Goal: Task Accomplishment & Management: Manage account settings

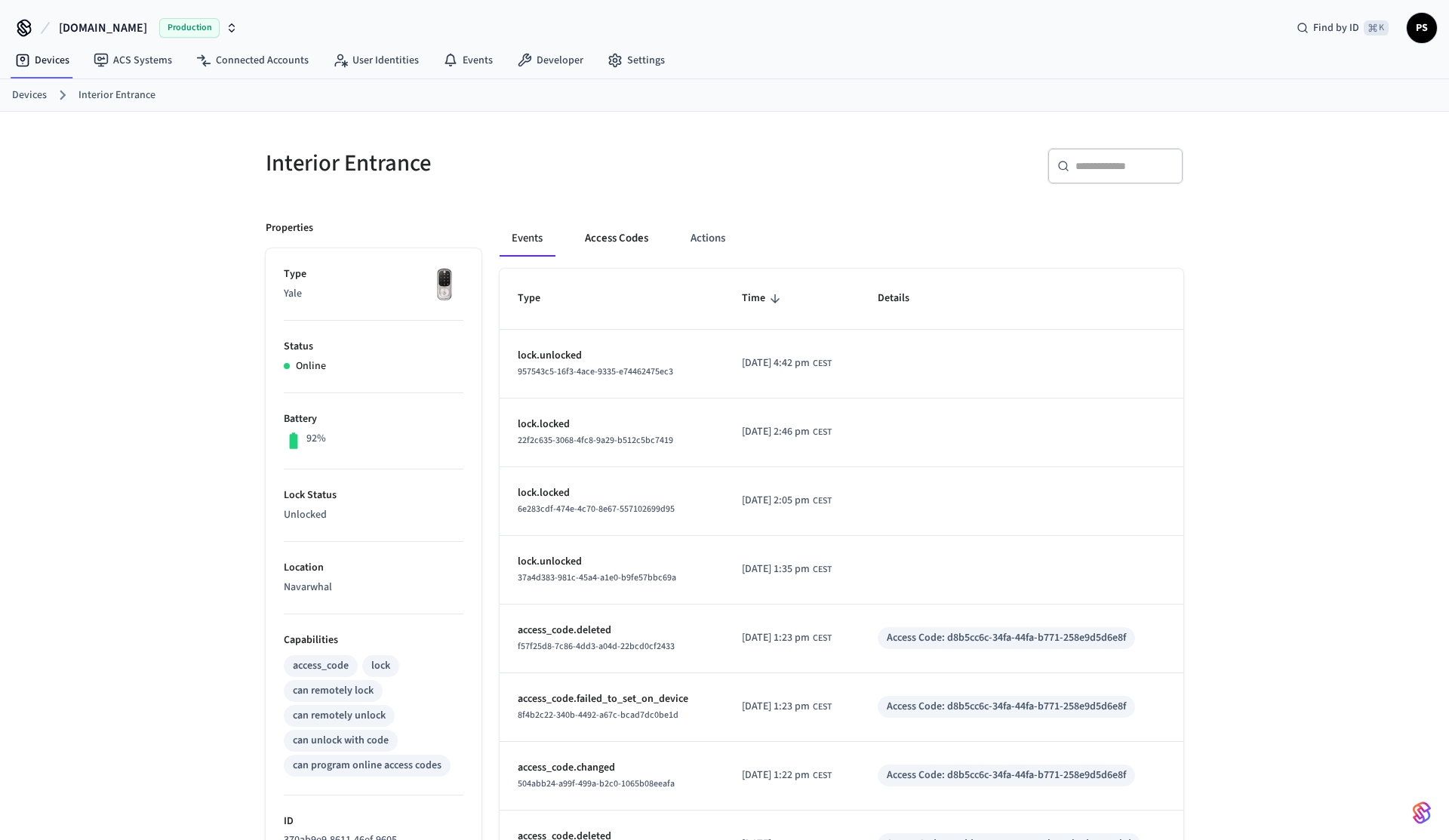
click at [635, 243] on button "Access Codes" at bounding box center [616, 239] width 87 height 37
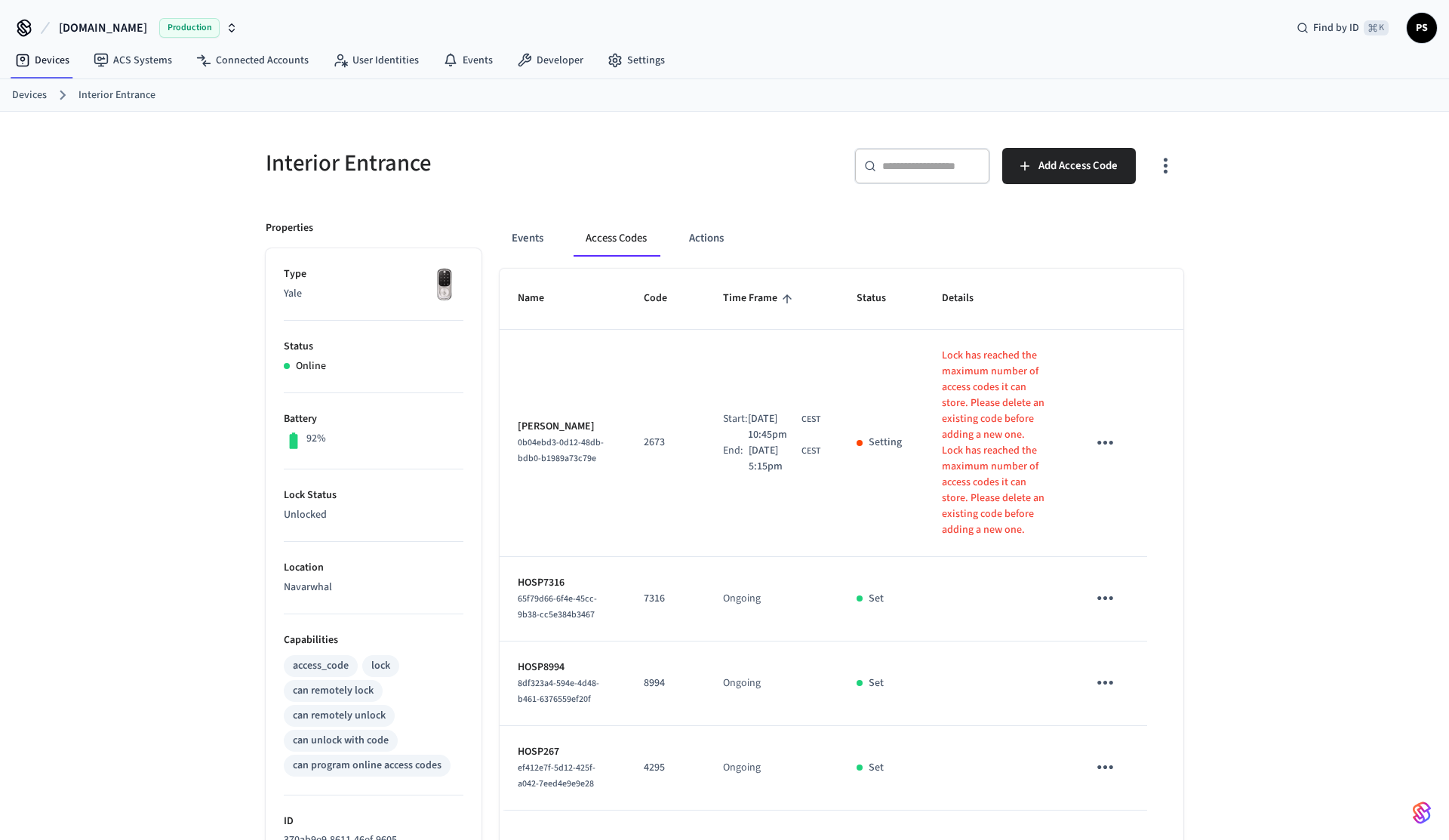
click at [1156, 153] on button "button" at bounding box center [1165, 166] width 36 height 61
click at [1105, 221] on li "Show unmanaged access codes on device" at bounding box center [1068, 228] width 212 height 40
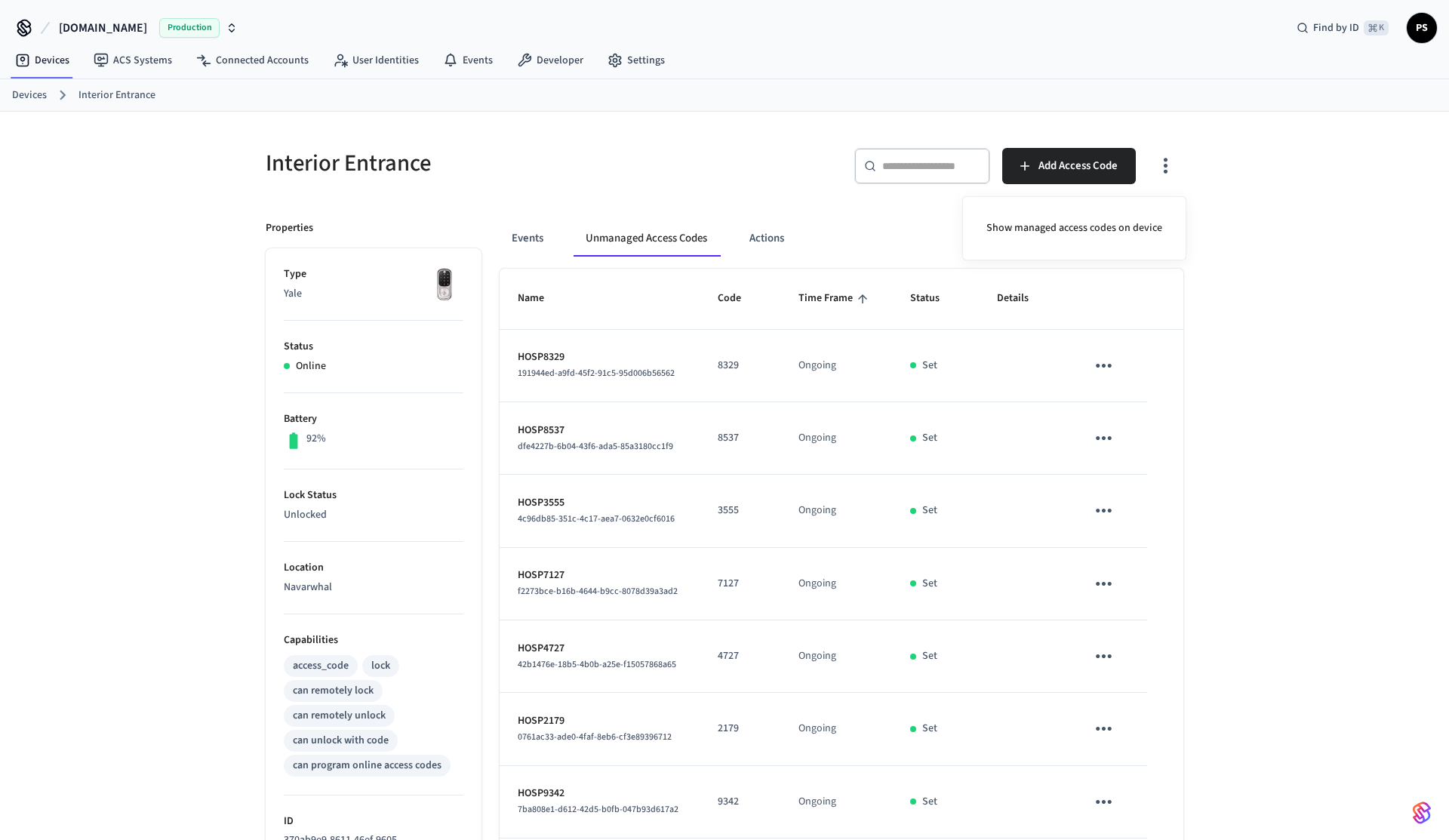
click at [837, 226] on div at bounding box center [724, 420] width 1449 height 840
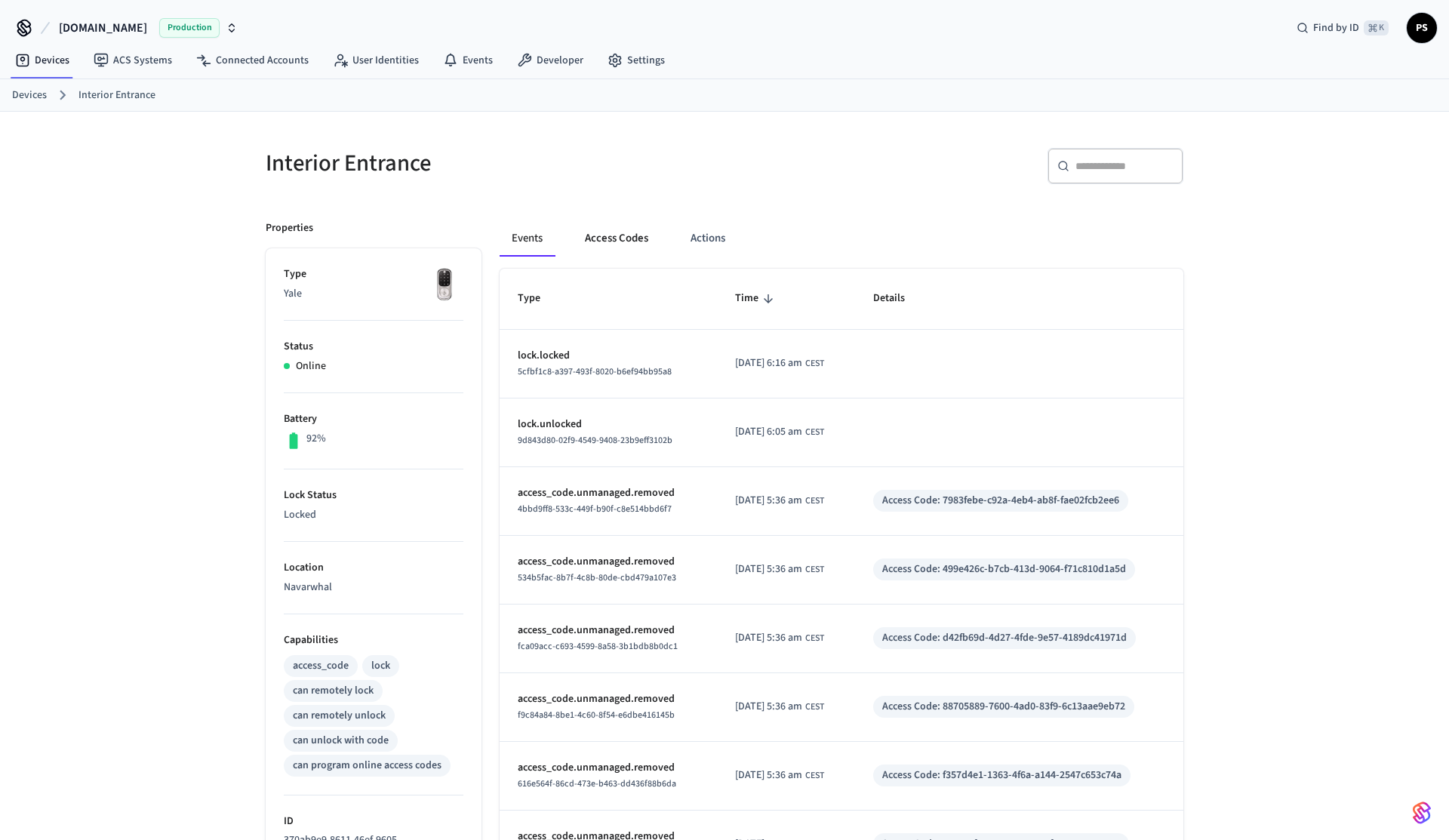
click at [629, 246] on button "Access Codes" at bounding box center [616, 239] width 87 height 37
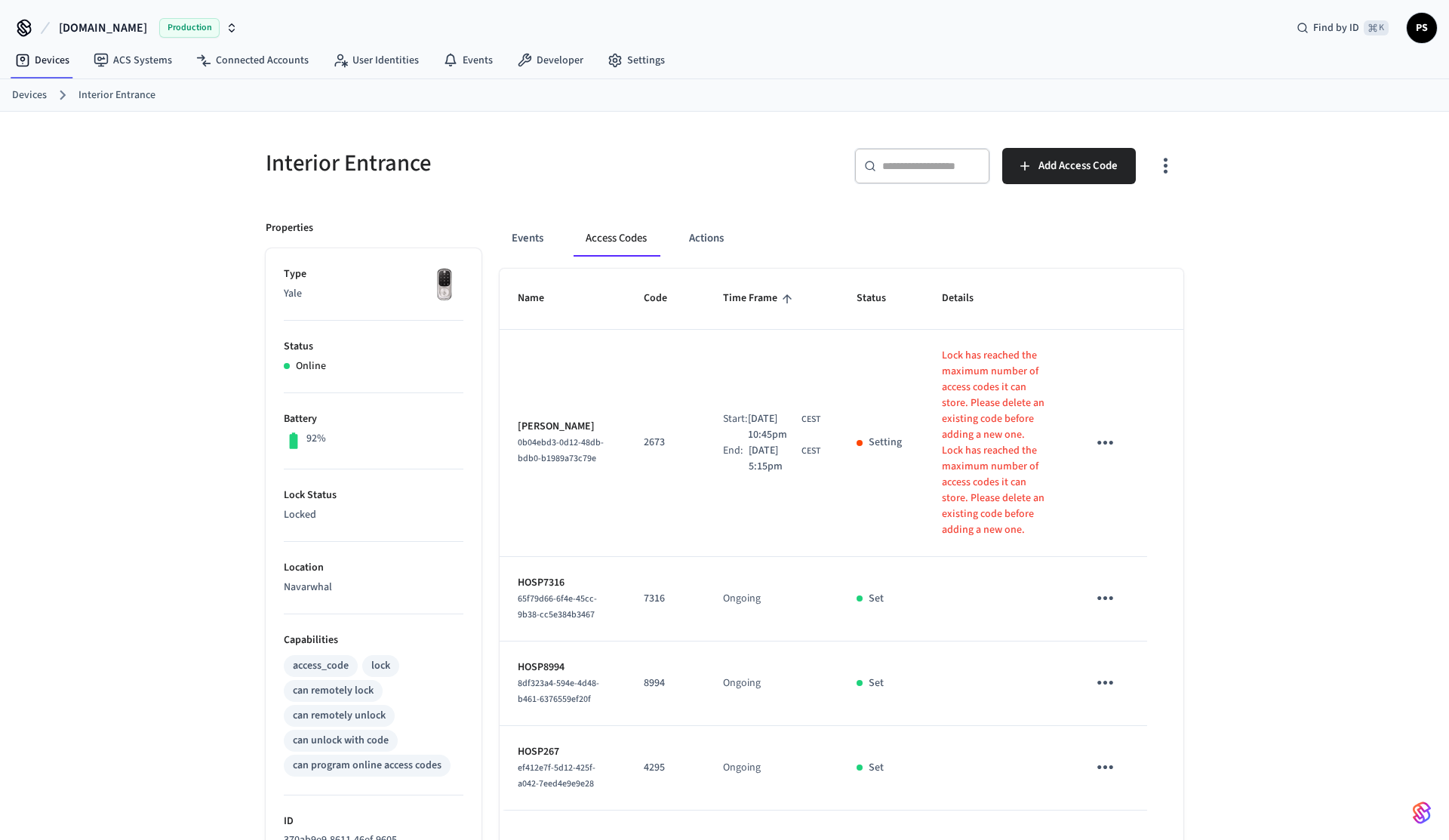
click at [1174, 172] on icon "button" at bounding box center [1165, 166] width 23 height 23
click at [1135, 232] on li "Show unmanaged access codes on device" at bounding box center [1068, 228] width 212 height 40
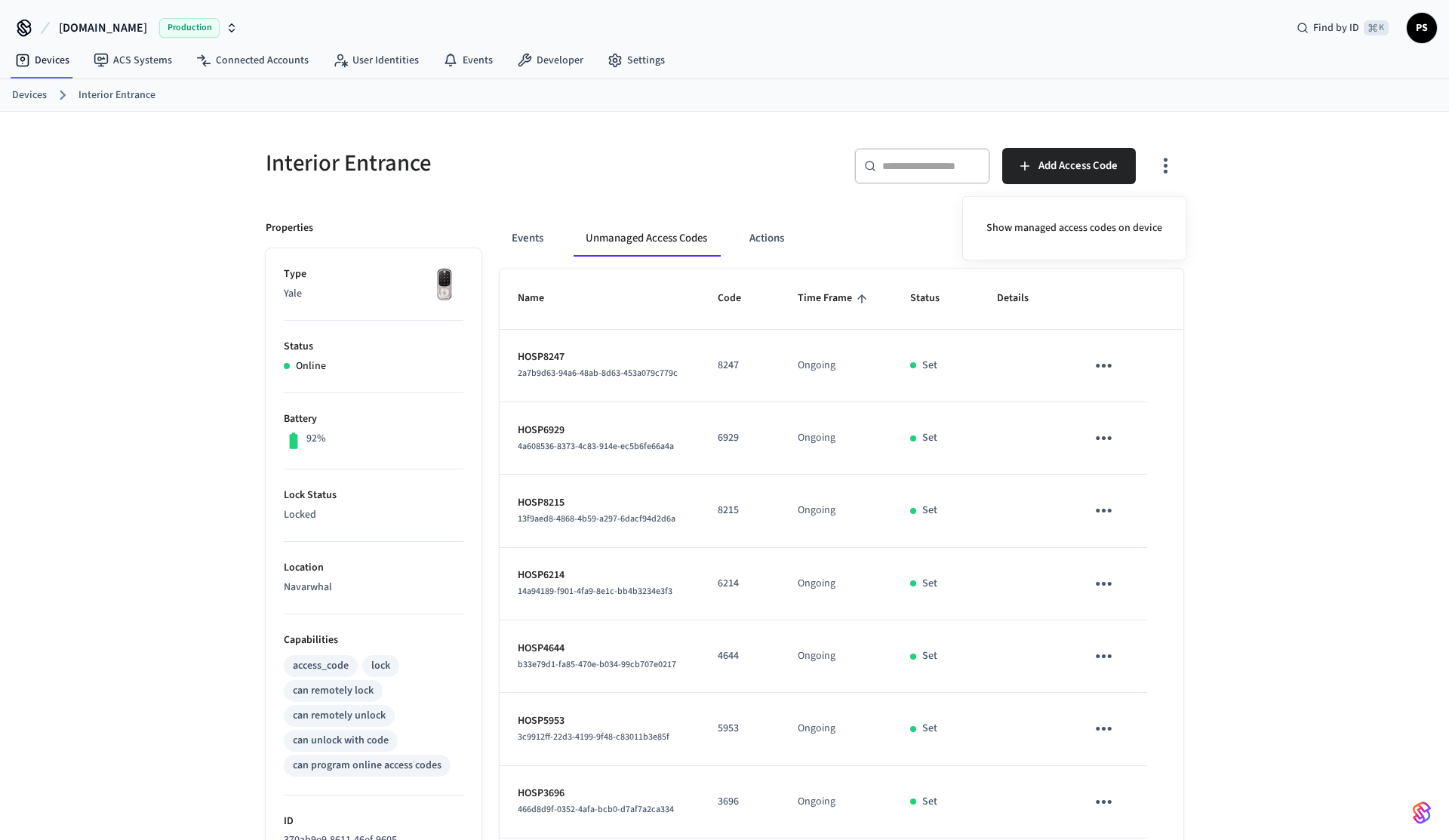
click at [1316, 340] on div at bounding box center [724, 420] width 1449 height 840
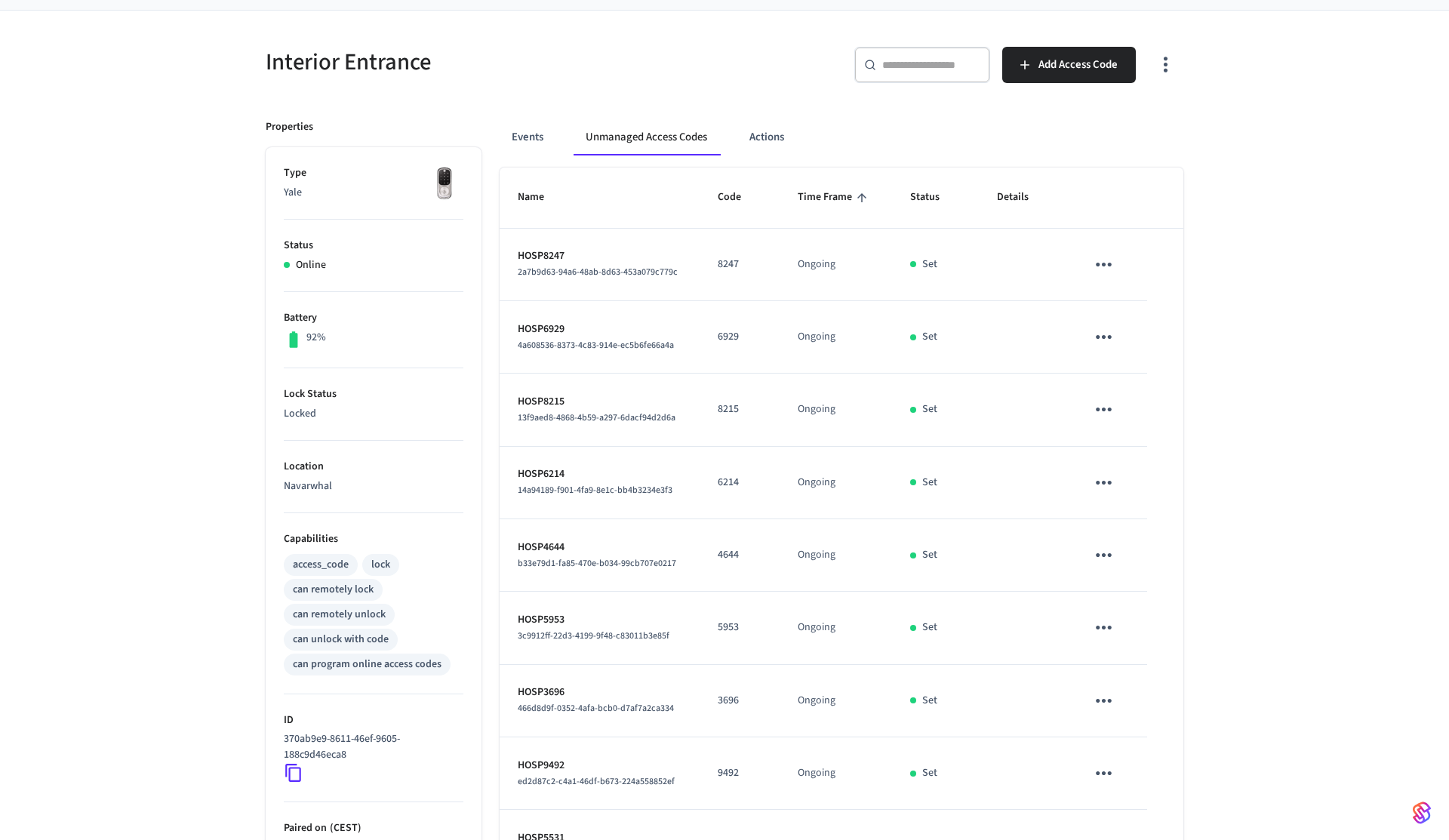
scroll to position [100, 0]
click at [1093, 260] on icon "sticky table" at bounding box center [1104, 266] width 23 height 23
click at [1148, 367] on li "Delete" at bounding box center [1170, 351] width 134 height 40
click at [1113, 339] on icon "sticky table" at bounding box center [1104, 338] width 23 height 23
click at [1142, 436] on li "Delete" at bounding box center [1170, 423] width 134 height 40
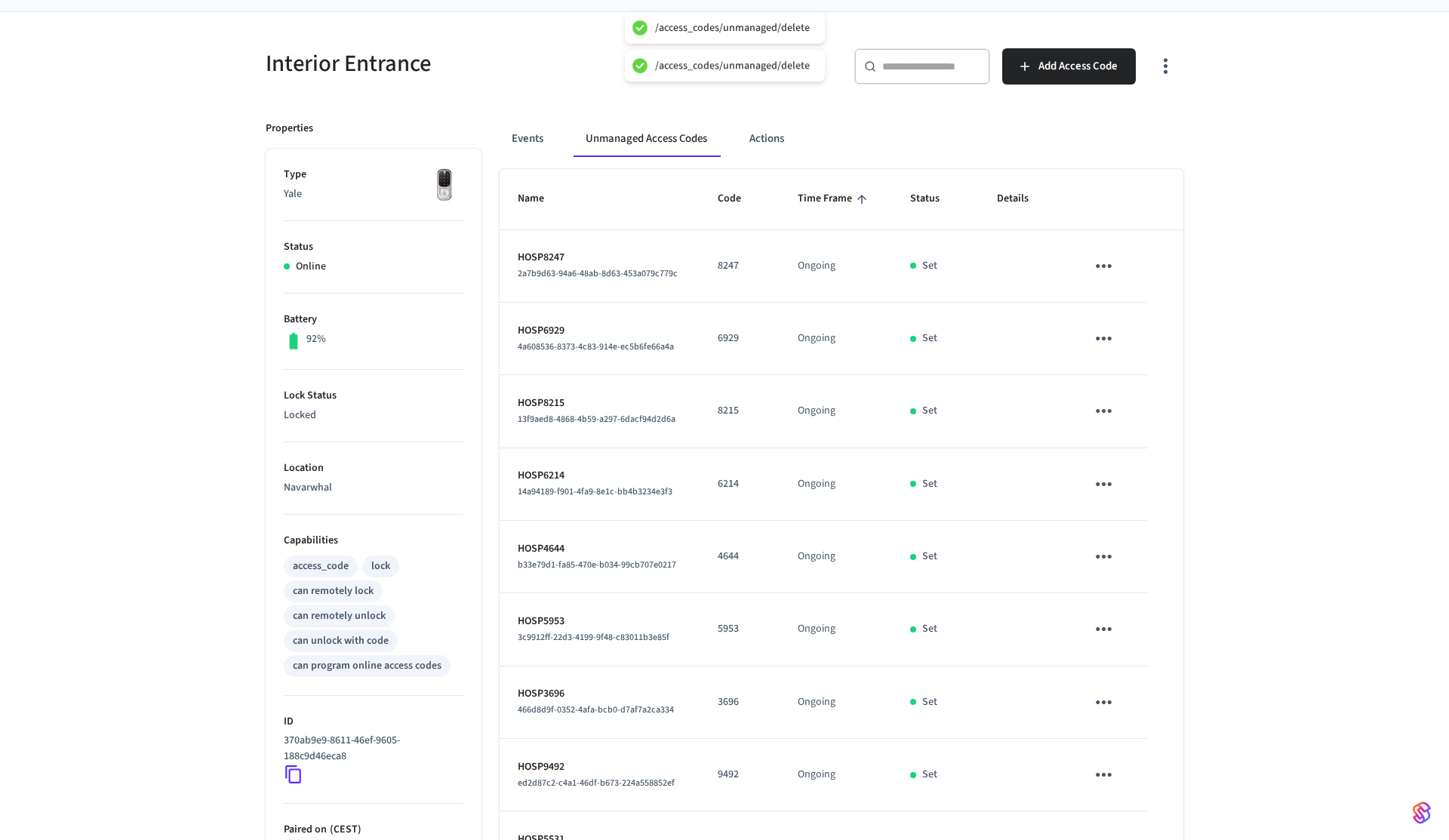
click at [1100, 418] on icon "sticky table" at bounding box center [1104, 411] width 23 height 23
click at [1126, 478] on li "Delete" at bounding box center [1170, 497] width 134 height 40
click at [1112, 492] on icon "sticky table" at bounding box center [1104, 484] width 23 height 23
click at [1145, 582] on li "Delete" at bounding box center [1170, 570] width 134 height 40
click at [1103, 574] on button "sticky table" at bounding box center [1104, 556] width 36 height 36
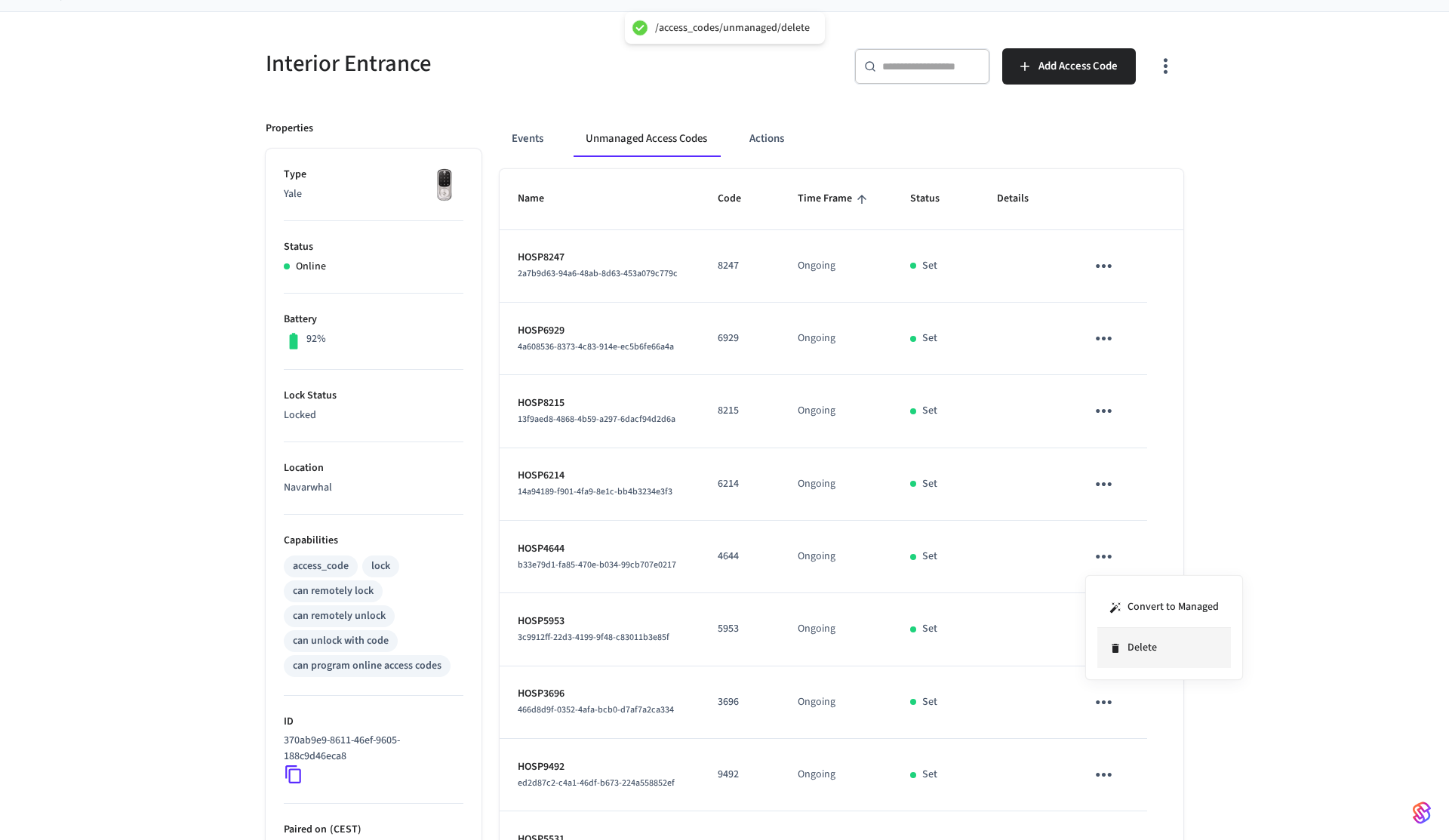
click at [1130, 648] on li "Delete" at bounding box center [1164, 648] width 134 height 40
click at [1100, 628] on icon "sticky table" at bounding box center [1104, 629] width 23 height 23
click at [1141, 724] on li "Delete" at bounding box center [1170, 714] width 134 height 40
click at [1096, 710] on icon "sticky table" at bounding box center [1104, 702] width 23 height 23
click at [1135, 775] on li "Delete" at bounding box center [1170, 788] width 134 height 40
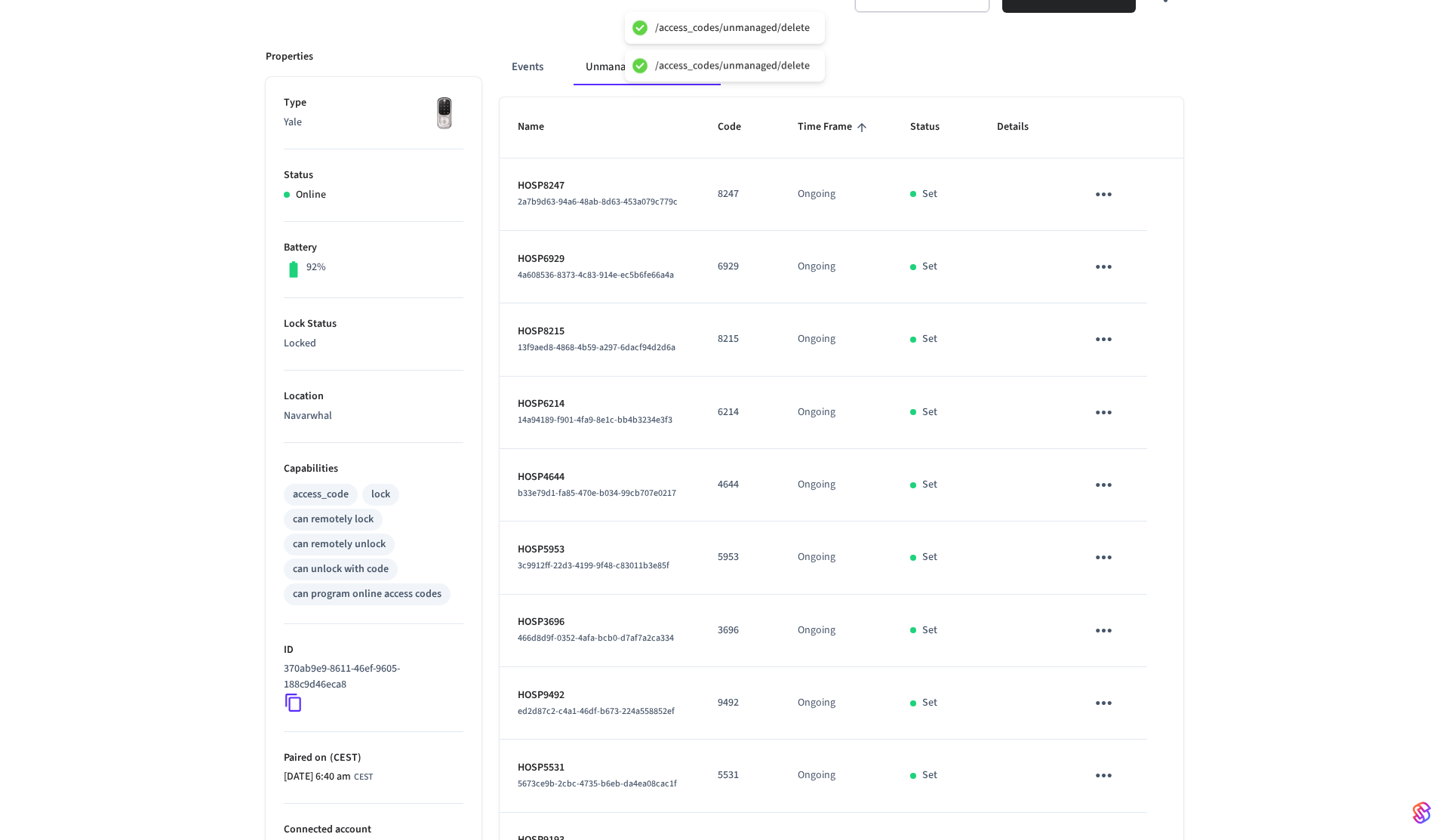
scroll to position [290, 0]
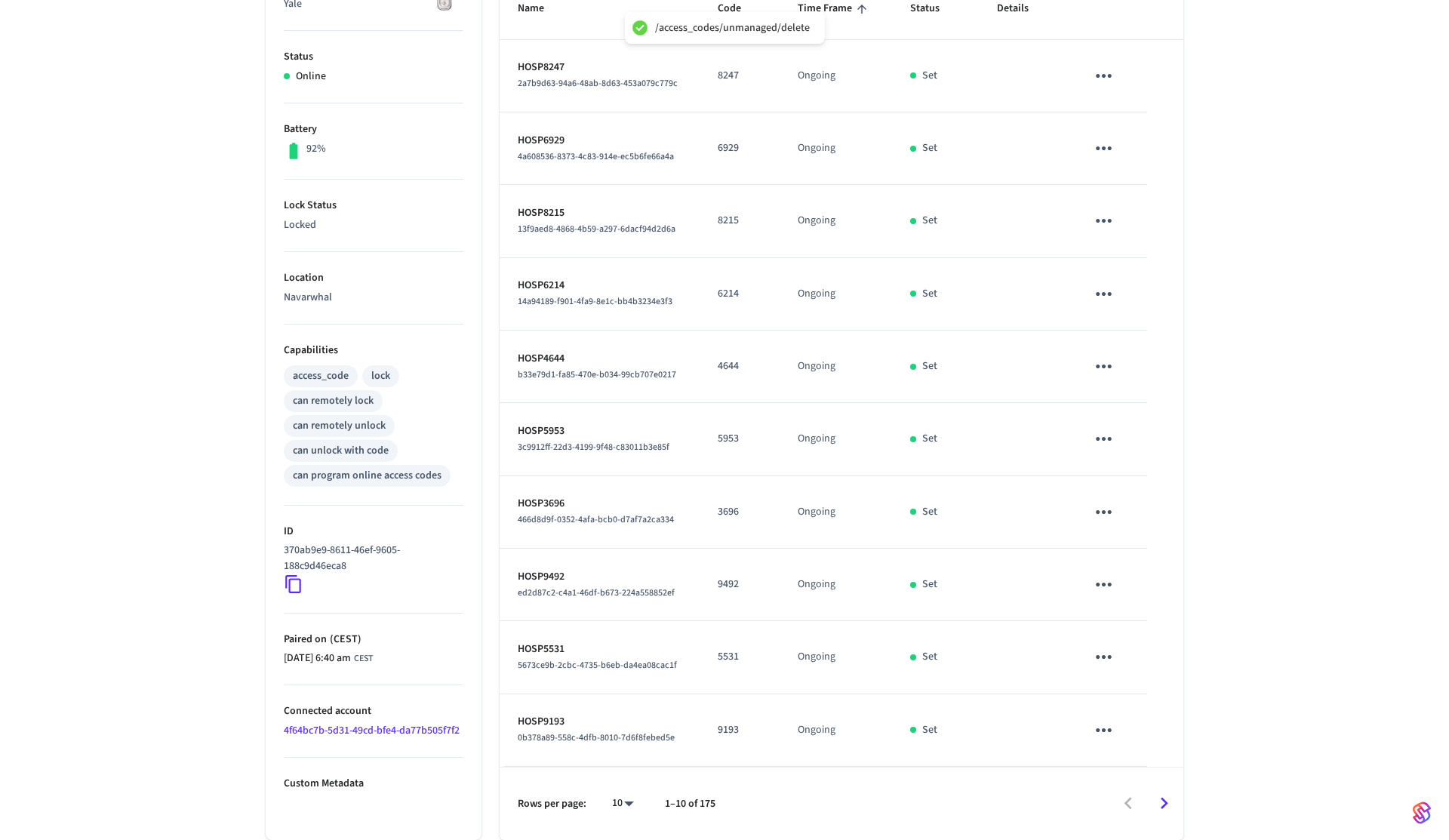
click at [1110, 590] on icon "sticky table" at bounding box center [1104, 585] width 23 height 23
click at [1137, 670] on li "Delete" at bounding box center [1170, 669] width 134 height 40
click at [1102, 650] on icon "sticky table" at bounding box center [1104, 657] width 23 height 23
click at [1122, 733] on li "Delete" at bounding box center [1170, 742] width 134 height 40
click at [1089, 725] on button "sticky table" at bounding box center [1104, 730] width 36 height 36
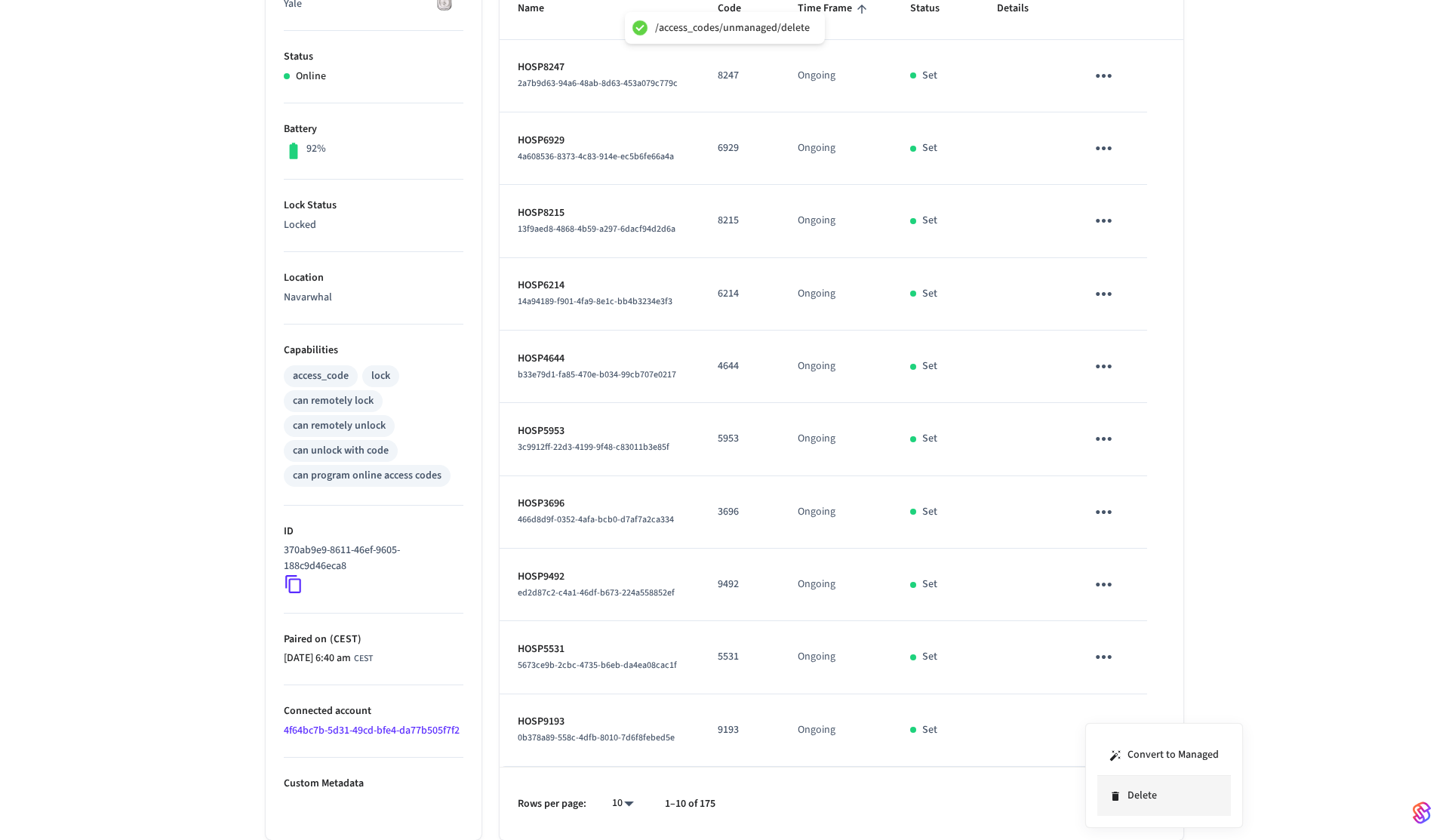
click at [1137, 808] on li "Delete" at bounding box center [1164, 796] width 134 height 40
click at [1179, 810] on button "Go to next page" at bounding box center [1164, 803] width 36 height 36
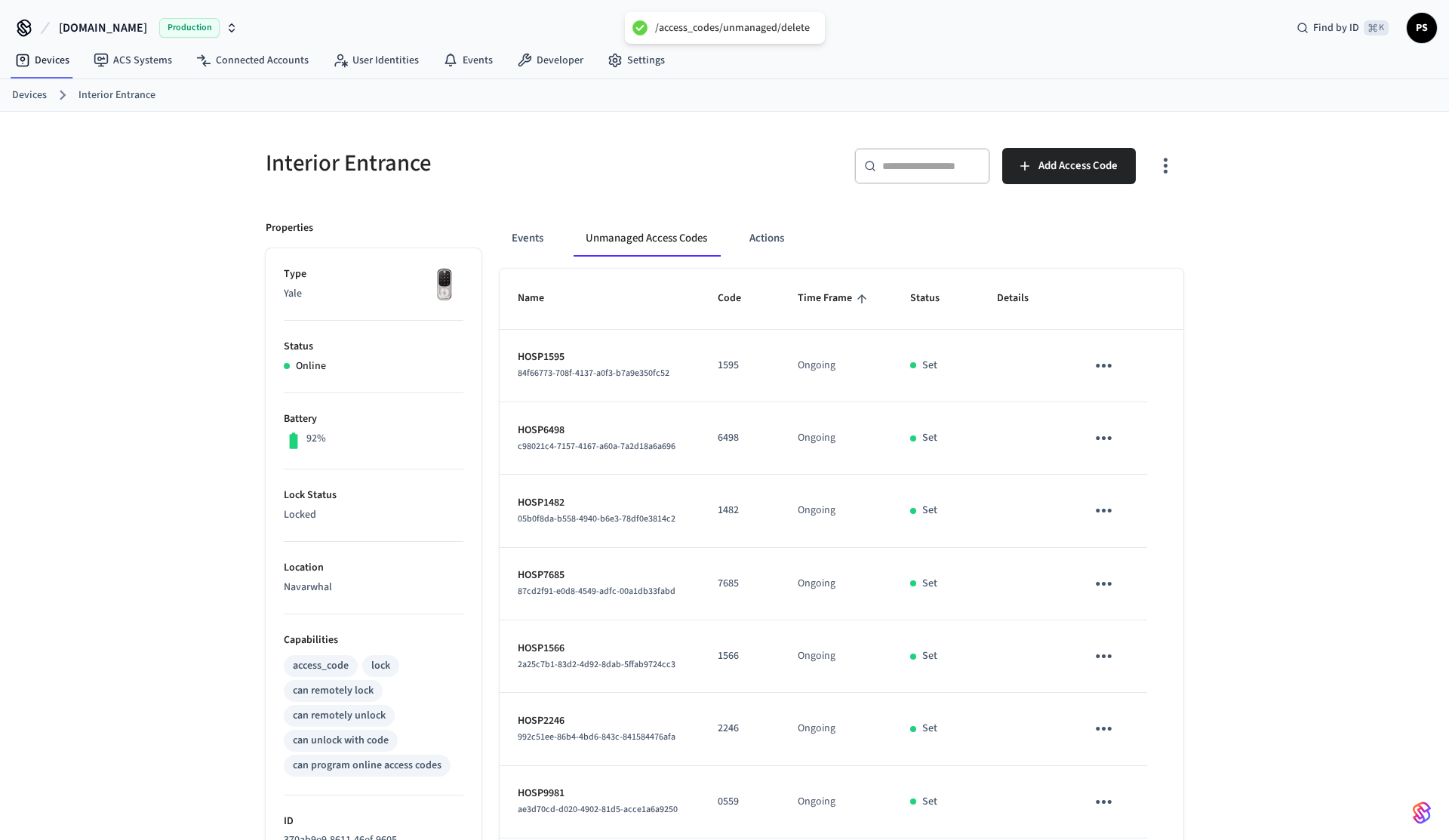
click at [1107, 371] on icon "sticky table" at bounding box center [1104, 366] width 23 height 23
click at [1141, 461] on li "Delete" at bounding box center [1170, 451] width 134 height 40
click at [1108, 442] on icon "sticky table" at bounding box center [1104, 438] width 23 height 23
click at [1126, 509] on li "Delete" at bounding box center [1170, 523] width 134 height 40
click at [1100, 504] on icon "sticky table" at bounding box center [1104, 511] width 23 height 23
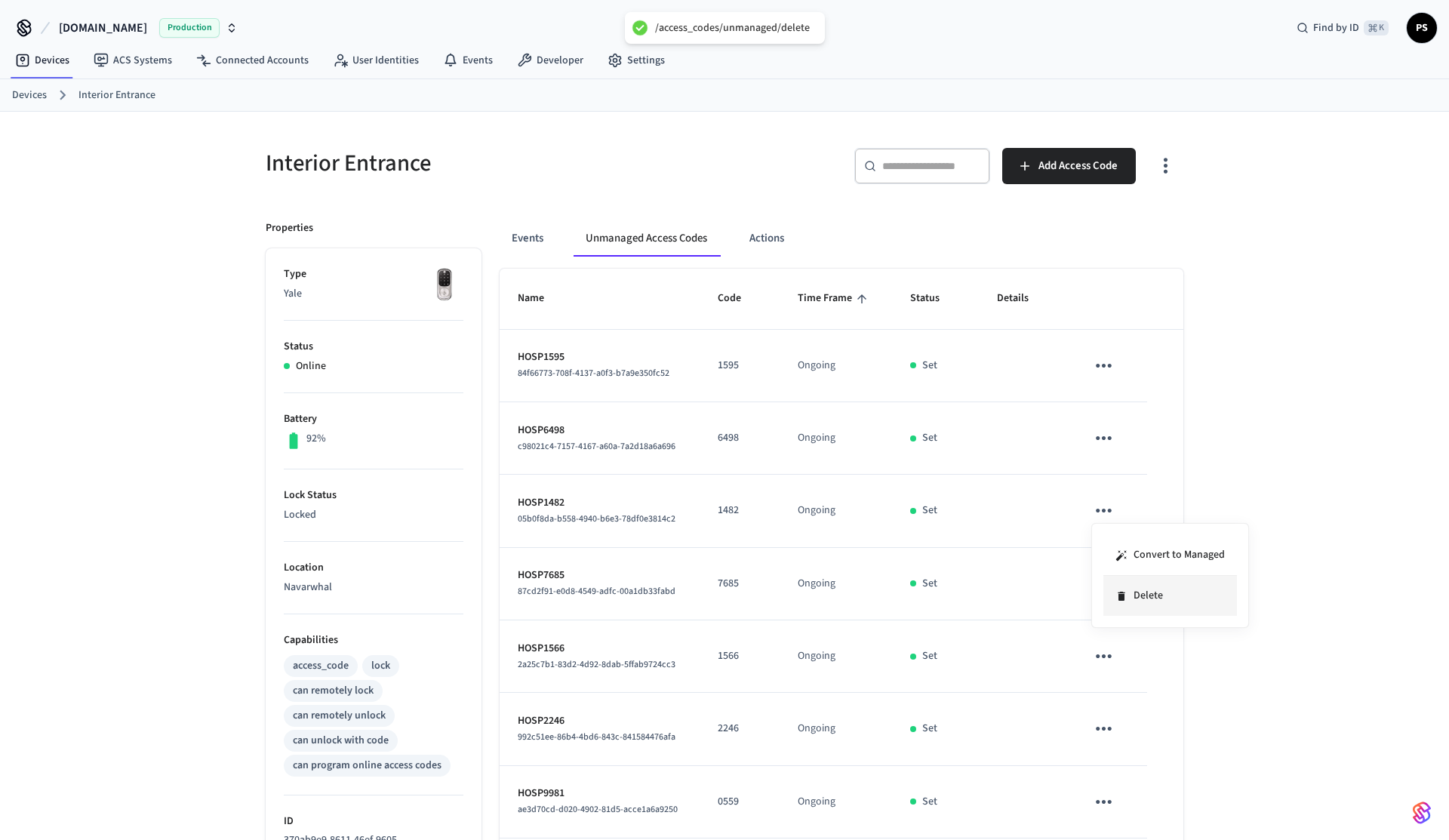
click at [1131, 583] on li "Delete" at bounding box center [1170, 595] width 134 height 40
click at [1097, 583] on icon "sticky table" at bounding box center [1104, 584] width 16 height 4
click at [1130, 655] on icon at bounding box center [1125, 660] width 12 height 12
click at [1107, 656] on icon "sticky table" at bounding box center [1104, 656] width 16 height 4
click at [1148, 729] on li "Delete" at bounding box center [1174, 732] width 134 height 40
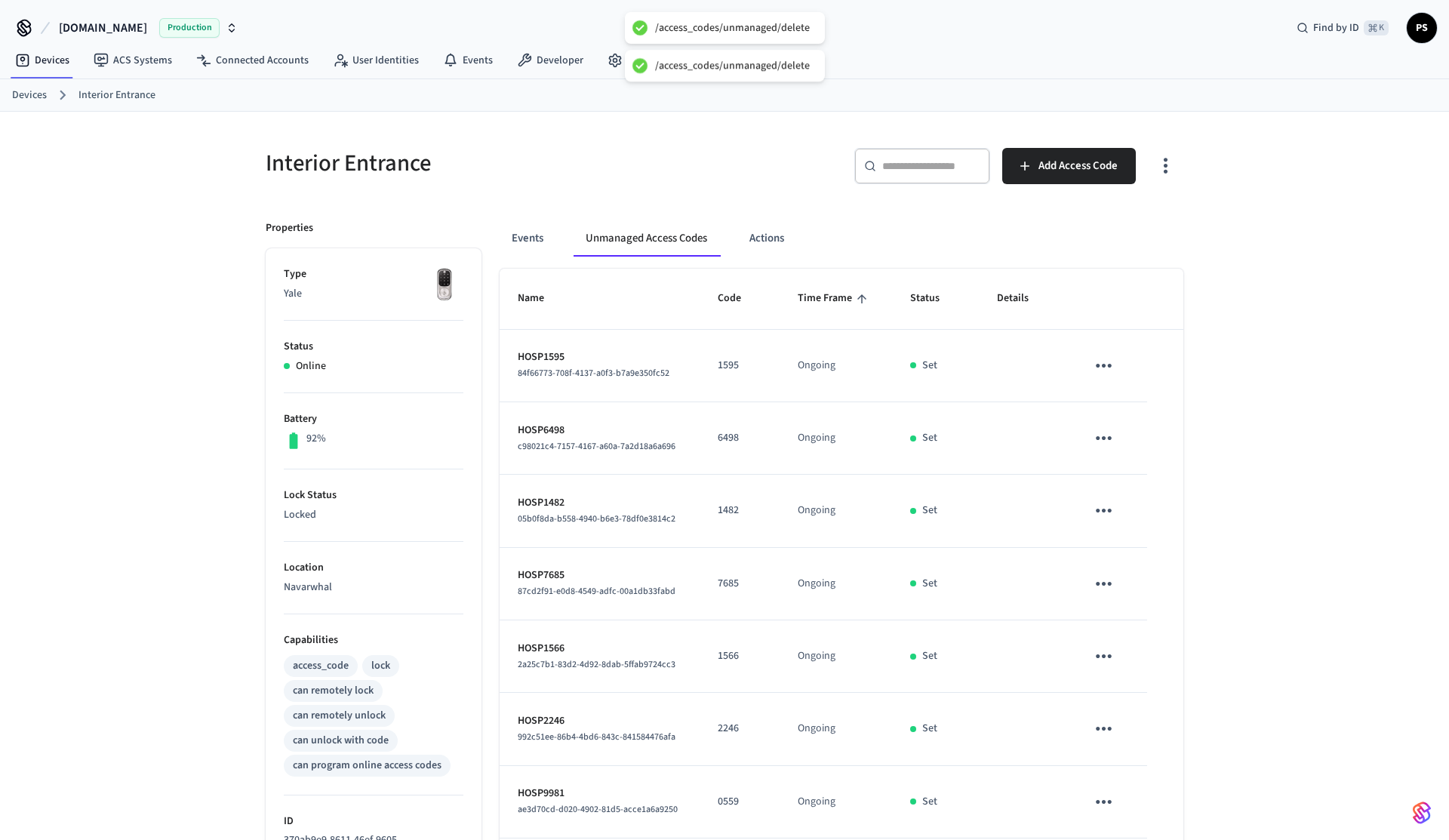
click at [1115, 727] on button "sticky table" at bounding box center [1104, 729] width 36 height 36
click at [1151, 786] on li "Delete" at bounding box center [1164, 796] width 134 height 40
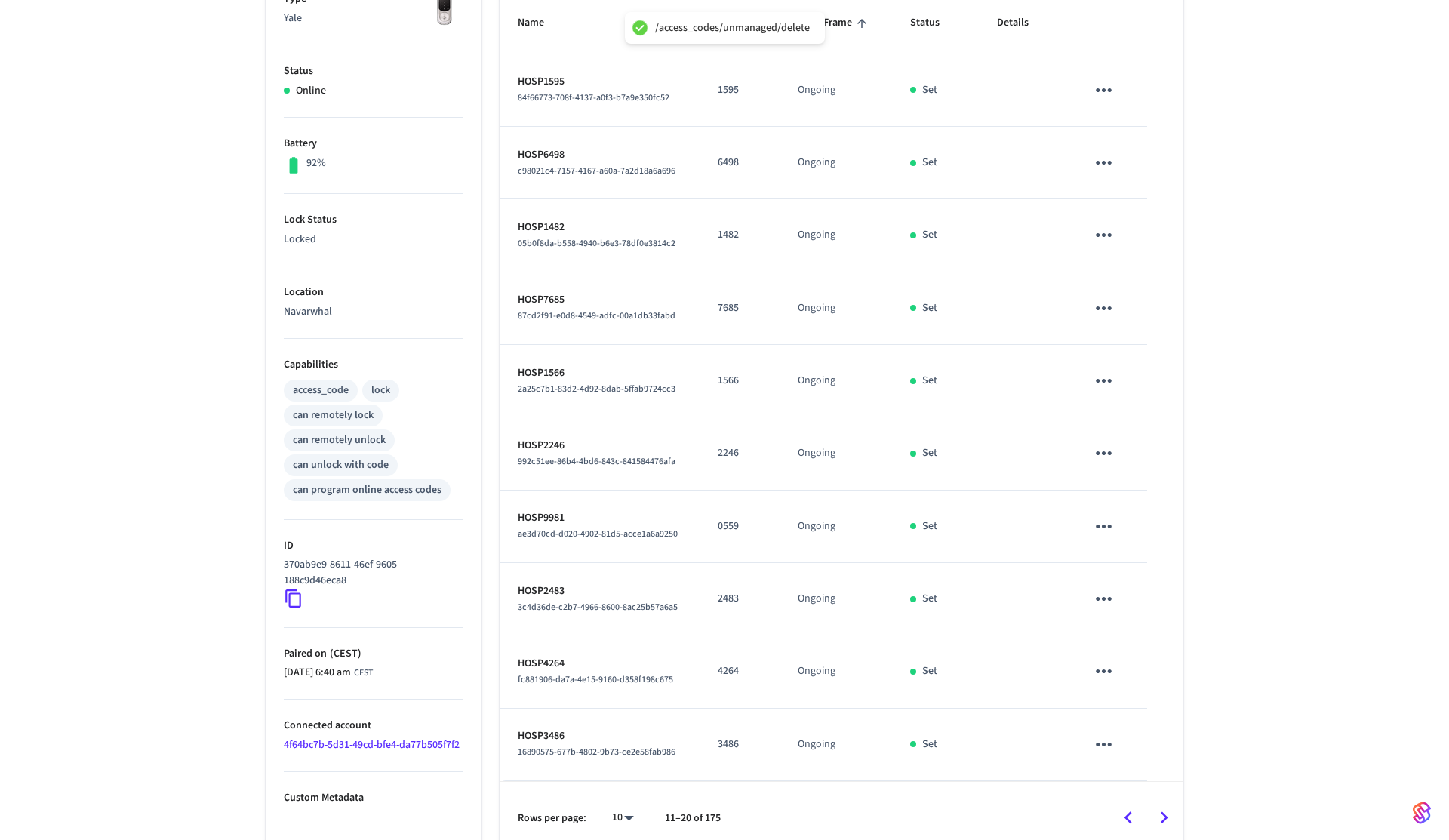
scroll to position [290, 0]
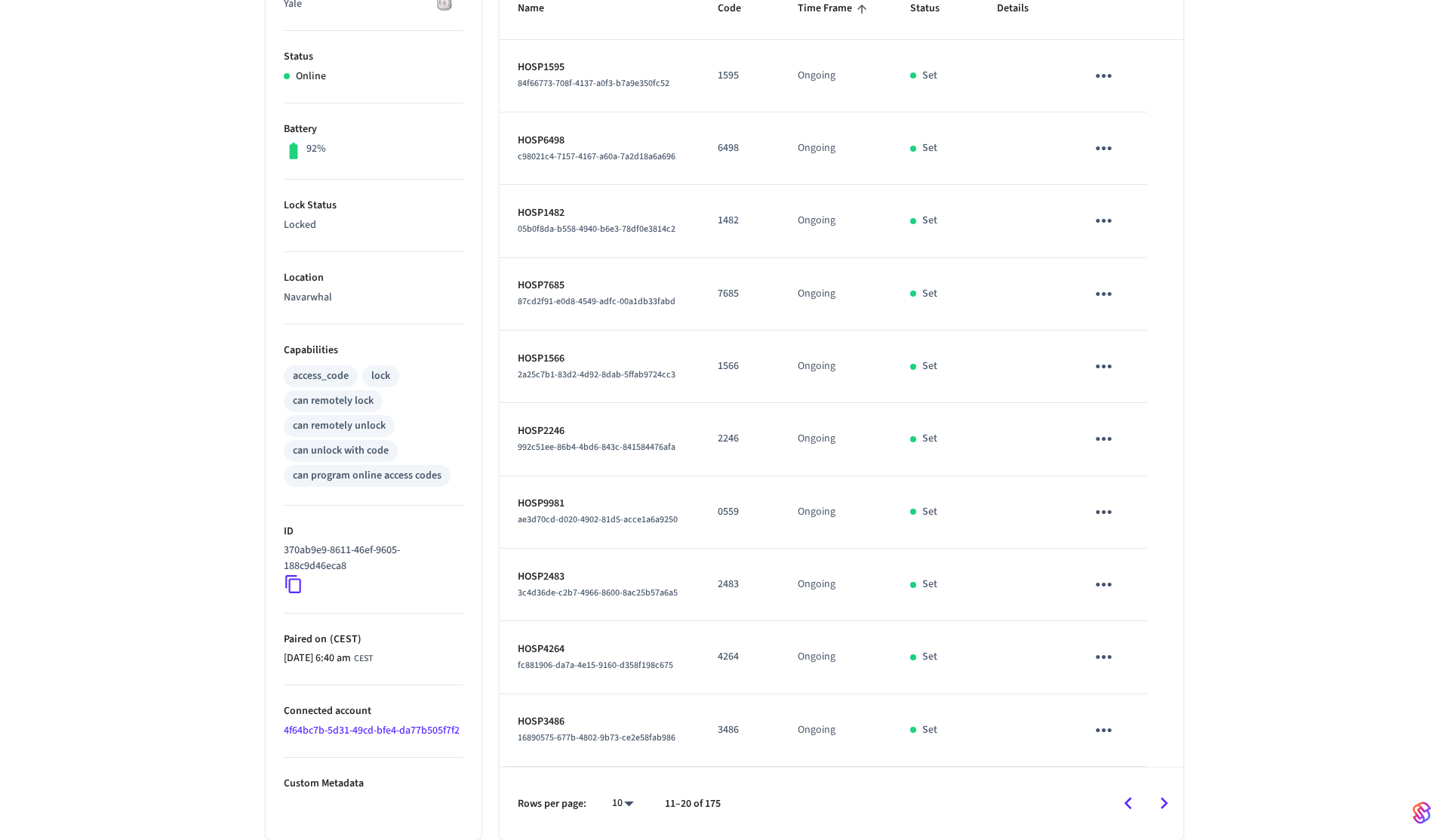
click at [1113, 521] on icon "sticky table" at bounding box center [1104, 512] width 23 height 23
click at [1152, 598] on li "Delete" at bounding box center [1170, 596] width 134 height 40
click at [1104, 585] on icon "sticky table" at bounding box center [1104, 585] width 16 height 4
click at [1143, 654] on li "Delete" at bounding box center [1174, 660] width 134 height 40
click at [1103, 668] on icon "sticky table" at bounding box center [1104, 657] width 23 height 23
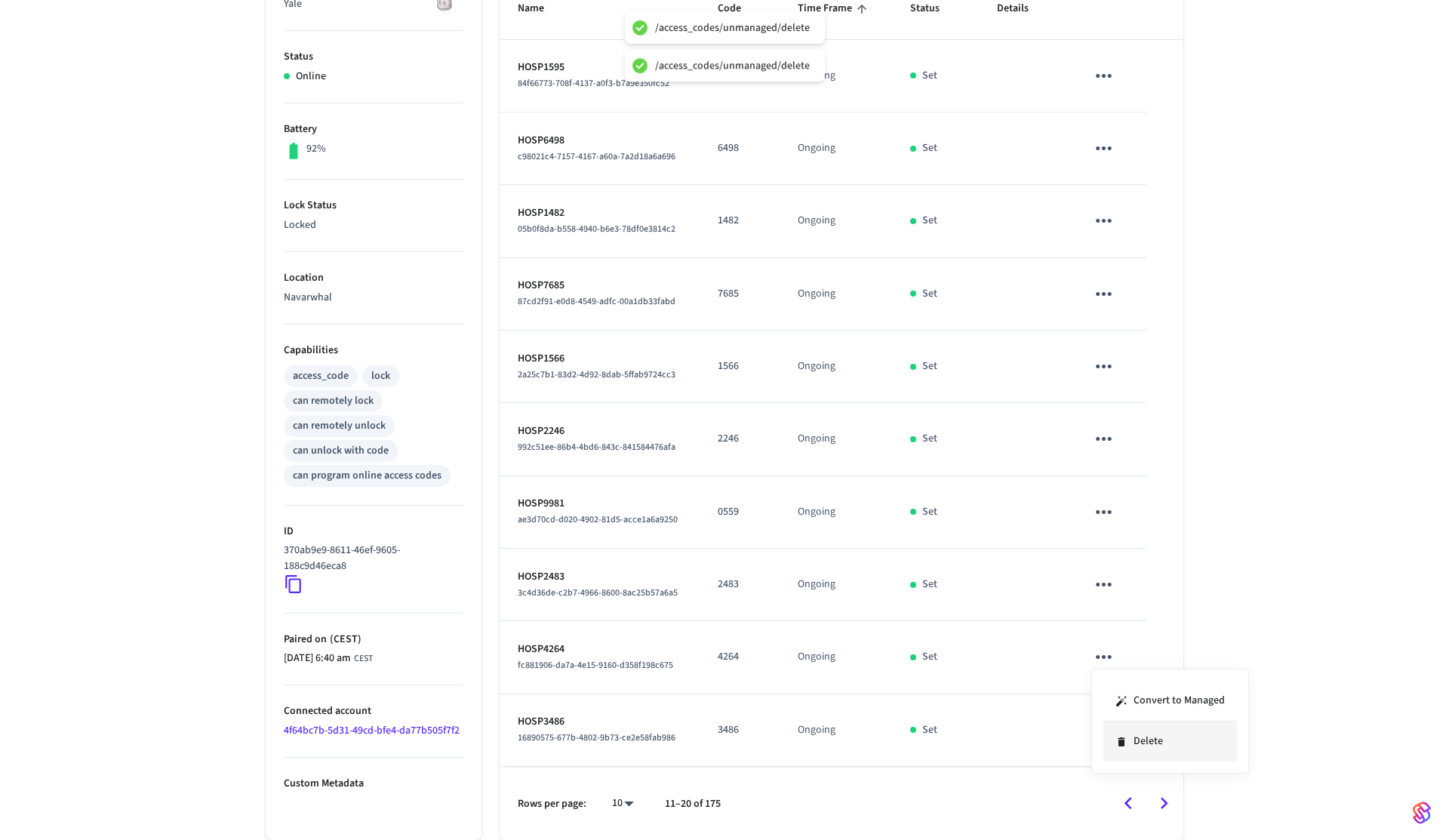
click at [1134, 736] on li "Delete" at bounding box center [1170, 742] width 134 height 40
click at [1100, 729] on icon "sticky table" at bounding box center [1104, 730] width 23 height 23
click at [1136, 788] on li "Delete" at bounding box center [1170, 796] width 134 height 40
click at [1109, 442] on icon "sticky table" at bounding box center [1104, 439] width 23 height 23
click at [1155, 541] on li "Delete" at bounding box center [1170, 523] width 134 height 40
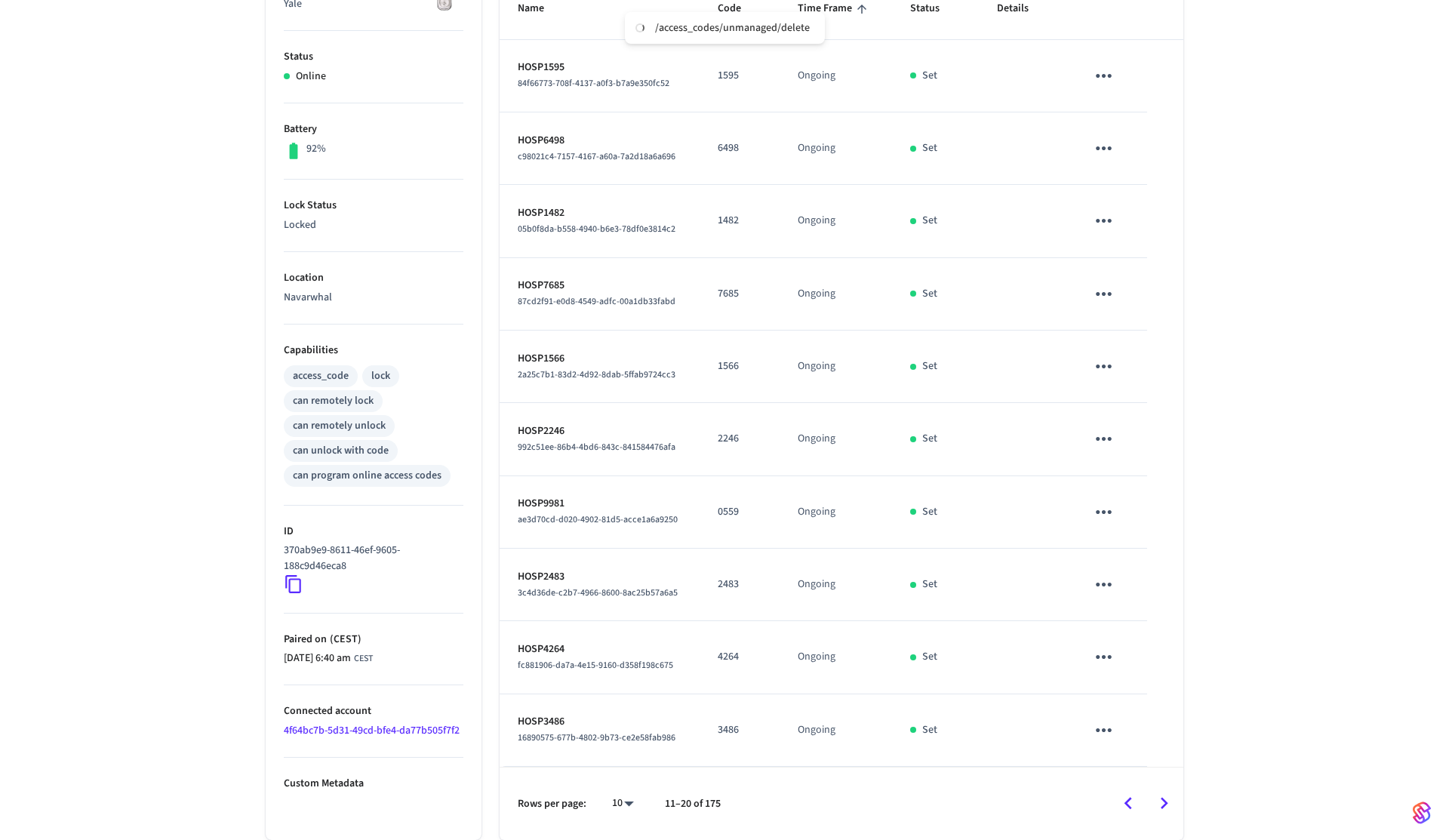
click at [1158, 793] on icon "Go to next page" at bounding box center [1165, 803] width 23 height 23
click at [1112, 67] on icon "sticky table" at bounding box center [1104, 76] width 23 height 23
click at [1154, 176] on li "Delete" at bounding box center [1170, 161] width 134 height 40
click at [1114, 146] on icon "sticky table" at bounding box center [1104, 148] width 23 height 23
click at [1137, 229] on li "Delete" at bounding box center [1170, 233] width 134 height 40
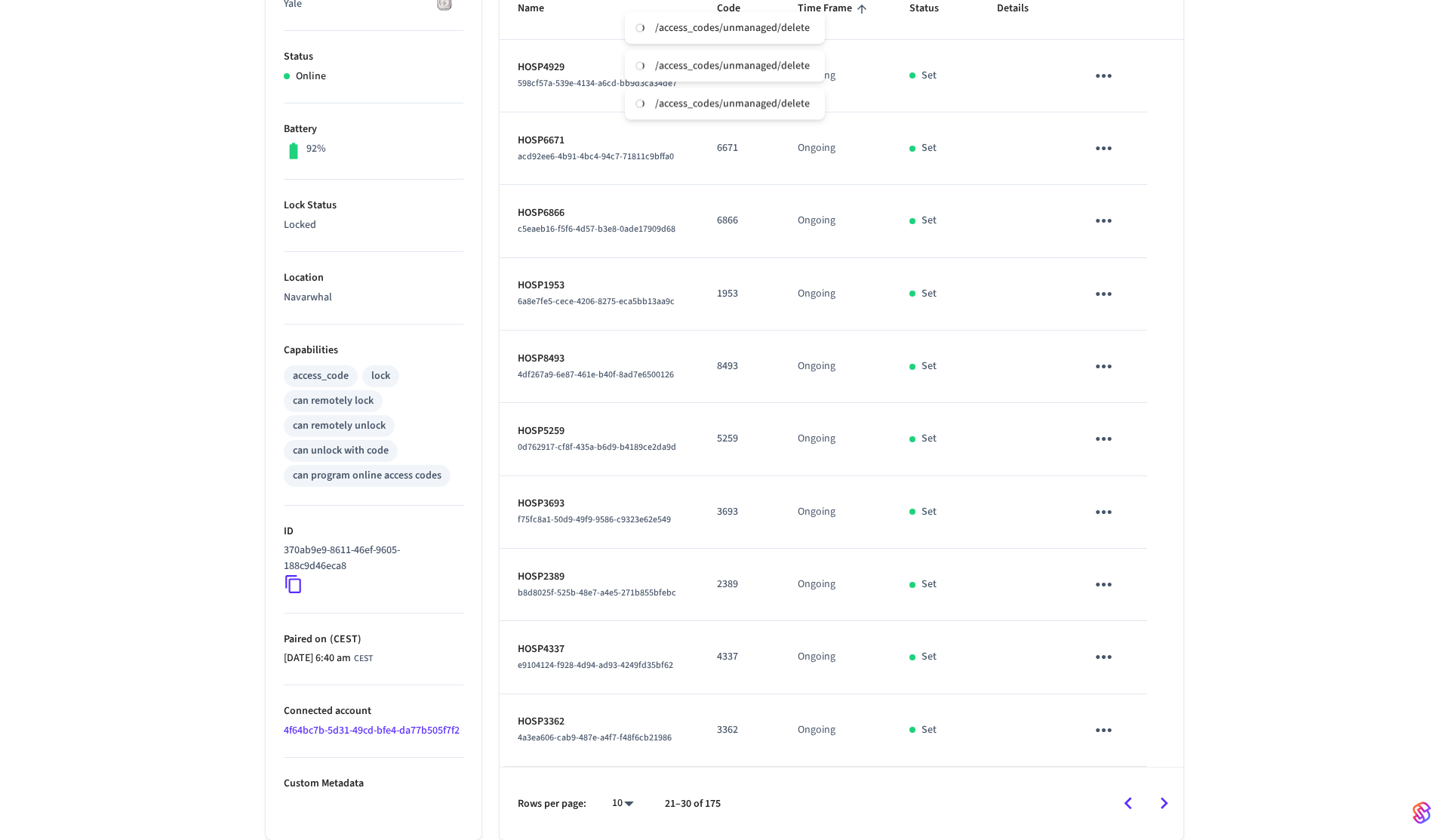
click at [1103, 220] on icon "sticky table" at bounding box center [1104, 220] width 16 height 4
click at [1125, 302] on li "Delete" at bounding box center [1174, 295] width 134 height 40
click at [1110, 299] on icon "sticky table" at bounding box center [1104, 294] width 23 height 23
click at [1141, 367] on li "Delete" at bounding box center [1170, 378] width 134 height 40
click at [1099, 372] on icon "sticky table" at bounding box center [1104, 366] width 23 height 23
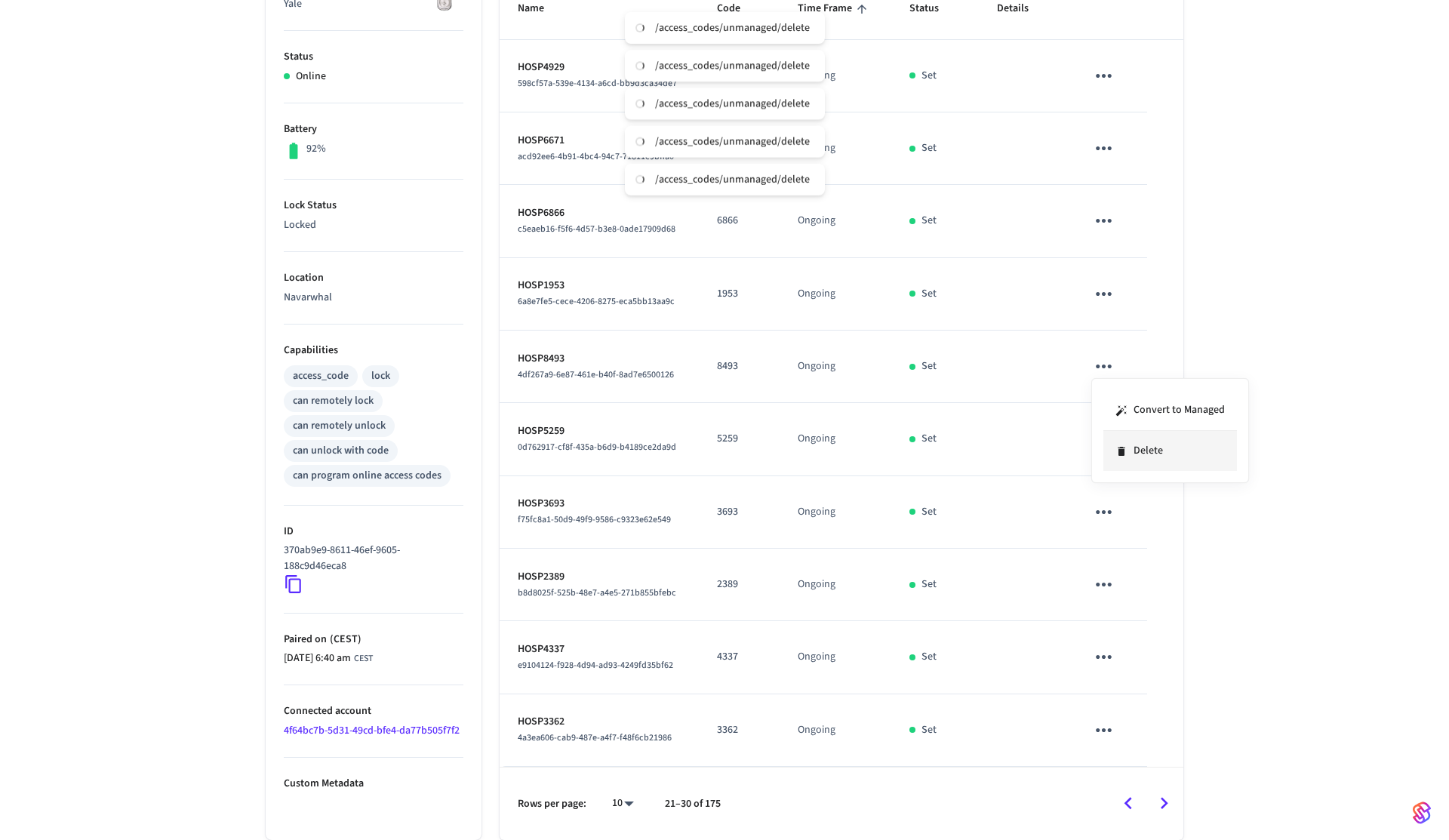
click at [1149, 439] on li "Delete" at bounding box center [1170, 451] width 134 height 40
click at [1107, 436] on icon "sticky table" at bounding box center [1104, 439] width 23 height 23
click at [1160, 517] on li "Delete" at bounding box center [1170, 523] width 134 height 40
click at [1111, 506] on icon "sticky table" at bounding box center [1104, 512] width 23 height 23
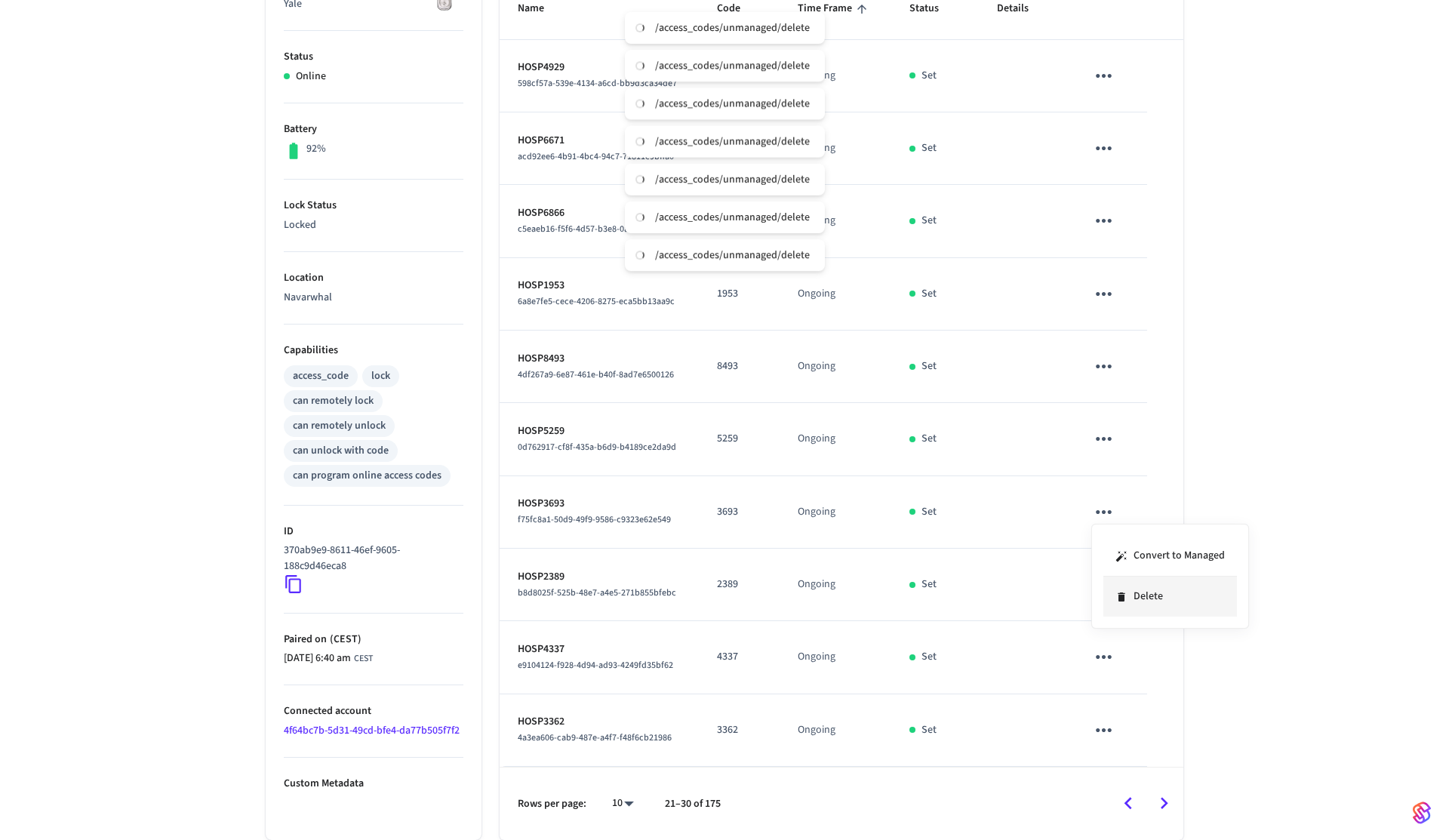
click at [1161, 591] on li "Delete" at bounding box center [1170, 596] width 134 height 40
click at [1095, 571] on button "sticky table" at bounding box center [1104, 584] width 36 height 36
click at [1155, 660] on li "Delete" at bounding box center [1164, 675] width 134 height 40
click at [1095, 649] on icon "sticky table" at bounding box center [1104, 657] width 23 height 23
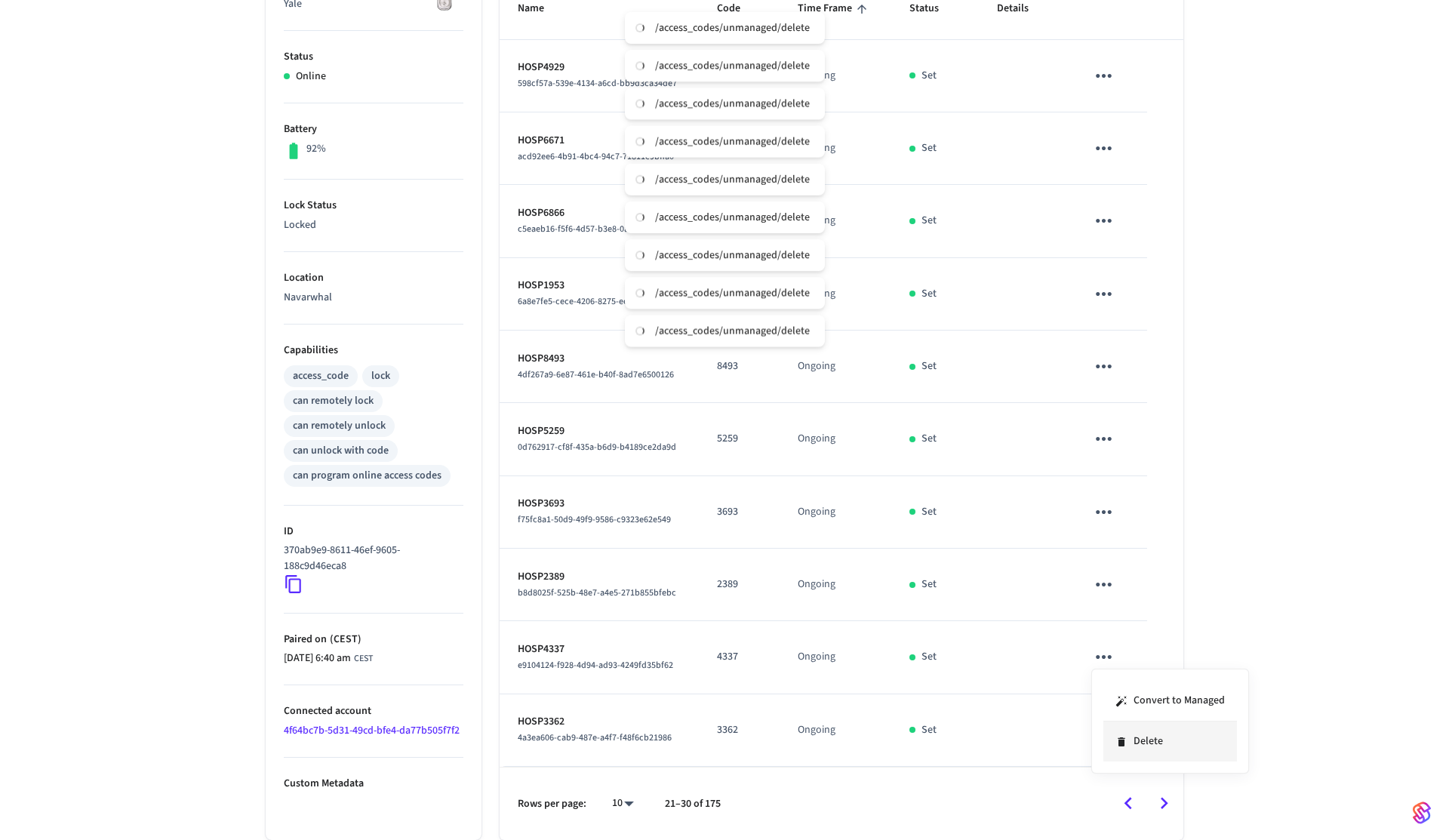
click at [1167, 744] on li "Delete" at bounding box center [1170, 742] width 134 height 40
click at [1105, 735] on icon "sticky table" at bounding box center [1104, 730] width 23 height 23
click at [1170, 805] on li "Delete" at bounding box center [1170, 796] width 134 height 40
click at [1162, 799] on icon "Go to next page" at bounding box center [1165, 803] width 7 height 12
click at [1101, 74] on icon "sticky table" at bounding box center [1104, 76] width 23 height 23
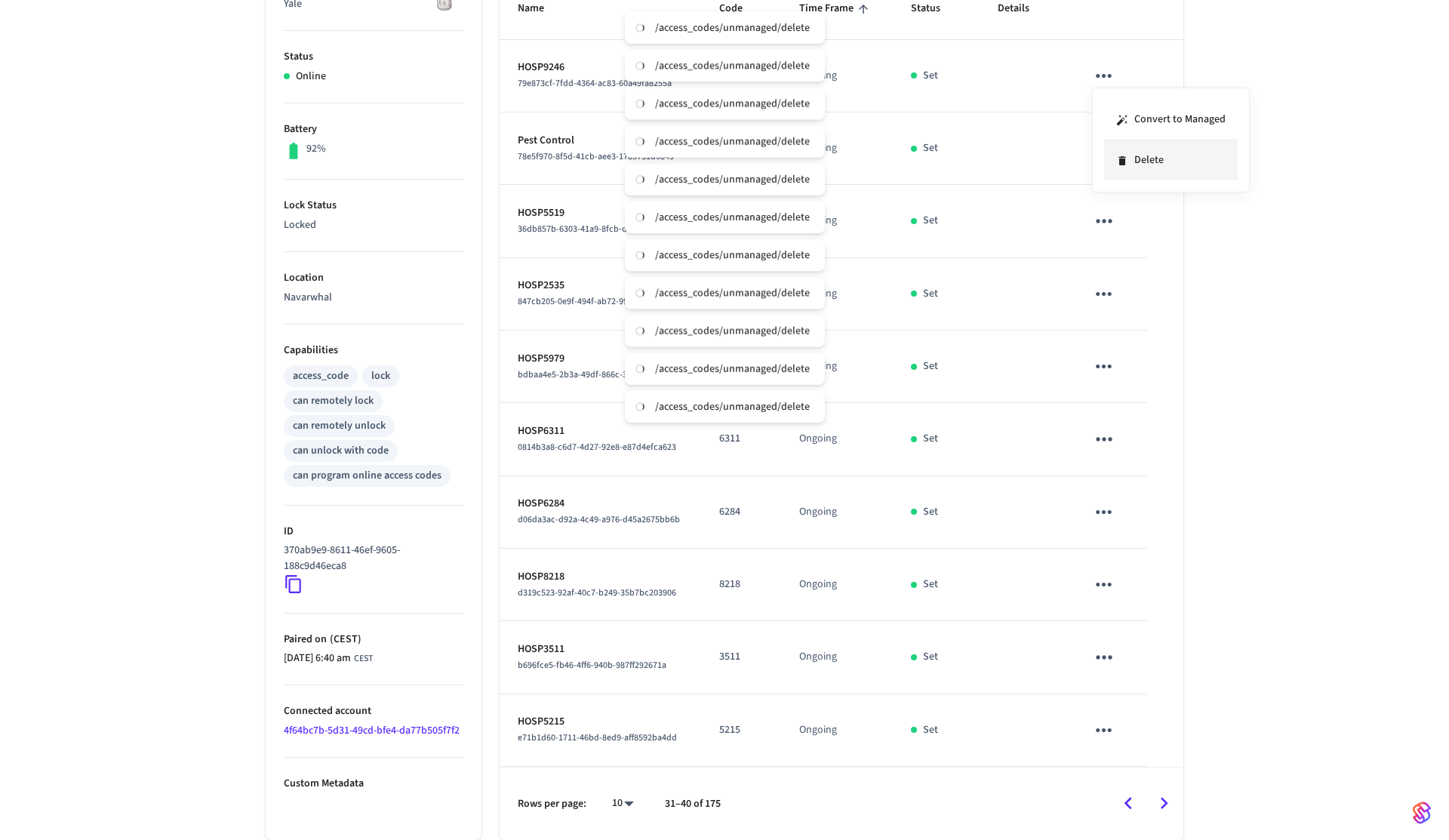
click at [1136, 151] on li "Delete" at bounding box center [1171, 161] width 134 height 40
click at [1109, 141] on icon "sticky table" at bounding box center [1104, 148] width 23 height 23
click at [1139, 221] on li "Delete" at bounding box center [1171, 233] width 134 height 40
click at [1114, 212] on icon "sticky table" at bounding box center [1104, 220] width 23 height 23
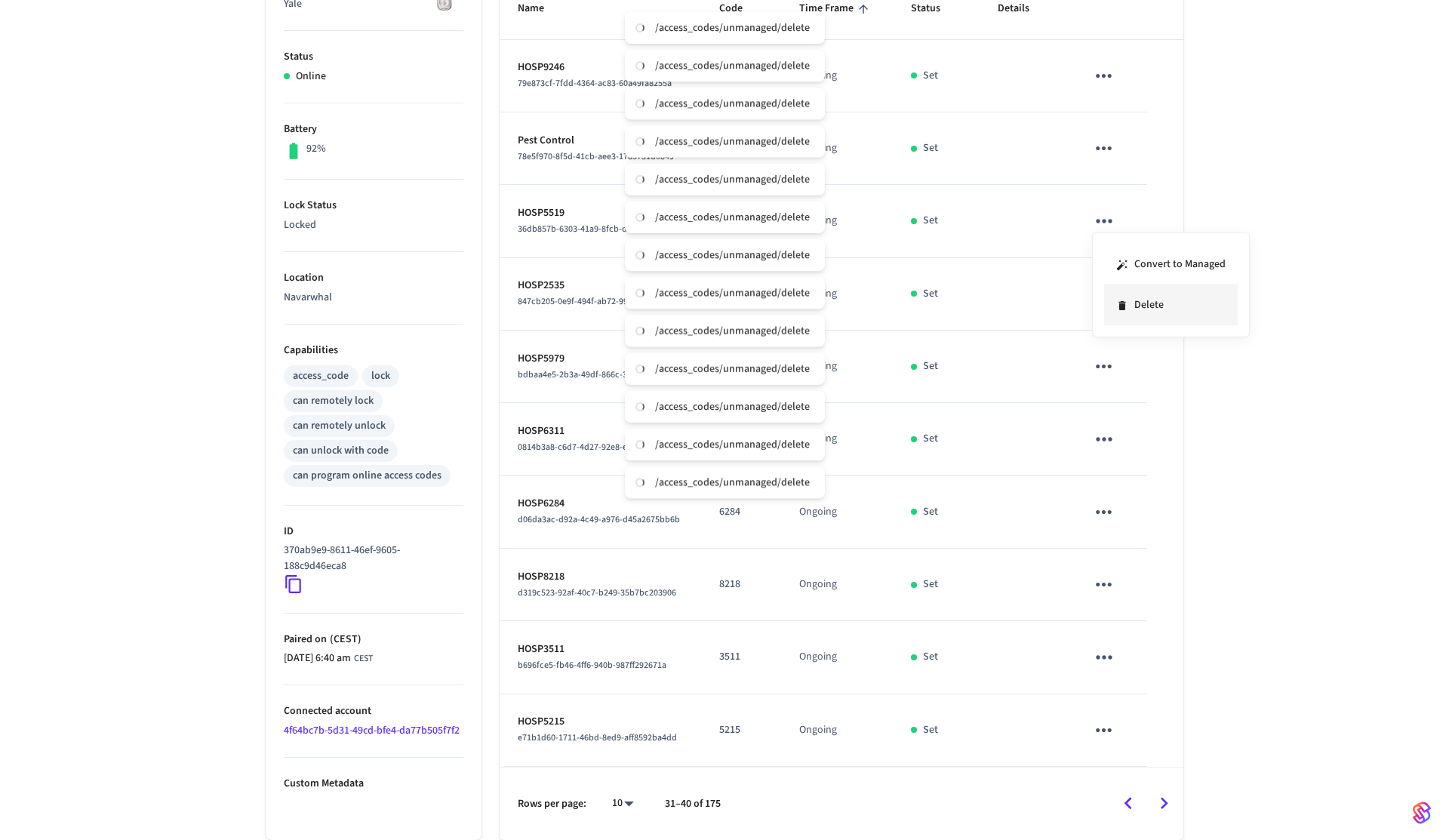
click at [1158, 303] on li "Delete" at bounding box center [1171, 305] width 134 height 40
click at [1110, 286] on icon "sticky table" at bounding box center [1104, 294] width 23 height 23
click at [1155, 391] on li "Delete" at bounding box center [1171, 378] width 134 height 40
click at [1102, 368] on icon "sticky table" at bounding box center [1104, 366] width 23 height 23
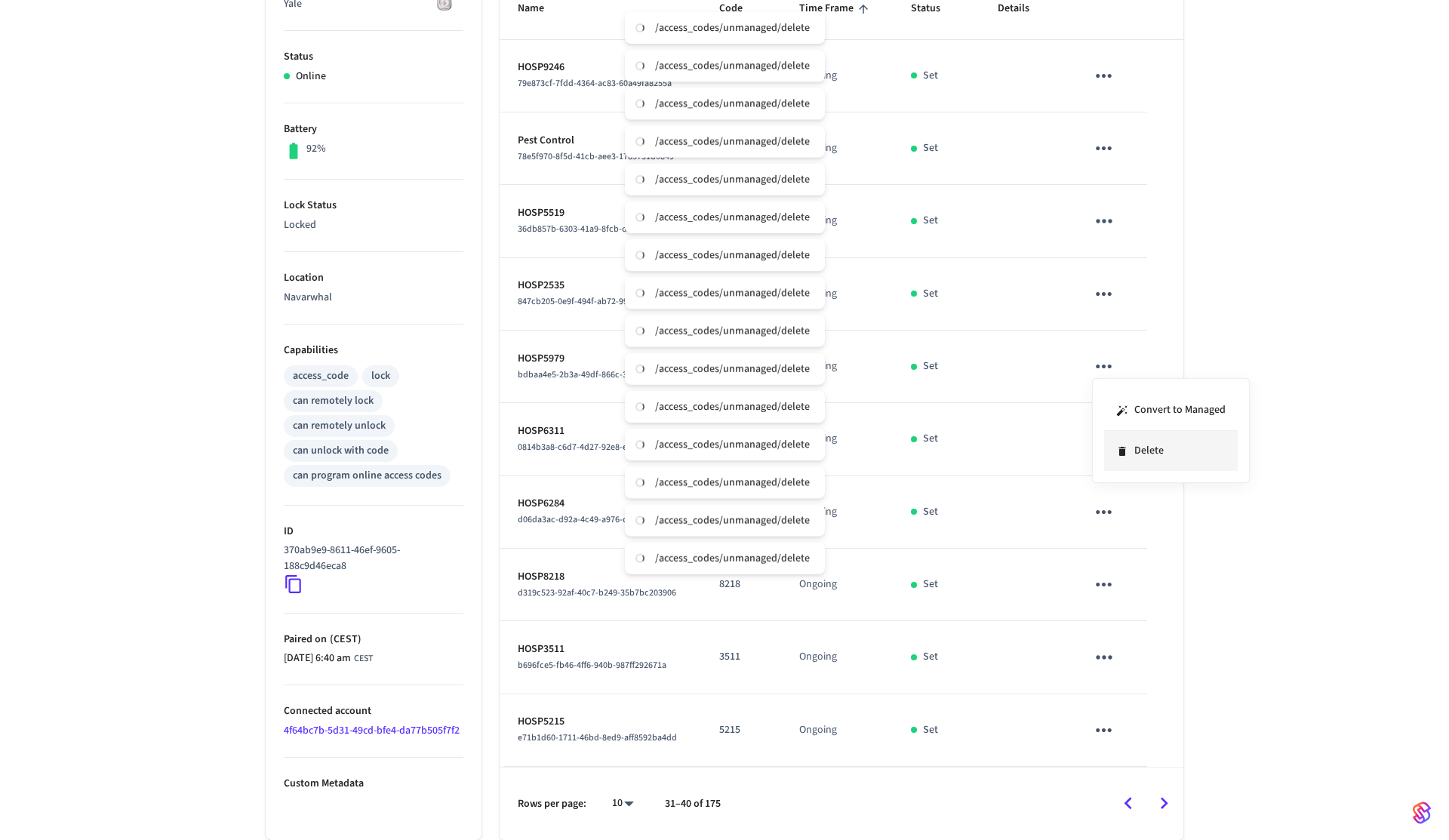
click at [1154, 461] on li "Delete" at bounding box center [1171, 451] width 134 height 40
click at [1106, 452] on button "sticky table" at bounding box center [1104, 438] width 36 height 36
click at [1130, 525] on li "Delete" at bounding box center [1165, 530] width 134 height 40
click at [1098, 513] on icon "sticky table" at bounding box center [1104, 511] width 16 height 4
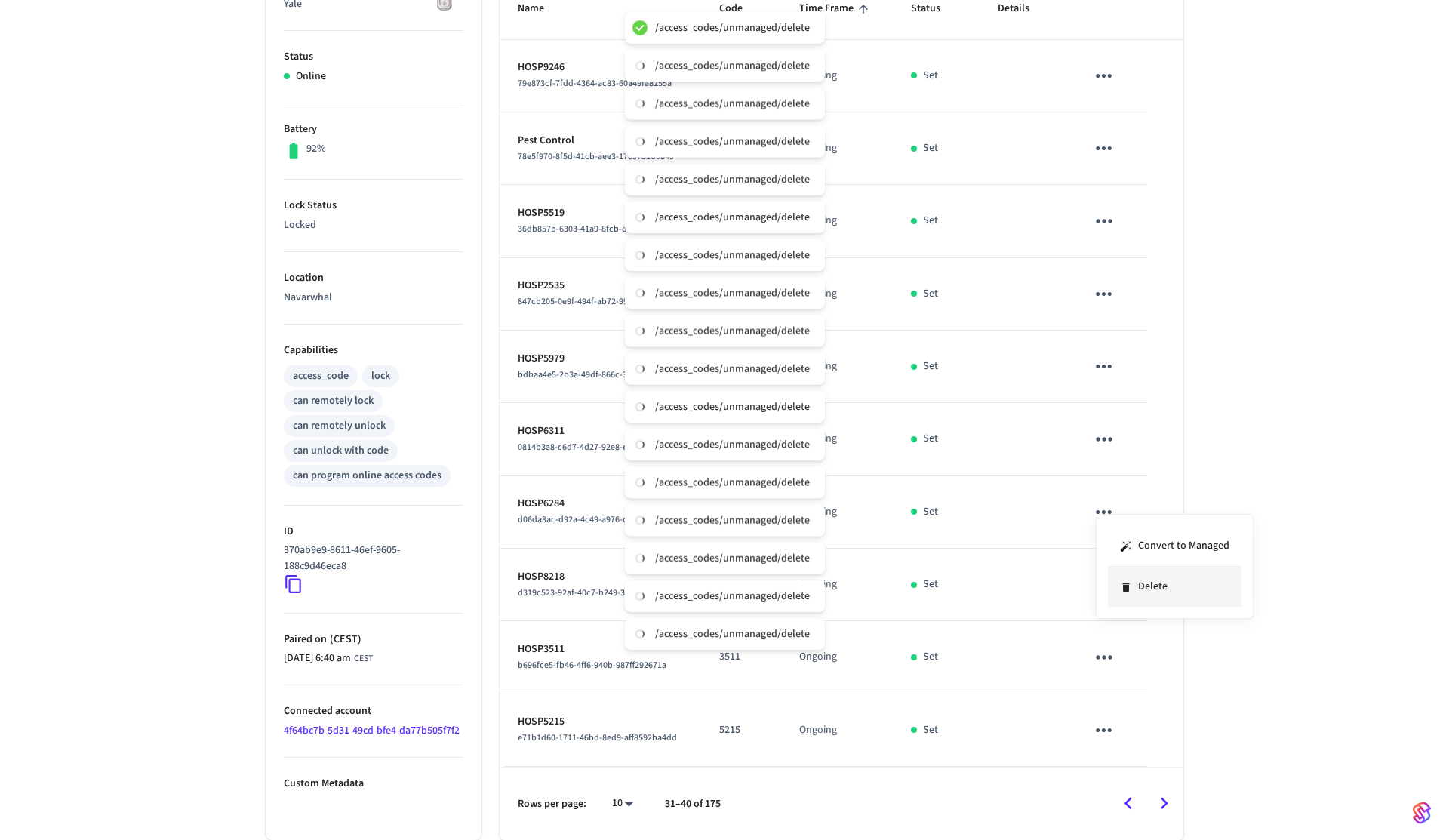
click at [1142, 595] on li "Delete" at bounding box center [1175, 586] width 134 height 40
click at [1113, 591] on icon "sticky table" at bounding box center [1104, 585] width 23 height 23
click at [1145, 673] on li "Delete" at bounding box center [1171, 669] width 134 height 40
click at [1106, 650] on icon "sticky table" at bounding box center [1104, 657] width 23 height 23
click at [1160, 736] on li "Delete" at bounding box center [1171, 742] width 134 height 40
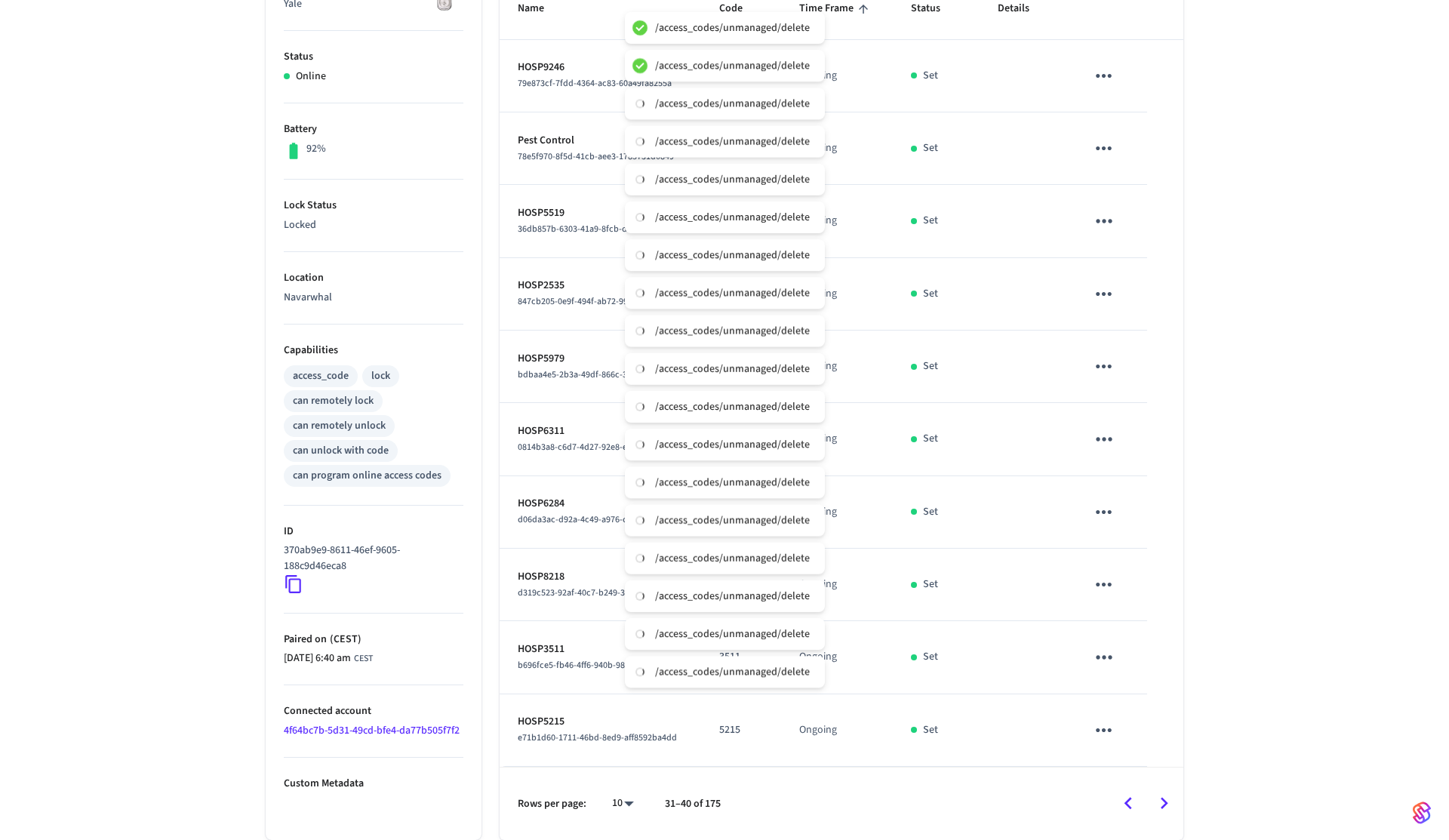
click at [1114, 732] on icon "sticky table" at bounding box center [1104, 730] width 23 height 23
click at [1145, 788] on li "Delete" at bounding box center [1171, 796] width 134 height 40
click at [1171, 800] on icon "Go to next page" at bounding box center [1165, 803] width 23 height 23
click at [1105, 77] on icon "sticky table" at bounding box center [1104, 76] width 23 height 23
click at [1143, 156] on li "Delete" at bounding box center [1170, 161] width 134 height 40
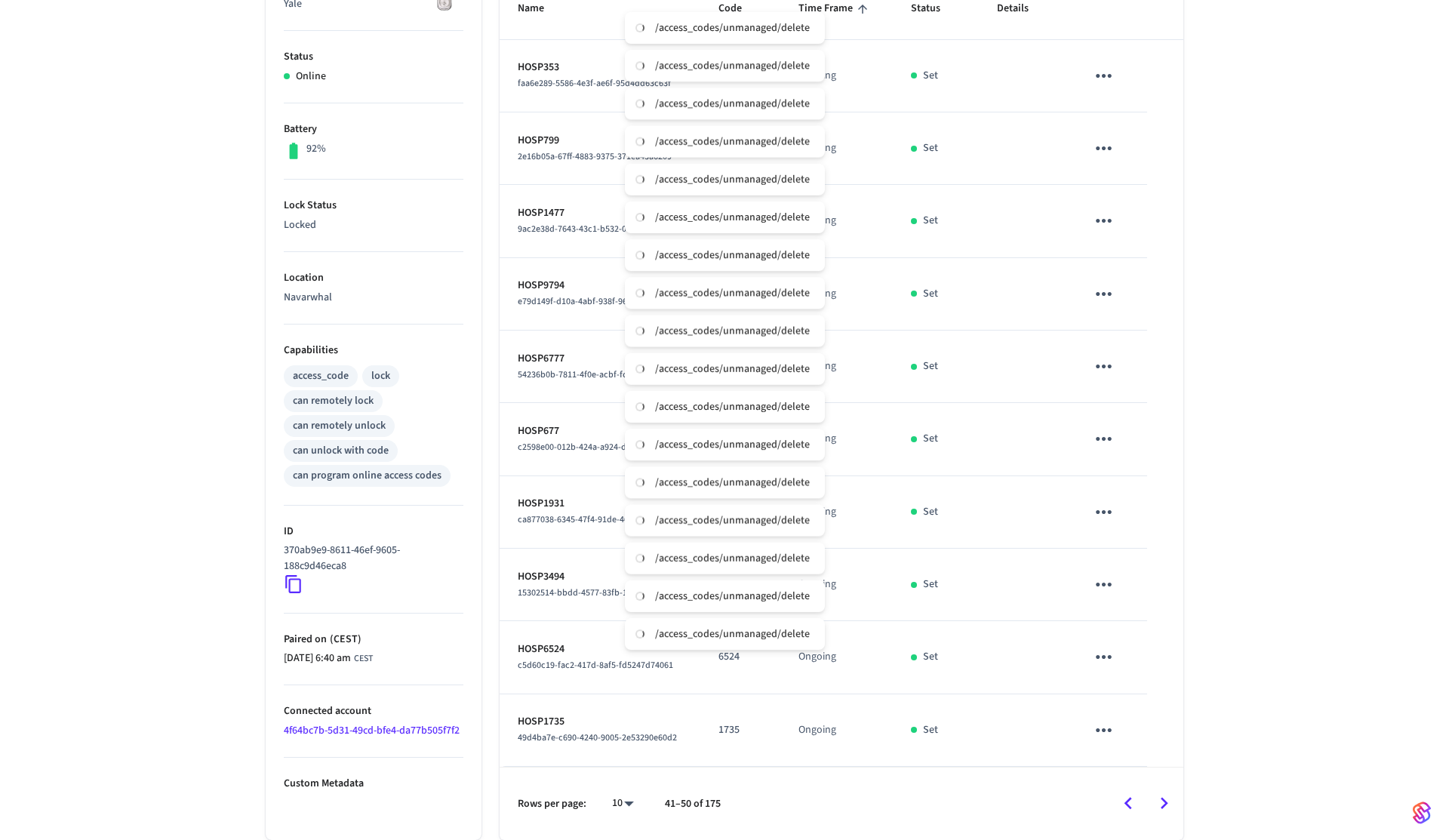
click at [1110, 141] on icon "sticky table" at bounding box center [1104, 148] width 23 height 23
click at [1138, 224] on li "Delete" at bounding box center [1170, 233] width 134 height 40
click at [1111, 222] on icon "sticky table" at bounding box center [1104, 220] width 23 height 23
click at [1150, 309] on li "Delete" at bounding box center [1170, 305] width 134 height 40
click at [1110, 298] on icon "sticky table" at bounding box center [1104, 294] width 23 height 23
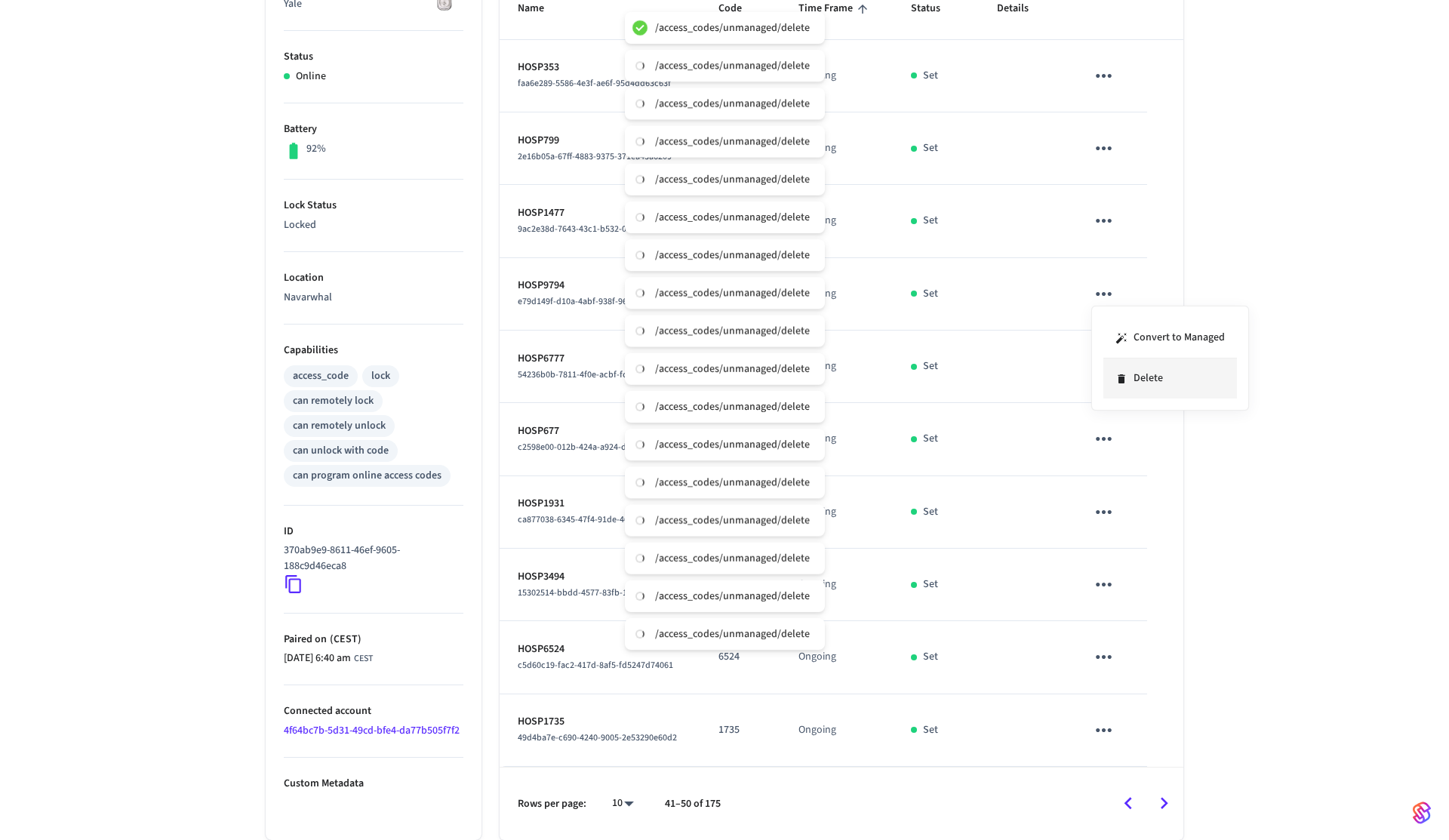
click at [1146, 370] on li "Delete" at bounding box center [1170, 378] width 134 height 40
click at [1105, 364] on icon "sticky table" at bounding box center [1104, 366] width 16 height 4
click at [1155, 452] on li "Delete" at bounding box center [1175, 441] width 134 height 40
click at [1089, 442] on button "sticky table" at bounding box center [1104, 438] width 36 height 36
click at [1130, 529] on li "Delete" at bounding box center [1164, 530] width 134 height 40
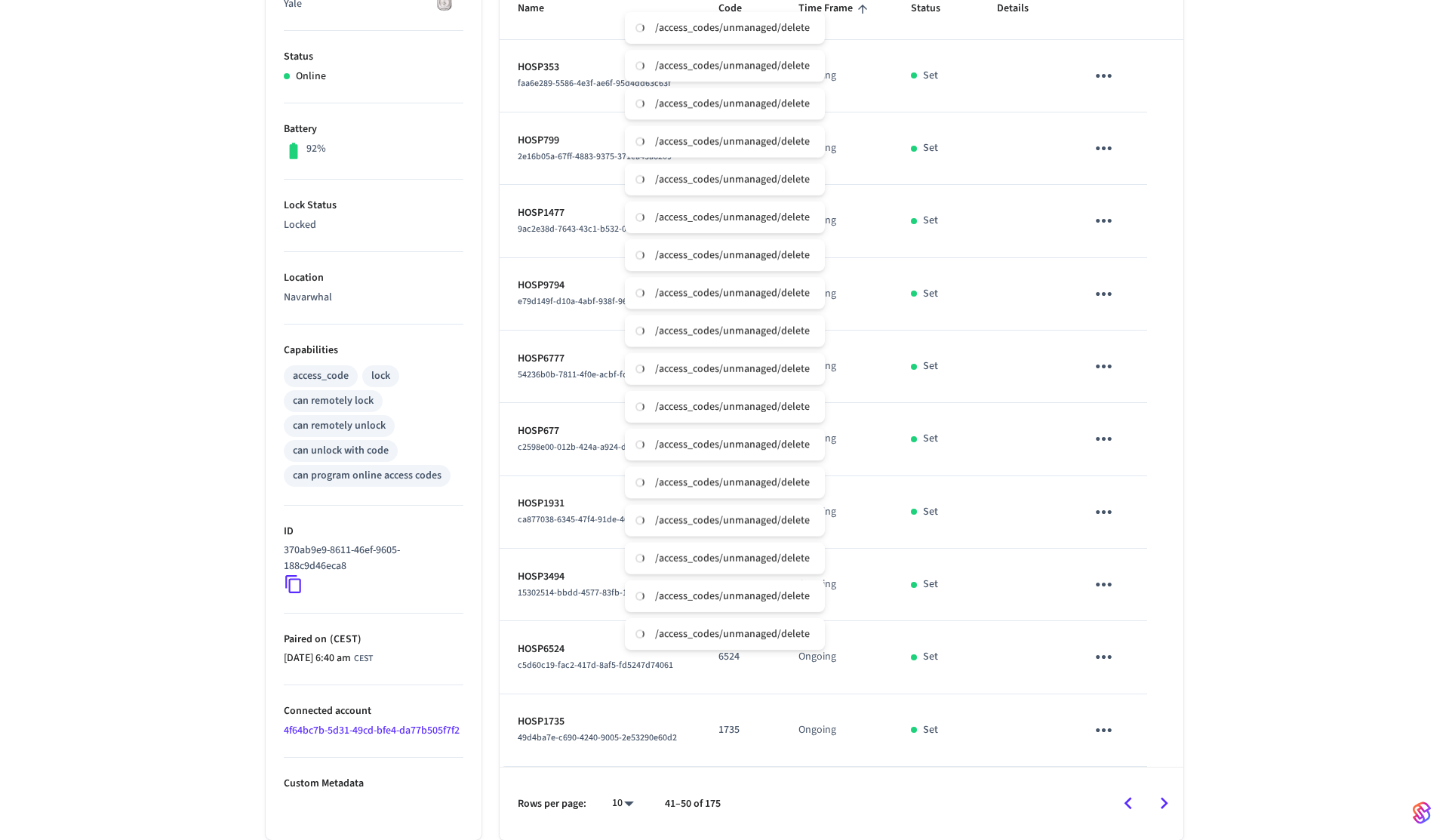
click at [1107, 526] on button "sticky table" at bounding box center [1104, 511] width 36 height 36
click at [1144, 591] on li "Delete" at bounding box center [1164, 603] width 134 height 40
click at [1105, 573] on icon "sticky table" at bounding box center [1104, 585] width 23 height 23
click at [1139, 672] on li "Delete" at bounding box center [1170, 669] width 134 height 40
click at [1110, 649] on icon "sticky table" at bounding box center [1104, 657] width 23 height 23
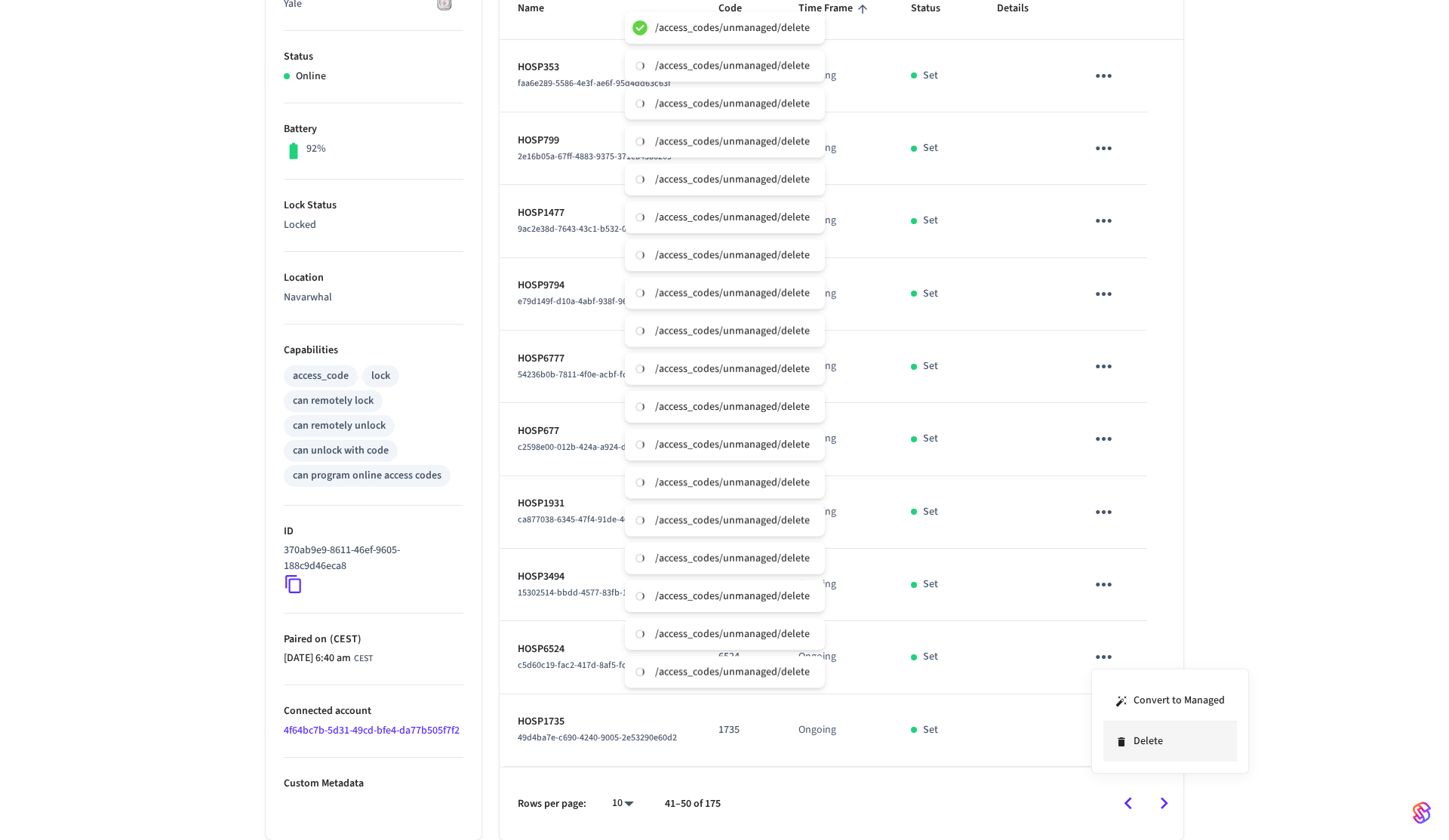
click at [1149, 734] on li "Delete" at bounding box center [1170, 742] width 134 height 40
click at [1105, 734] on icon "sticky table" at bounding box center [1104, 730] width 23 height 23
click at [1164, 809] on li "Delete" at bounding box center [1170, 796] width 134 height 40
click at [1170, 803] on icon "Go to next page" at bounding box center [1165, 803] width 23 height 23
click at [1105, 71] on icon "sticky table" at bounding box center [1104, 76] width 23 height 23
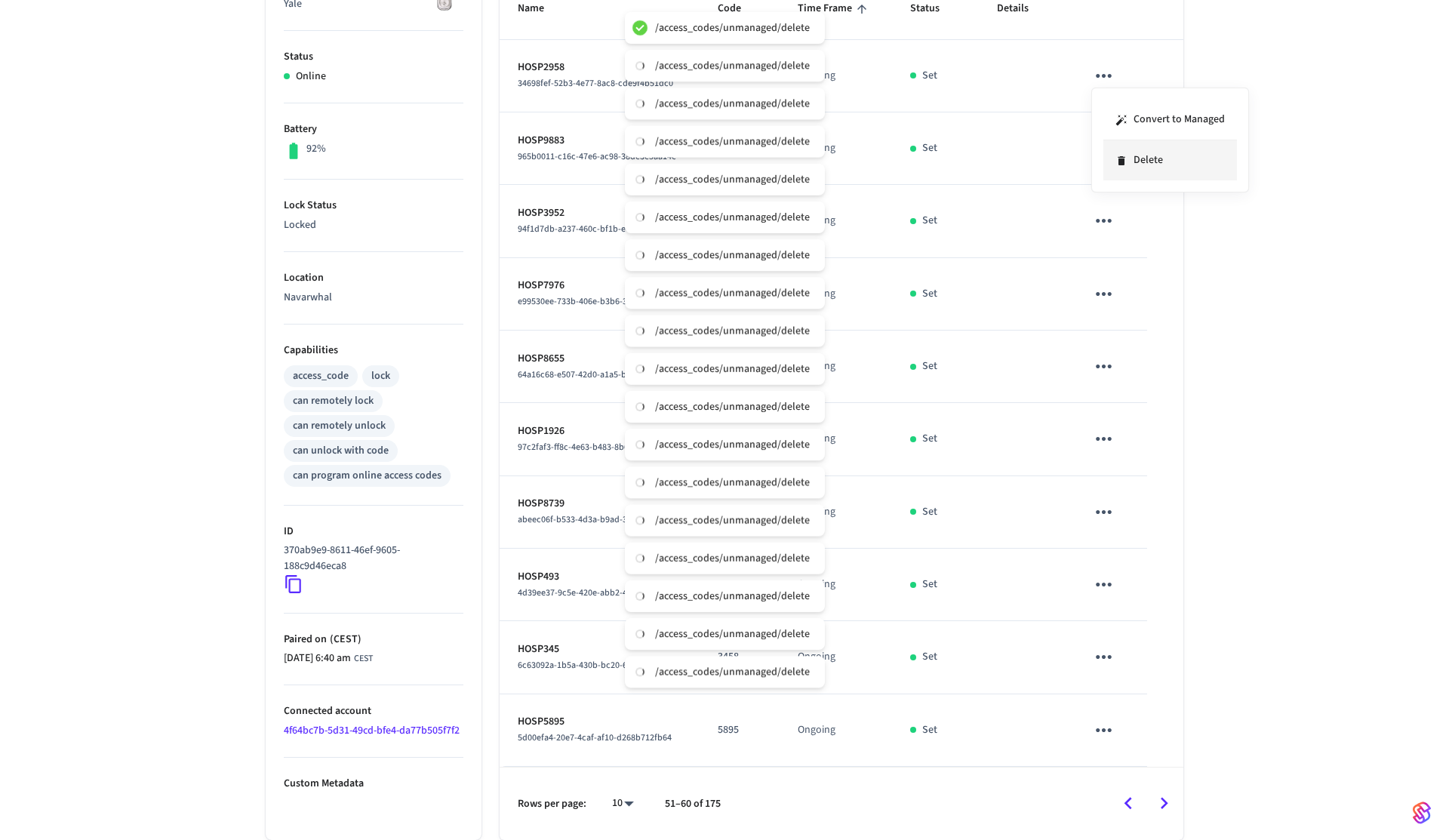
click at [1135, 143] on li "Delete" at bounding box center [1170, 161] width 134 height 40
click at [1110, 144] on icon "sticky table" at bounding box center [1104, 148] width 23 height 23
click at [1150, 243] on li "Delete" at bounding box center [1170, 233] width 134 height 40
click at [1105, 216] on icon "sticky table" at bounding box center [1104, 220] width 23 height 23
click at [1135, 296] on li "Delete" at bounding box center [1170, 305] width 134 height 40
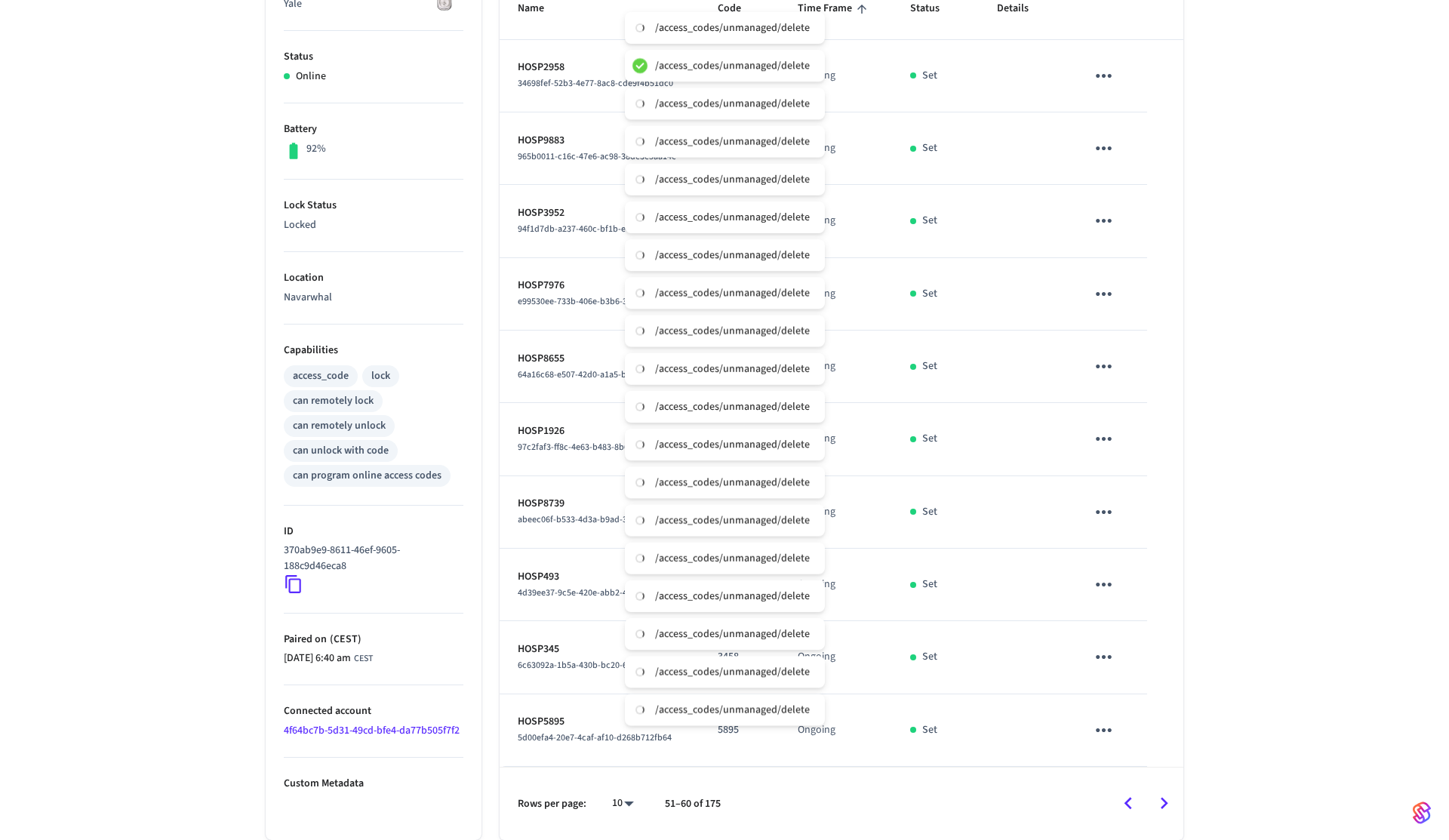
click at [1110, 299] on icon "sticky table" at bounding box center [1104, 294] width 23 height 23
click at [1145, 371] on li "Delete" at bounding box center [1170, 378] width 134 height 40
click at [1100, 364] on icon "sticky table" at bounding box center [1104, 366] width 23 height 23
click at [1132, 439] on li "Delete" at bounding box center [1170, 451] width 134 height 40
click at [1095, 427] on icon "sticky table" at bounding box center [1104, 439] width 23 height 23
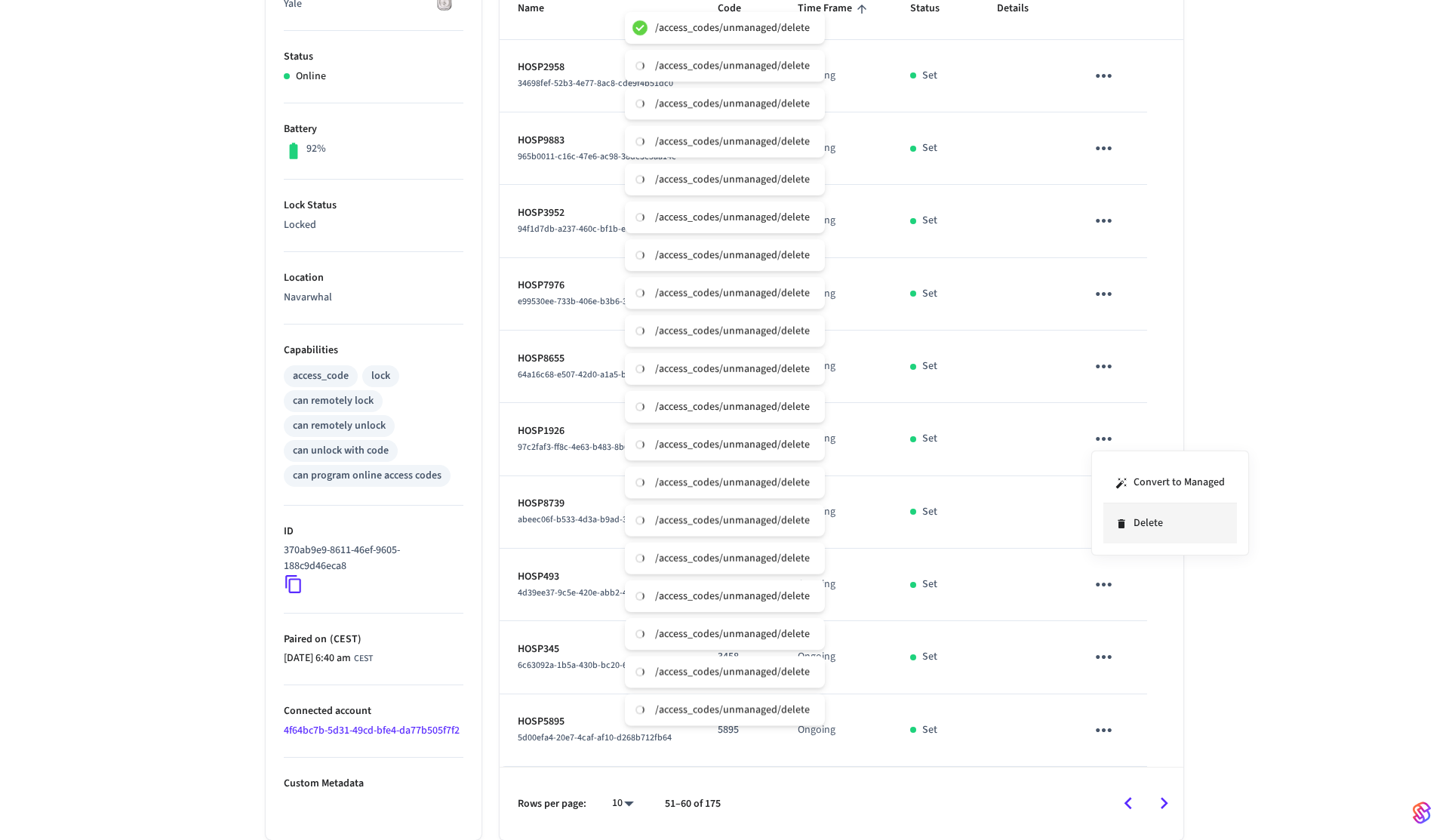
click at [1140, 509] on li "Delete" at bounding box center [1170, 523] width 134 height 40
click at [1112, 503] on icon "sticky table" at bounding box center [1104, 512] width 23 height 23
click at [1148, 585] on li "Delete" at bounding box center [1170, 596] width 134 height 40
click at [1112, 583] on icon "sticky table" at bounding box center [1104, 585] width 23 height 23
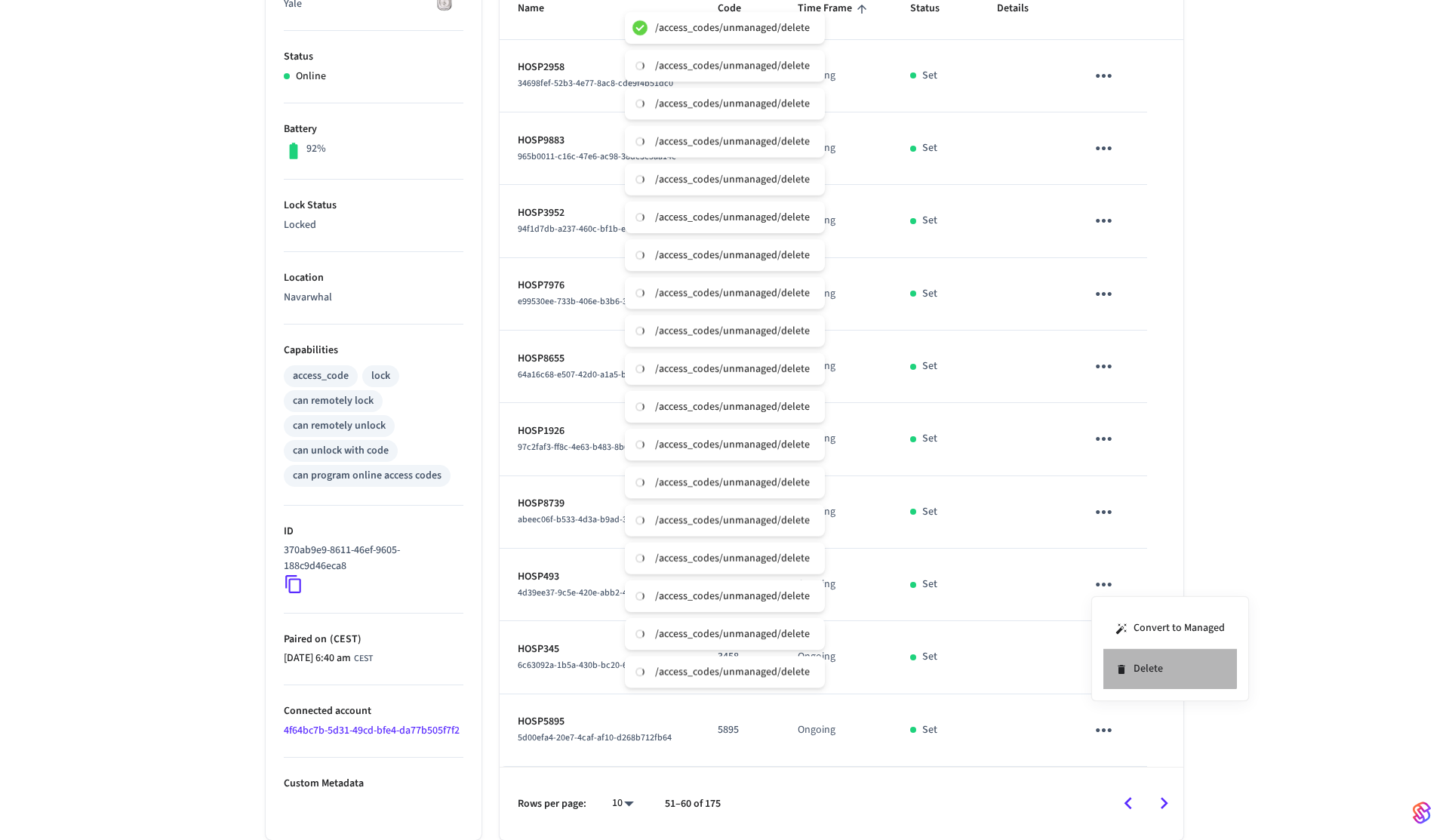
click at [1162, 664] on li "Delete" at bounding box center [1170, 669] width 134 height 40
click at [1100, 662] on icon "sticky table" at bounding box center [1104, 657] width 23 height 23
click at [1138, 743] on li "Delete" at bounding box center [1170, 742] width 134 height 40
click at [1098, 732] on icon "sticky table" at bounding box center [1104, 730] width 23 height 23
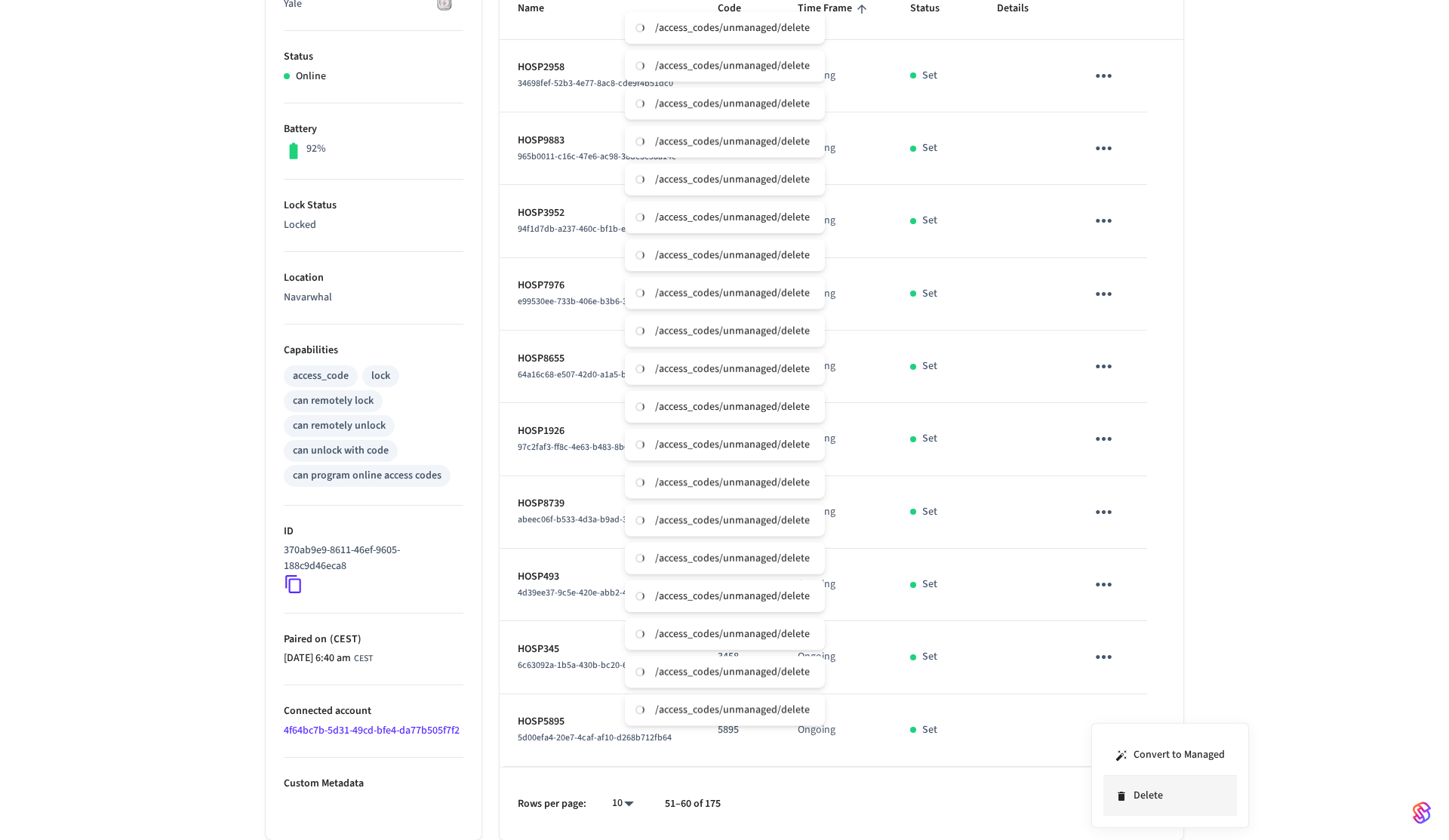
click at [1175, 810] on li "Delete" at bounding box center [1170, 796] width 134 height 40
click at [1166, 802] on icon "Go to next page" at bounding box center [1165, 803] width 23 height 23
click at [1110, 88] on button "sticky table" at bounding box center [1104, 76] width 36 height 36
click at [1133, 161] on li "Delete" at bounding box center [1164, 166] width 134 height 40
click at [1114, 151] on icon "sticky table" at bounding box center [1104, 148] width 23 height 23
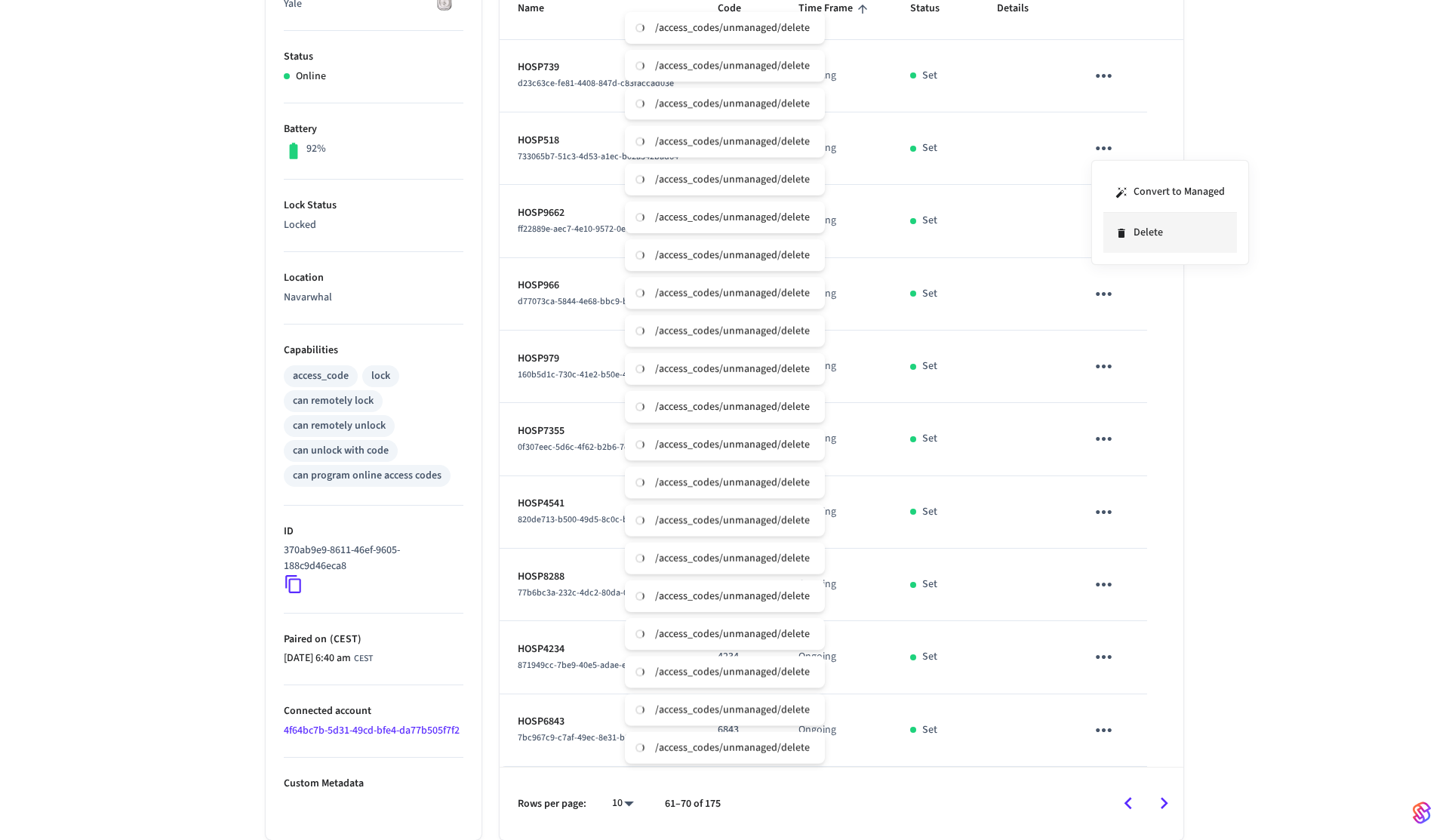
click at [1139, 220] on li "Delete" at bounding box center [1170, 233] width 134 height 40
click at [1113, 218] on icon "sticky table" at bounding box center [1104, 220] width 23 height 23
click at [1138, 293] on li "Delete" at bounding box center [1170, 305] width 134 height 40
click at [1110, 292] on icon "sticky table" at bounding box center [1104, 294] width 16 height 4
click at [1143, 379] on li "Delete" at bounding box center [1175, 368] width 134 height 40
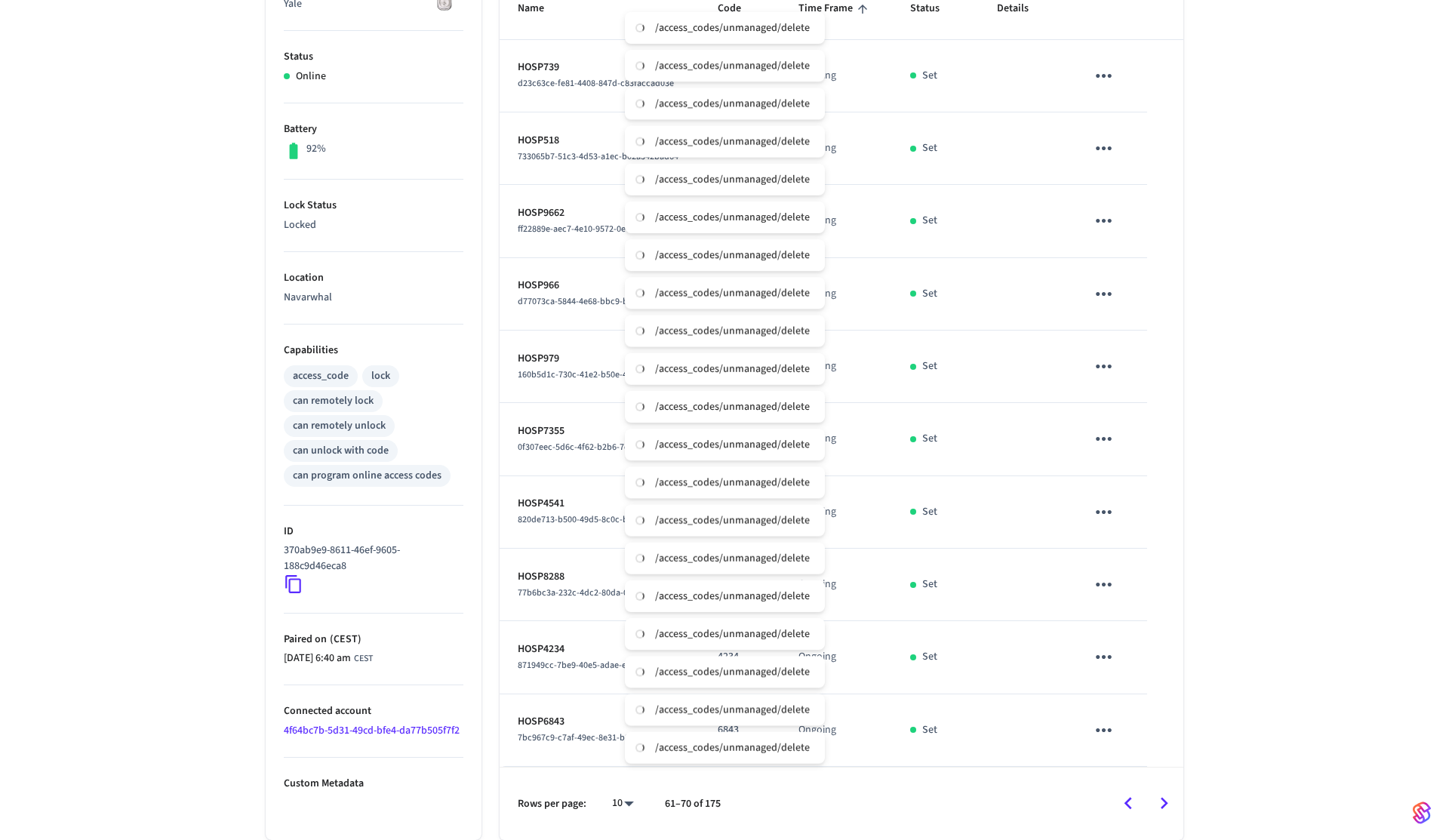
click at [1110, 372] on icon "sticky table" at bounding box center [1104, 366] width 23 height 23
click at [1137, 446] on li "Delete" at bounding box center [1170, 451] width 134 height 40
click at [1096, 436] on icon "sticky table" at bounding box center [1104, 439] width 23 height 23
click at [1135, 516] on li "Delete" at bounding box center [1170, 523] width 134 height 40
click at [1107, 517] on icon "sticky table" at bounding box center [1104, 512] width 23 height 23
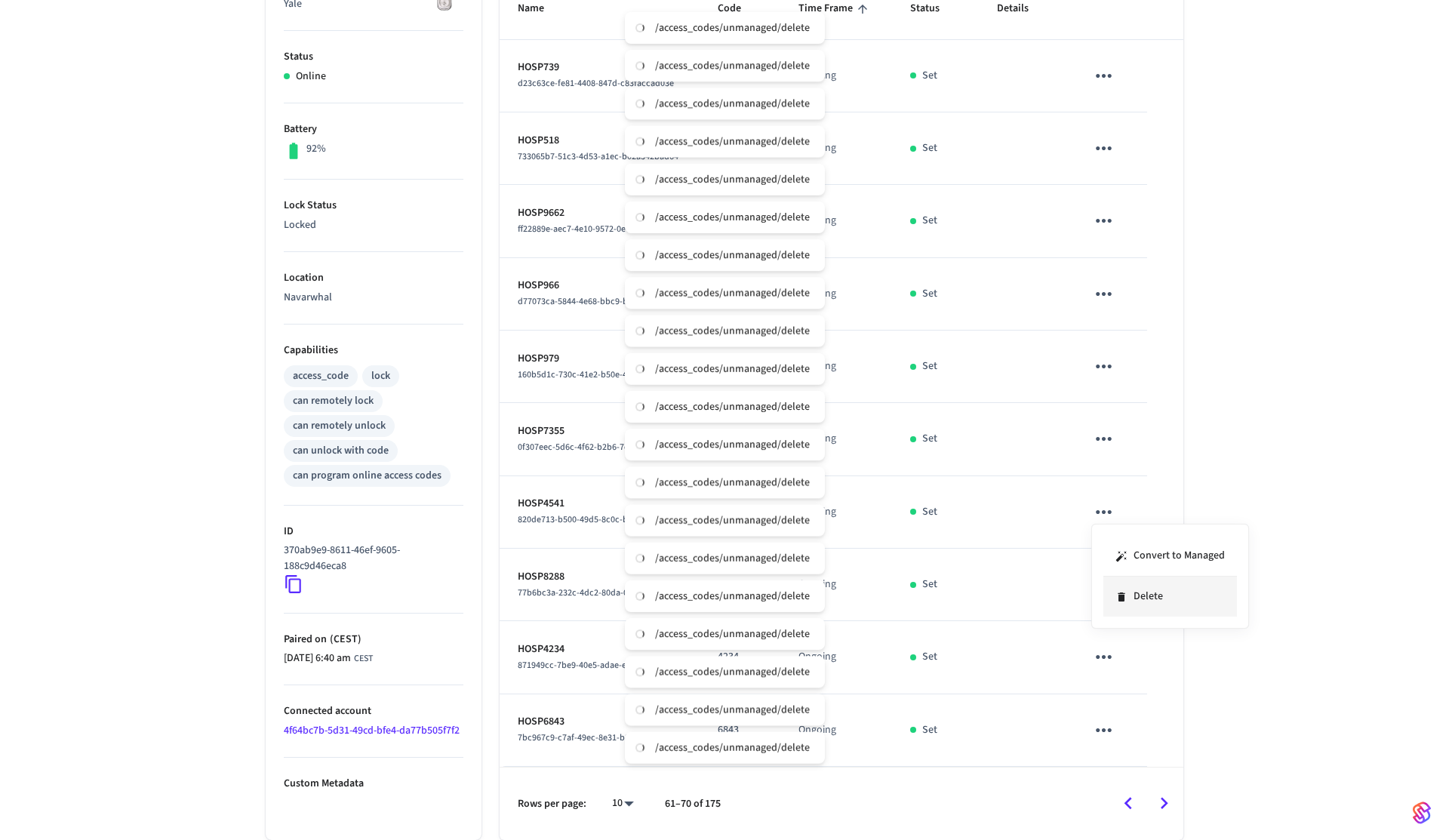
click at [1140, 590] on li "Delete" at bounding box center [1170, 596] width 134 height 40
click at [1108, 589] on icon "sticky table" at bounding box center [1104, 585] width 23 height 23
click at [1154, 665] on li "Delete" at bounding box center [1170, 669] width 134 height 40
click at [1110, 662] on icon "sticky table" at bounding box center [1104, 657] width 23 height 23
click at [1151, 727] on li "Delete" at bounding box center [1170, 742] width 134 height 40
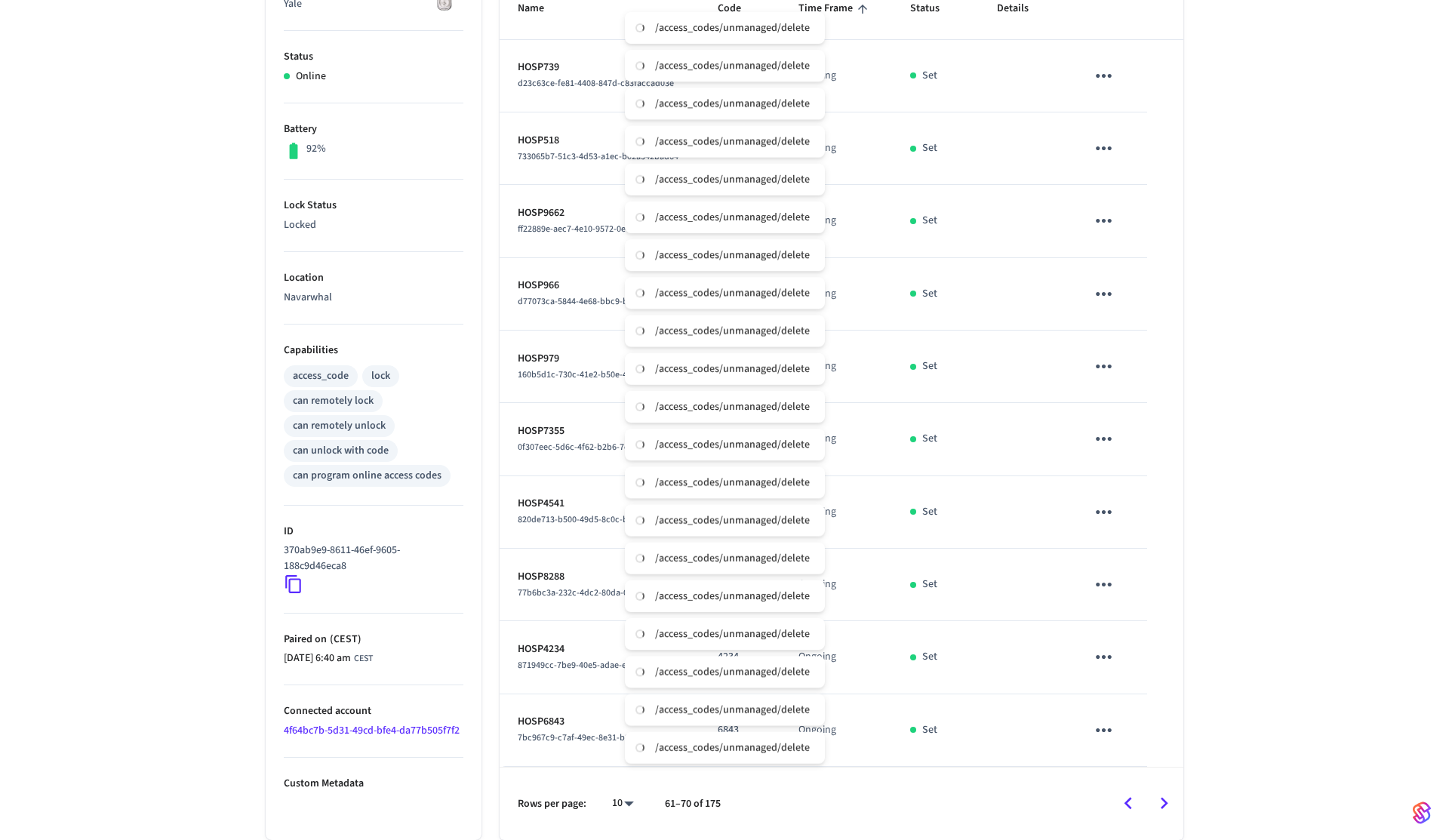
click at [1110, 724] on icon "sticky table" at bounding box center [1104, 730] width 23 height 23
click at [1156, 790] on li "Delete" at bounding box center [1170, 796] width 134 height 40
click at [1174, 803] on icon "Go to next page" at bounding box center [1165, 803] width 23 height 23
click at [1105, 78] on icon "sticky table" at bounding box center [1104, 76] width 23 height 23
click at [1118, 149] on li "Delete" at bounding box center [1170, 161] width 134 height 40
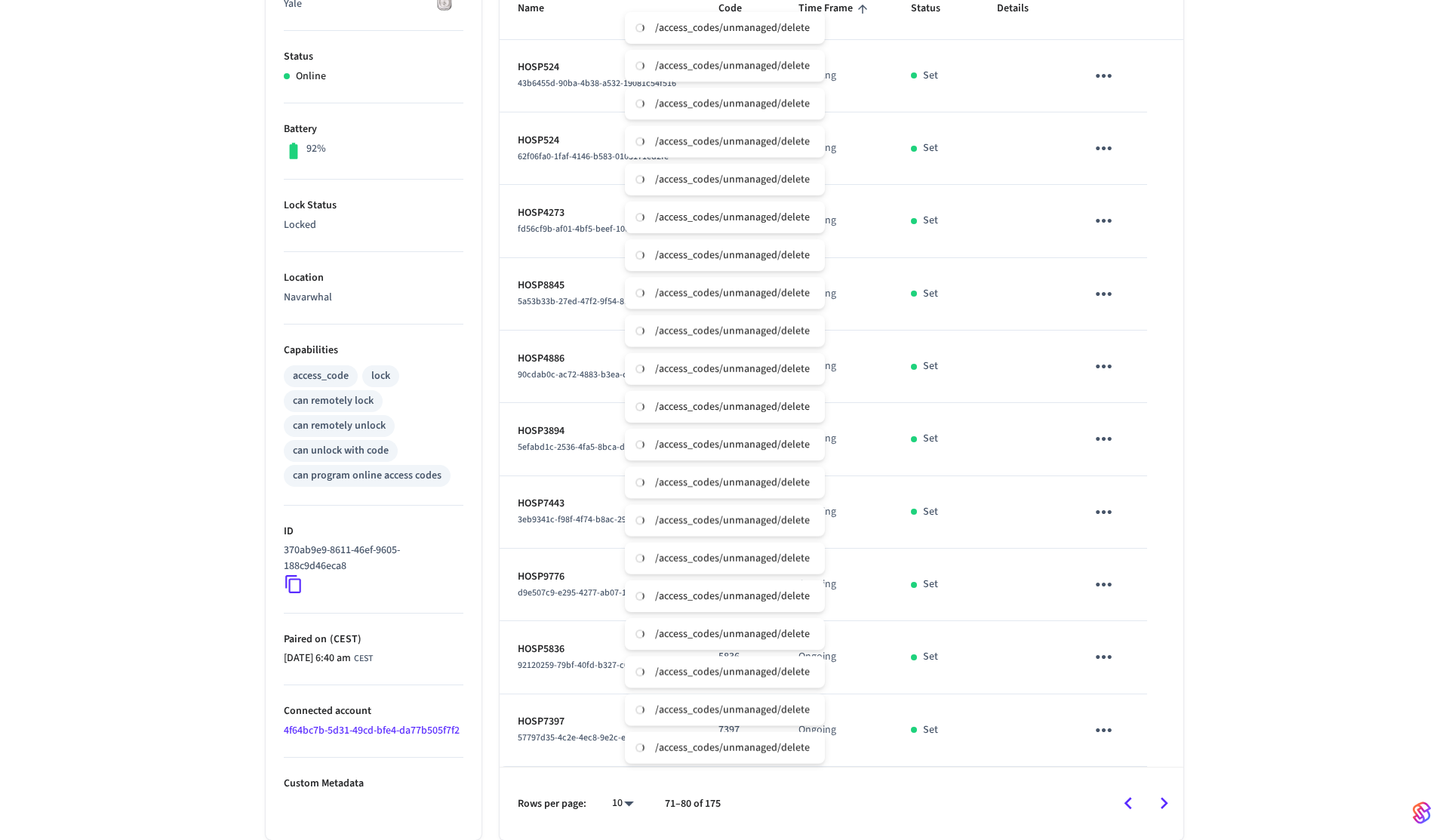
click at [1092, 141] on icon "sticky table" at bounding box center [1104, 148] width 23 height 23
click at [1127, 230] on icon at bounding box center [1121, 233] width 12 height 12
click at [1103, 219] on icon "sticky table" at bounding box center [1104, 220] width 16 height 4
click at [1135, 289] on li "Delete" at bounding box center [1175, 295] width 134 height 40
click at [1095, 299] on icon "sticky table" at bounding box center [1104, 294] width 23 height 23
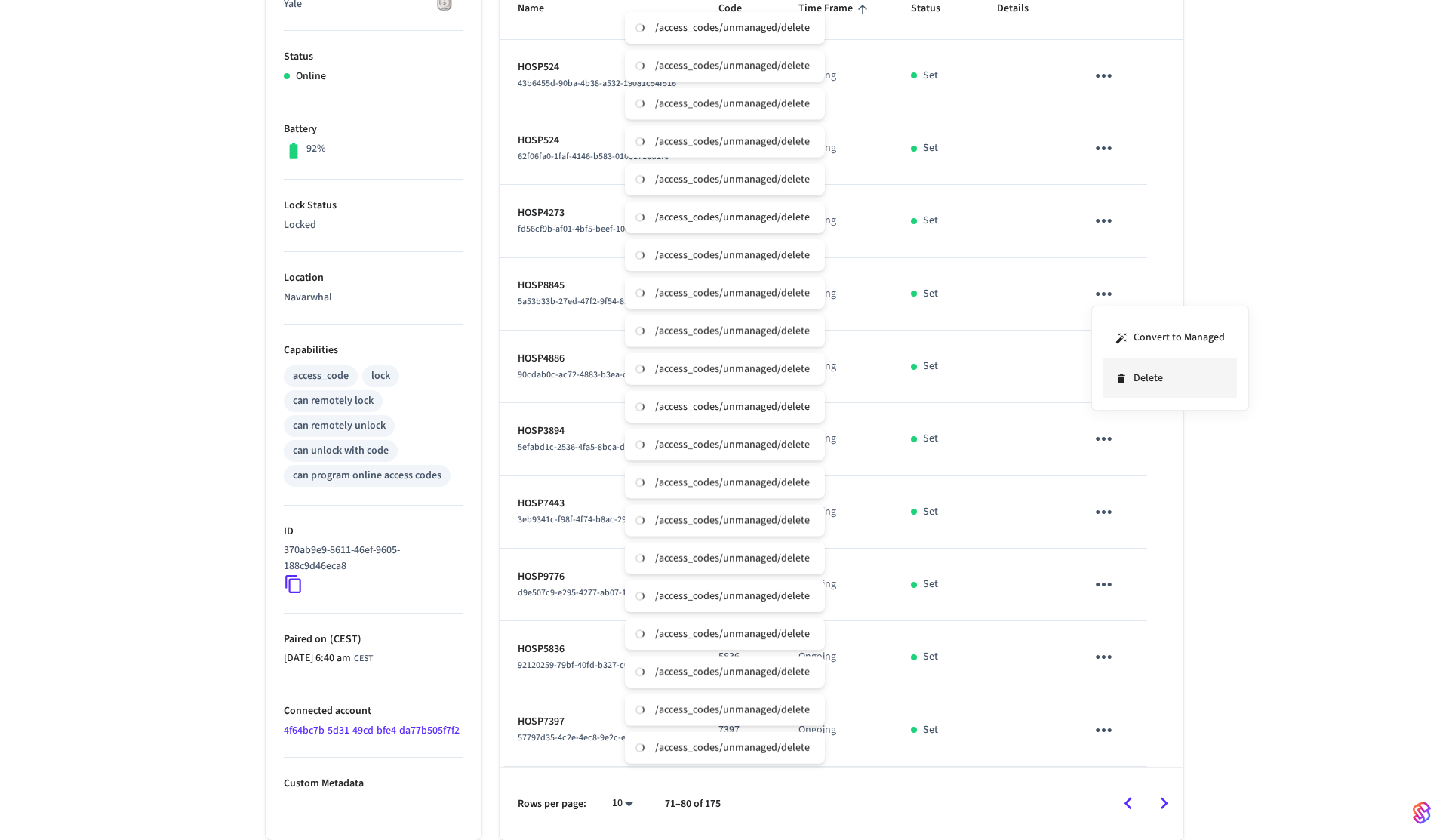
click at [1143, 366] on li "Delete" at bounding box center [1170, 378] width 134 height 40
click at [1106, 358] on icon "sticky table" at bounding box center [1104, 366] width 23 height 23
click at [1135, 432] on li "Delete" at bounding box center [1170, 451] width 134 height 40
click at [1161, 806] on icon "Go to next page" at bounding box center [1165, 803] width 23 height 23
click at [1096, 62] on button "sticky table" at bounding box center [1104, 76] width 36 height 36
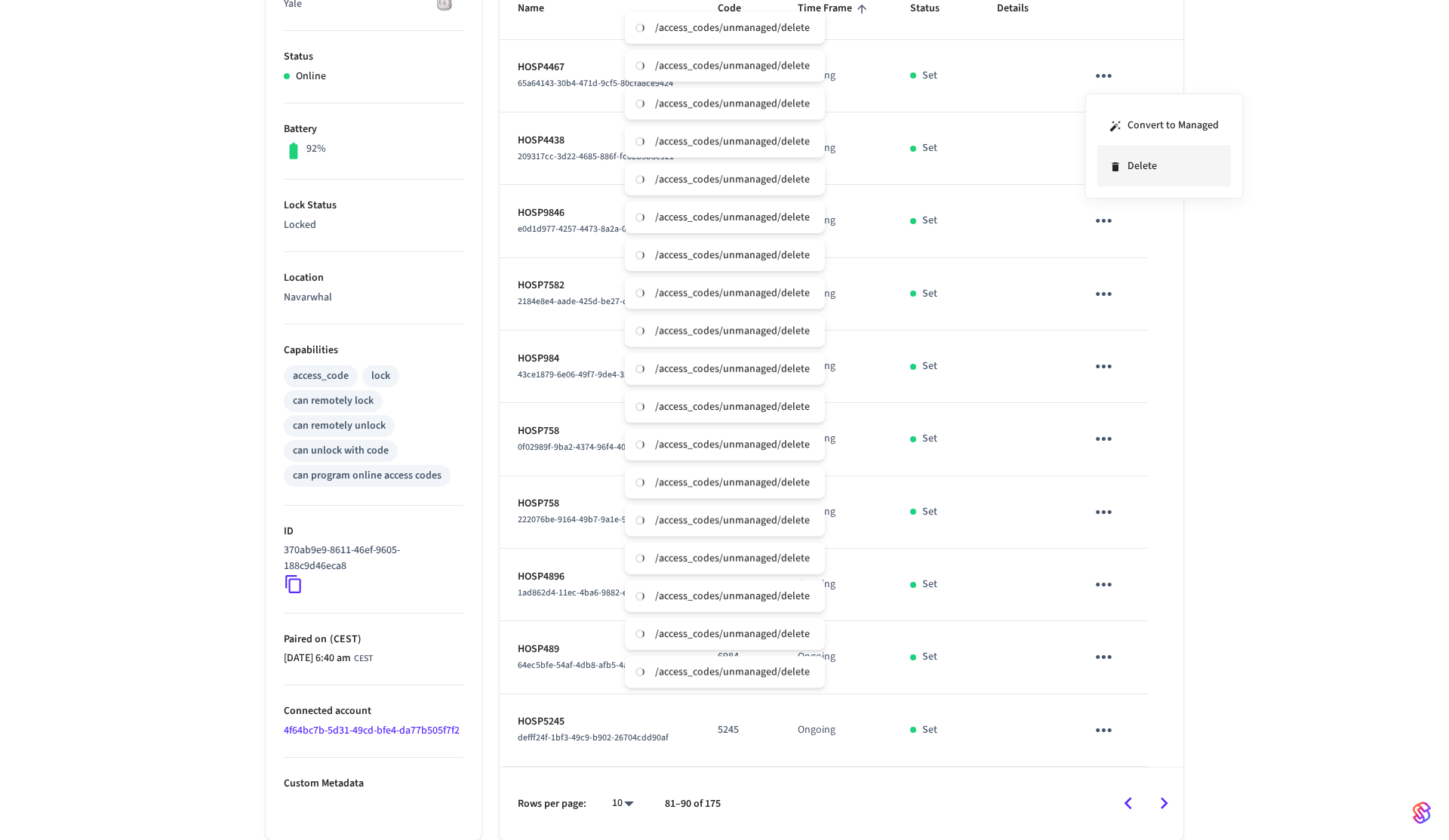
click at [1136, 182] on li "Delete" at bounding box center [1164, 166] width 134 height 40
click at [1098, 155] on icon "sticky table" at bounding box center [1104, 148] width 23 height 23
click at [1130, 245] on li "Delete" at bounding box center [1170, 233] width 134 height 40
click at [1109, 230] on icon "sticky table" at bounding box center [1104, 220] width 23 height 23
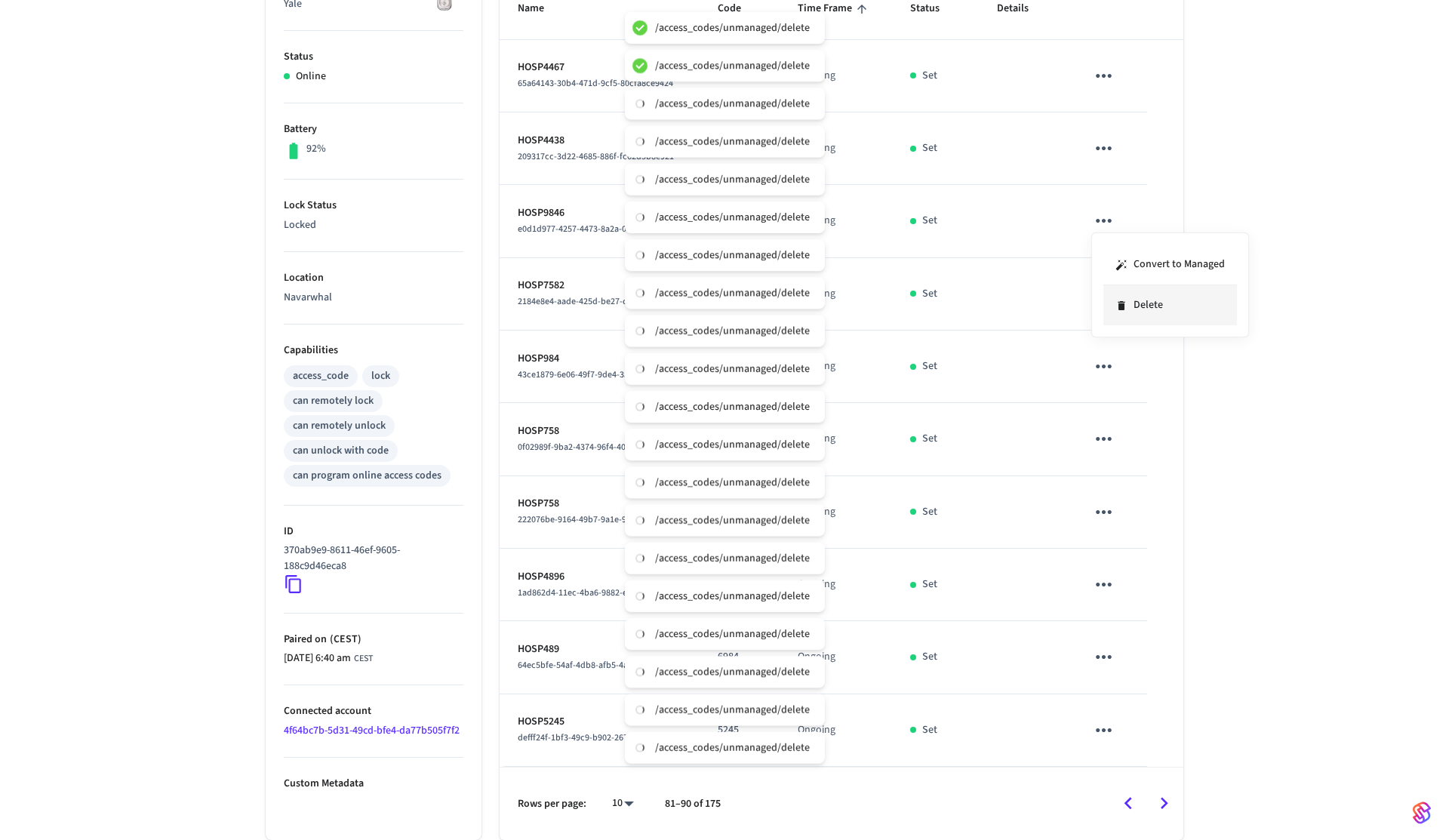
click at [1138, 289] on li "Delete" at bounding box center [1170, 305] width 134 height 40
click at [1109, 289] on icon "sticky table" at bounding box center [1104, 294] width 23 height 23
click at [1140, 378] on li "Delete" at bounding box center [1170, 378] width 134 height 40
click at [1114, 369] on icon "sticky table" at bounding box center [1104, 366] width 23 height 23
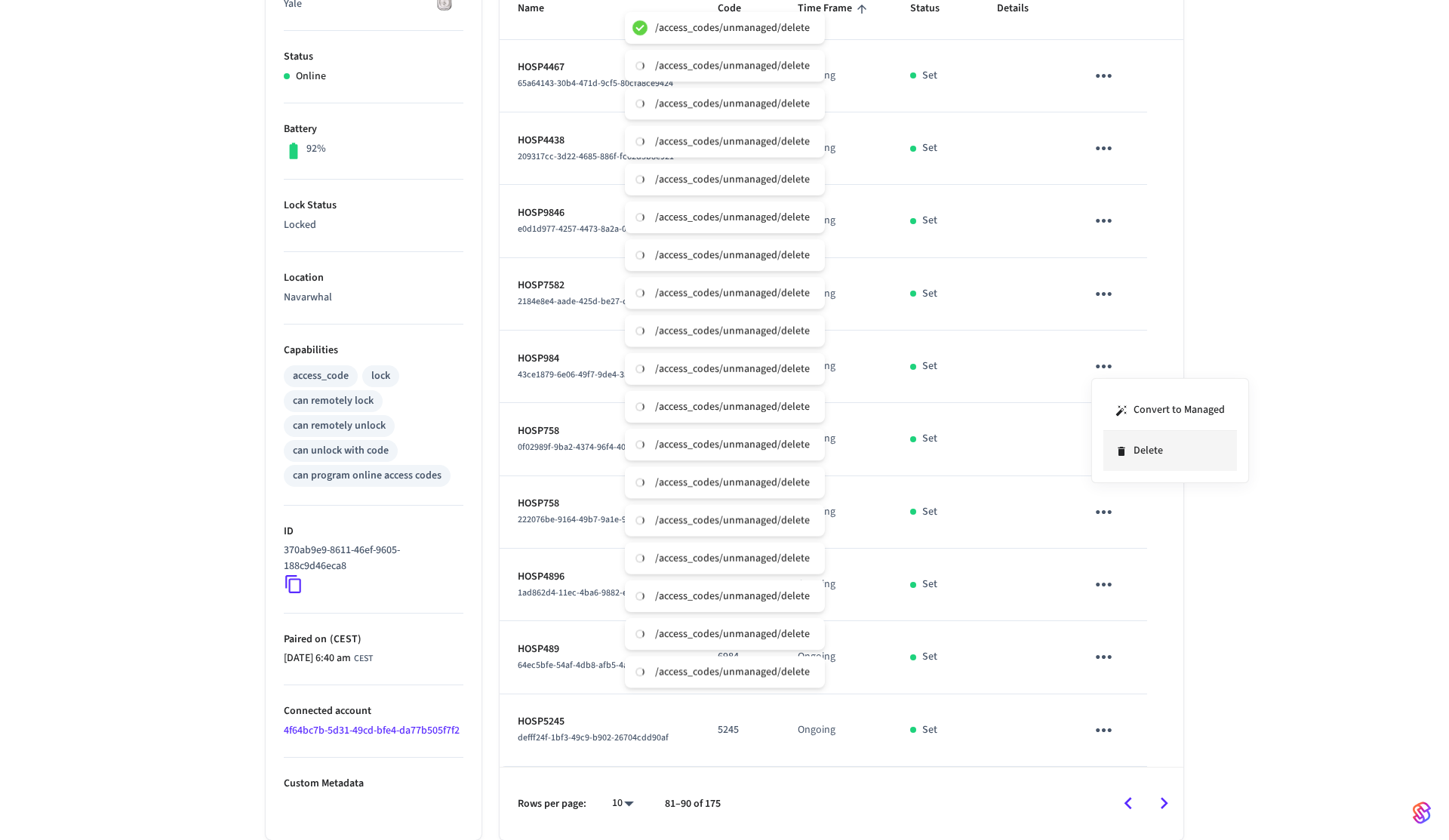
click at [1154, 453] on li "Delete" at bounding box center [1170, 451] width 134 height 40
click at [1092, 431] on icon "sticky table" at bounding box center [1104, 439] width 23 height 23
click at [1144, 510] on li "Delete" at bounding box center [1170, 523] width 134 height 40
click at [1108, 511] on icon "sticky table" at bounding box center [1104, 511] width 16 height 4
click at [1140, 572] on li "Delete" at bounding box center [1175, 586] width 134 height 40
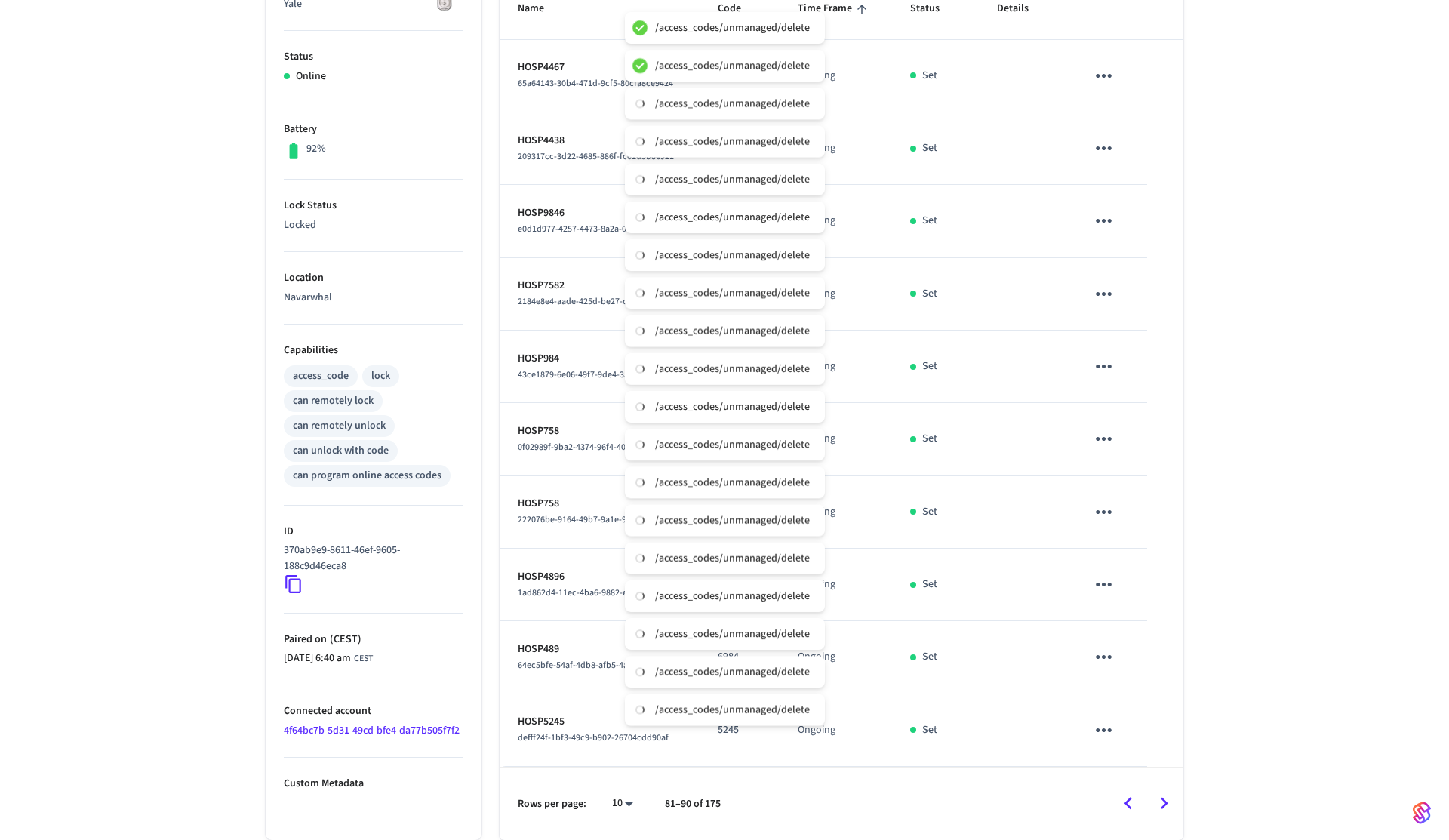
click at [1100, 575] on icon "sticky table" at bounding box center [1104, 585] width 23 height 23
click at [1153, 668] on li "Delete" at bounding box center [1170, 669] width 134 height 40
click at [1117, 661] on button "sticky table" at bounding box center [1104, 657] width 36 height 36
click at [1155, 729] on li "Delete" at bounding box center [1164, 748] width 134 height 40
click at [1105, 717] on button "sticky table" at bounding box center [1104, 730] width 36 height 36
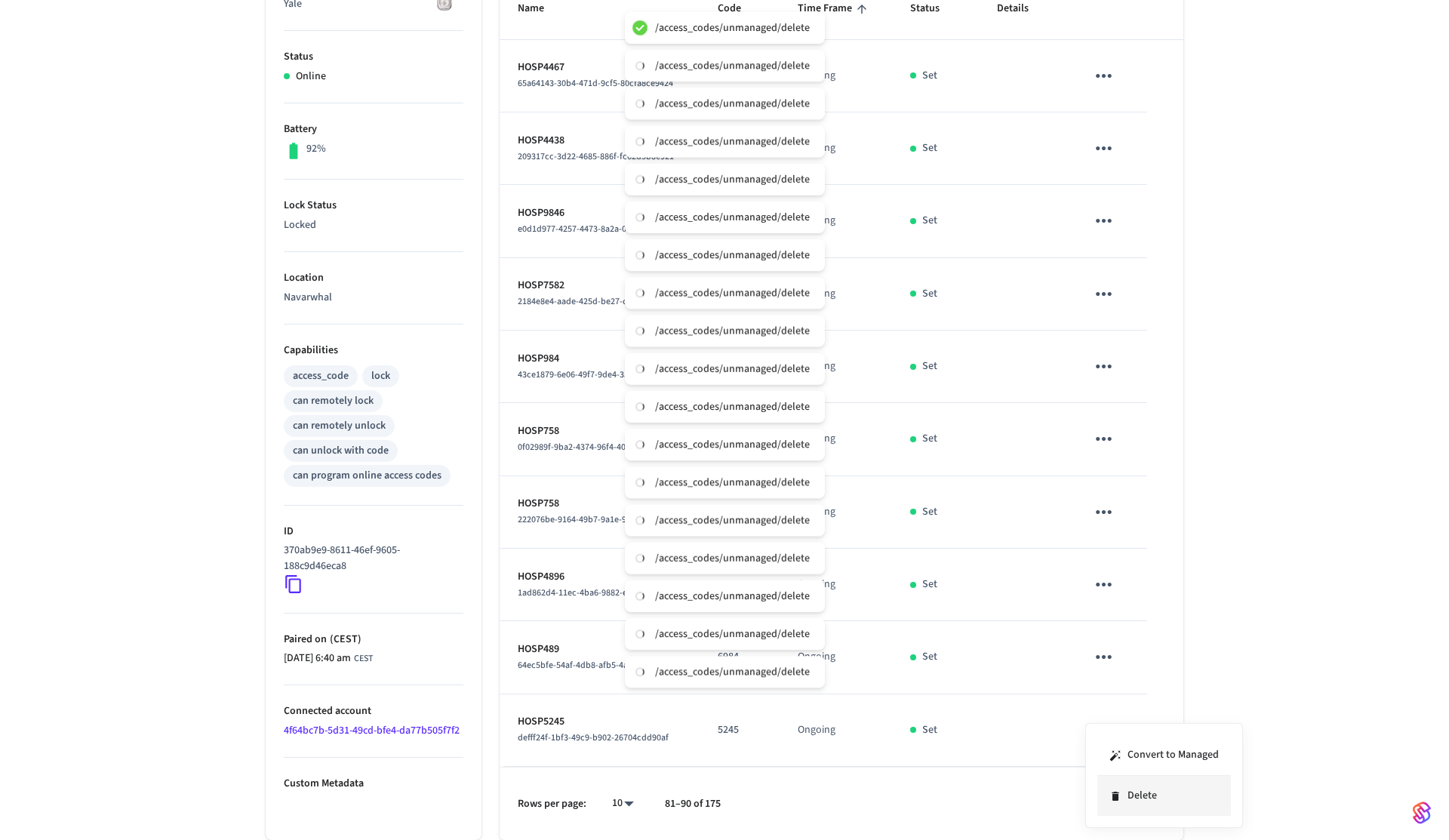
click at [1159, 803] on li "Delete" at bounding box center [1164, 796] width 134 height 40
click at [1173, 803] on icon "Go to next page" at bounding box center [1165, 803] width 23 height 23
click at [1109, 62] on button "sticky table" at bounding box center [1104, 76] width 36 height 36
click at [1135, 165] on li "Delete" at bounding box center [1164, 166] width 134 height 40
click at [1114, 150] on icon "sticky table" at bounding box center [1104, 148] width 23 height 23
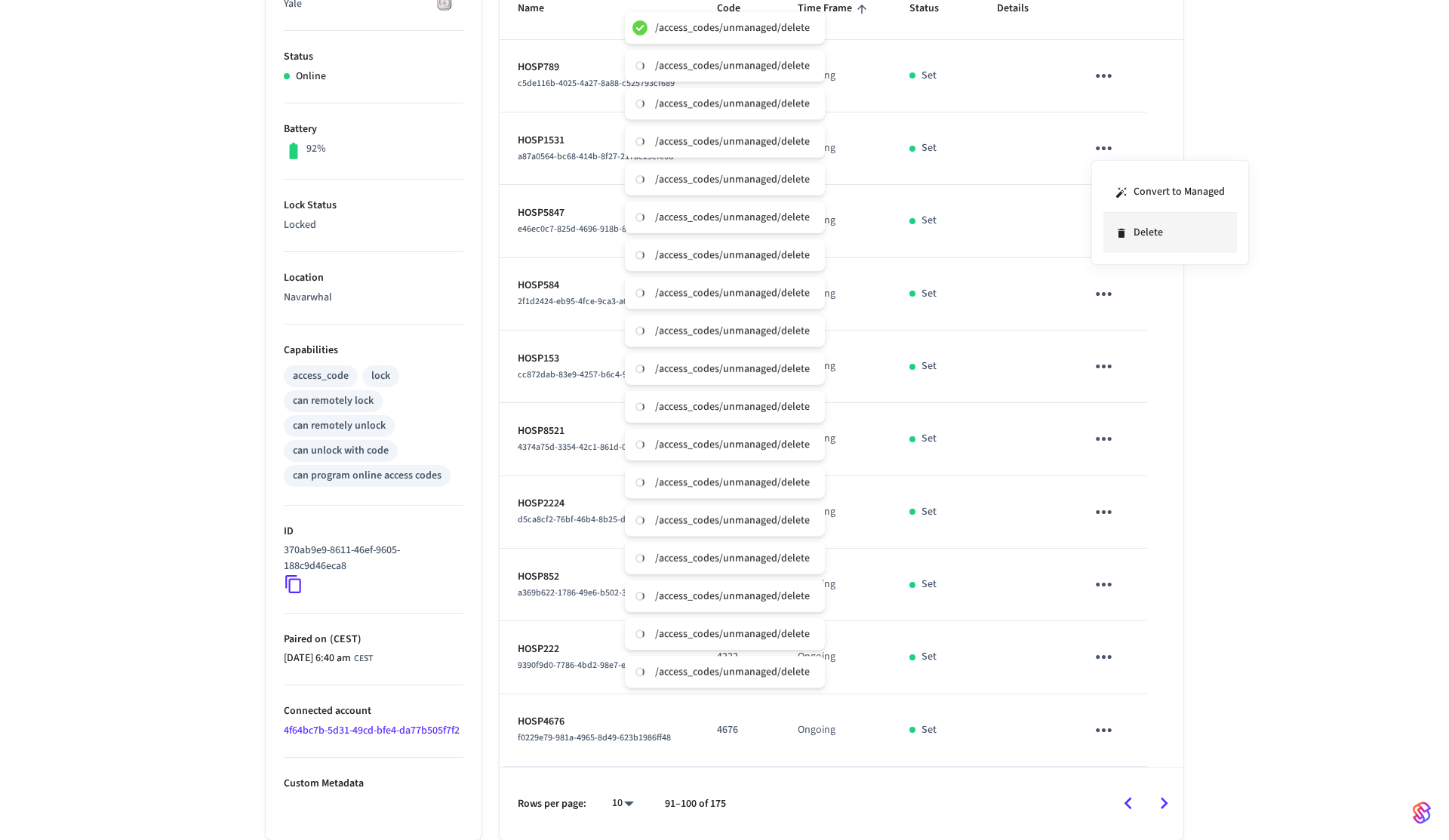
click at [1138, 252] on li "Delete" at bounding box center [1170, 233] width 134 height 40
click at [1105, 231] on icon "sticky table" at bounding box center [1104, 220] width 23 height 23
click at [1145, 324] on li "Delete" at bounding box center [1170, 305] width 134 height 40
click at [1104, 292] on icon "sticky table" at bounding box center [1104, 294] width 16 height 4
click at [1133, 356] on li "Delete" at bounding box center [1174, 368] width 134 height 40
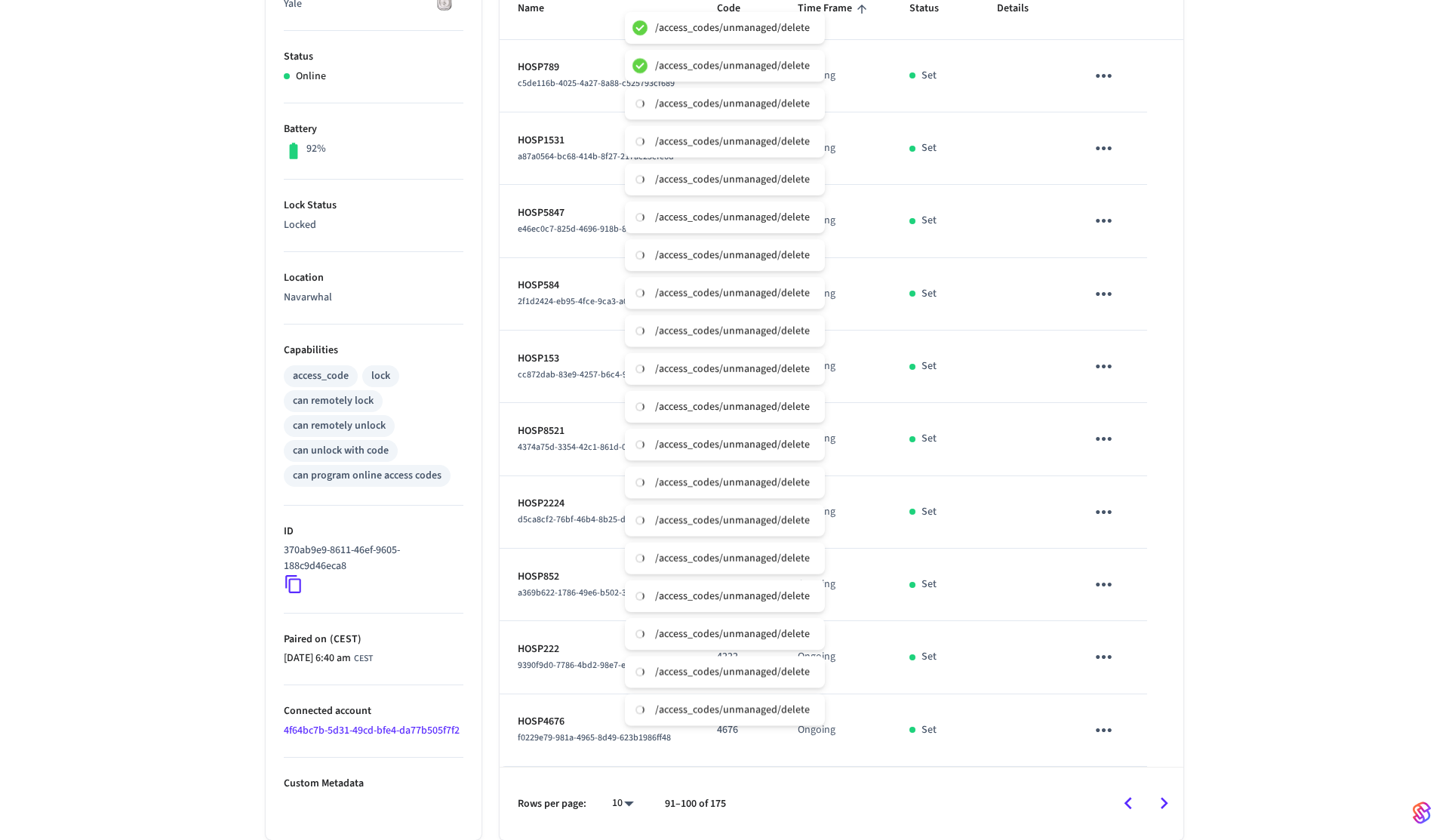
click at [1108, 361] on icon "sticky table" at bounding box center [1104, 366] width 23 height 23
click at [1147, 436] on li "Delete" at bounding box center [1170, 451] width 134 height 40
click at [1105, 432] on icon "sticky table" at bounding box center [1104, 439] width 23 height 23
click at [1149, 526] on li "Delete" at bounding box center [1170, 523] width 134 height 40
click at [1108, 522] on icon "sticky table" at bounding box center [1104, 512] width 23 height 23
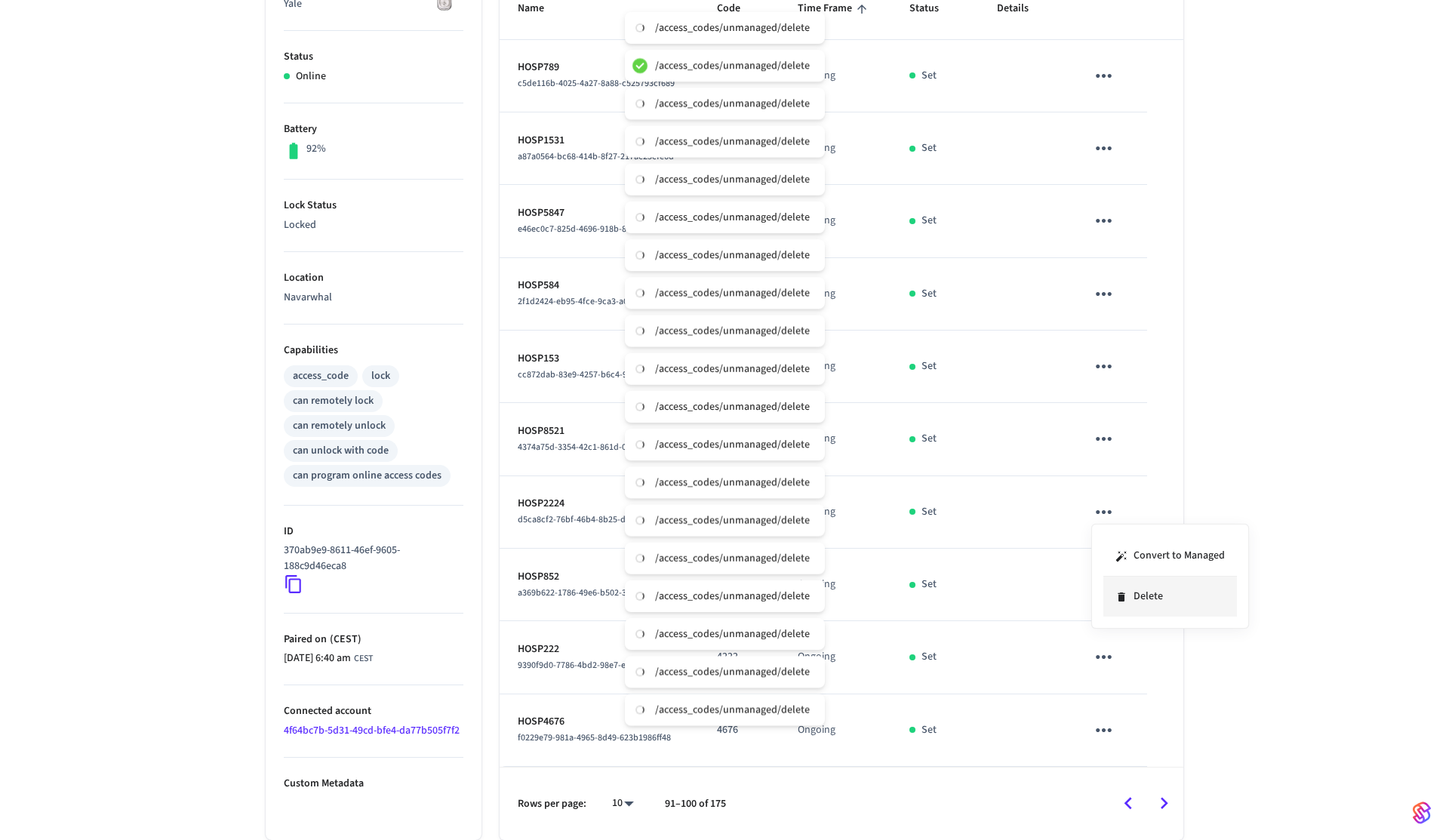
click at [1150, 583] on li "Delete" at bounding box center [1170, 596] width 134 height 40
click at [1116, 575] on button "sticky table" at bounding box center [1104, 584] width 36 height 36
click at [1162, 661] on li "Delete" at bounding box center [1164, 675] width 134 height 40
click at [1106, 648] on icon "sticky table" at bounding box center [1104, 657] width 23 height 23
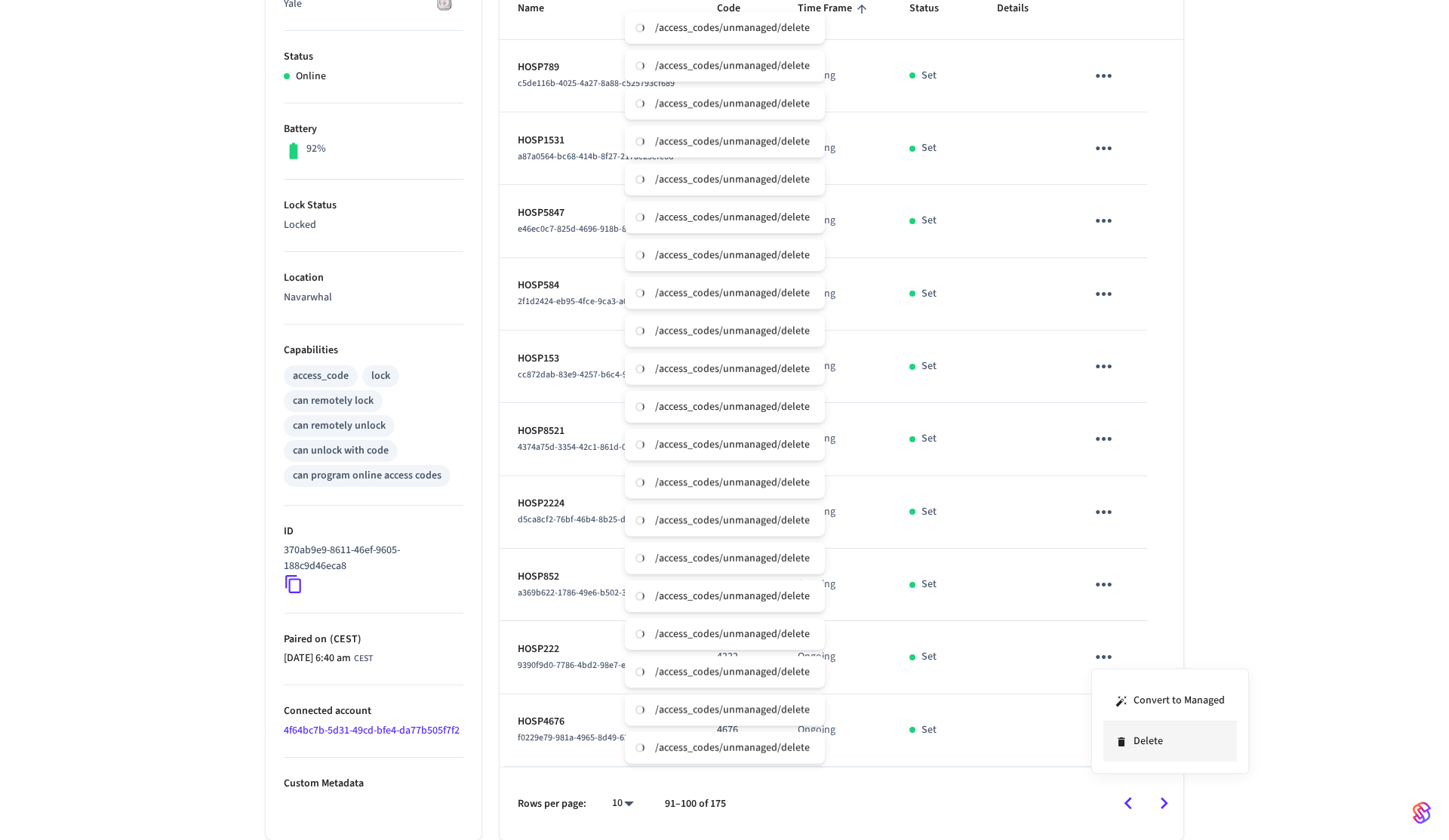
click at [1156, 741] on li "Delete" at bounding box center [1170, 742] width 134 height 40
click at [1110, 731] on icon "sticky table" at bounding box center [1104, 730] width 16 height 4
click at [1155, 807] on li "Delete" at bounding box center [1174, 796] width 134 height 40
click at [1172, 809] on icon "Go to next page" at bounding box center [1165, 803] width 23 height 23
click at [1089, 74] on button "sticky table" at bounding box center [1104, 76] width 36 height 36
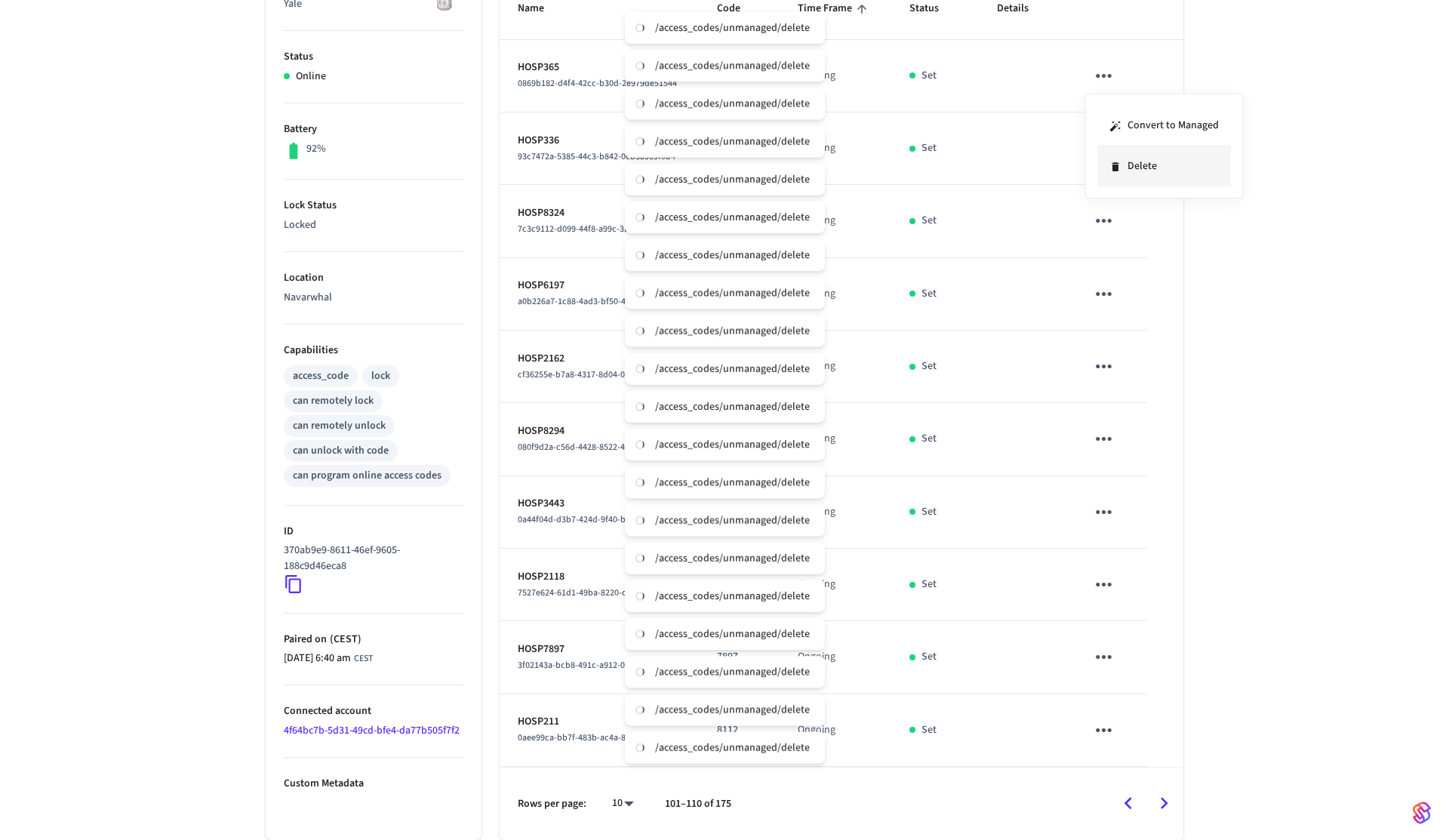
click at [1124, 152] on li "Delete" at bounding box center [1164, 166] width 134 height 40
click at [1107, 151] on icon "sticky table" at bounding box center [1104, 148] width 23 height 23
click at [1151, 232] on li "Delete" at bounding box center [1170, 233] width 134 height 40
click at [1105, 219] on icon "sticky table" at bounding box center [1104, 220] width 23 height 23
click at [1138, 300] on li "Delete" at bounding box center [1170, 305] width 134 height 40
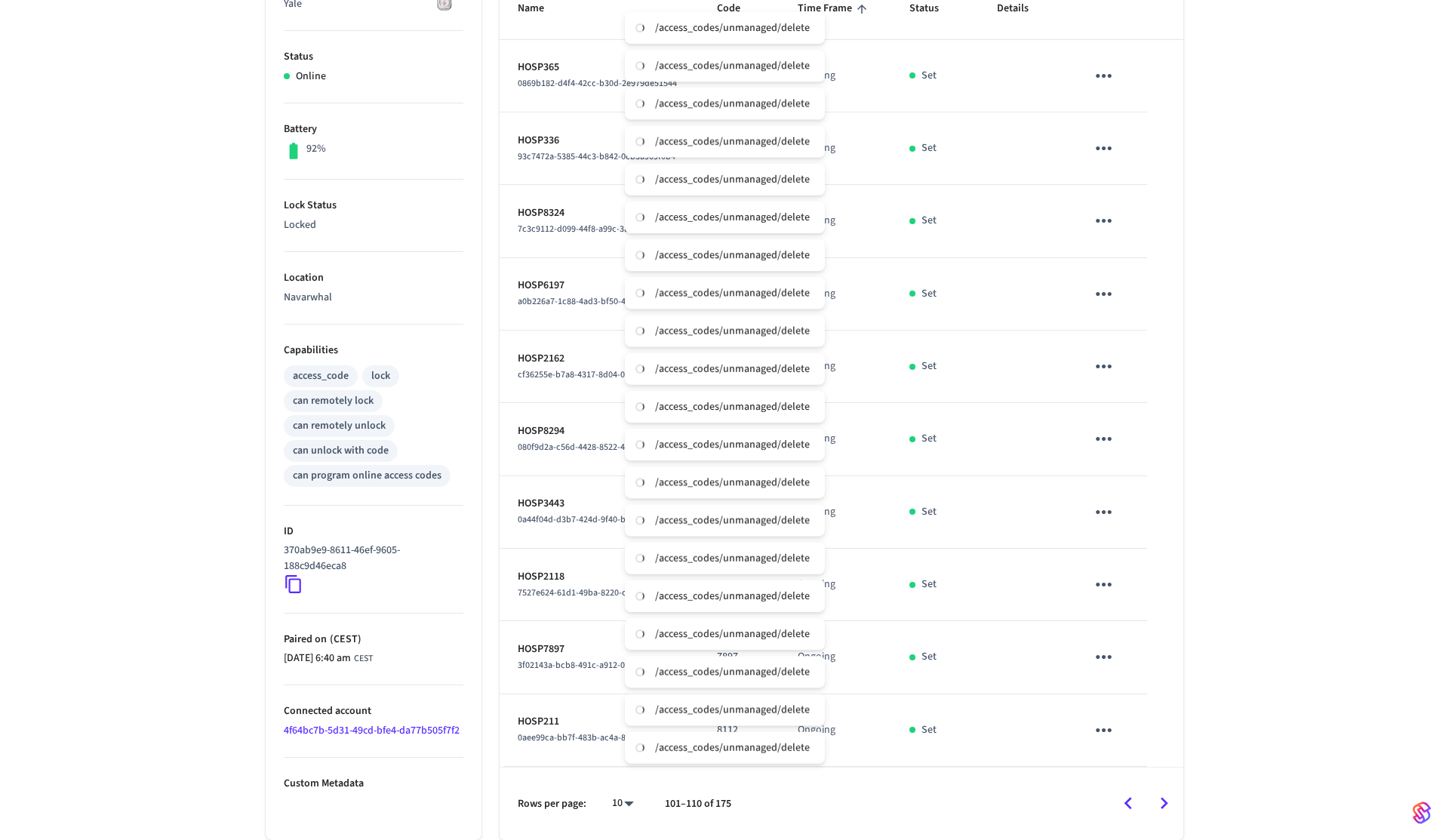
click at [1102, 297] on icon "sticky table" at bounding box center [1104, 294] width 23 height 23
click at [1139, 378] on li "Delete" at bounding box center [1170, 378] width 134 height 40
click at [1095, 348] on td "sticky table" at bounding box center [1107, 366] width 79 height 72
click at [1100, 363] on icon "sticky table" at bounding box center [1104, 366] width 23 height 23
click at [1149, 461] on li "Delete" at bounding box center [1170, 451] width 134 height 40
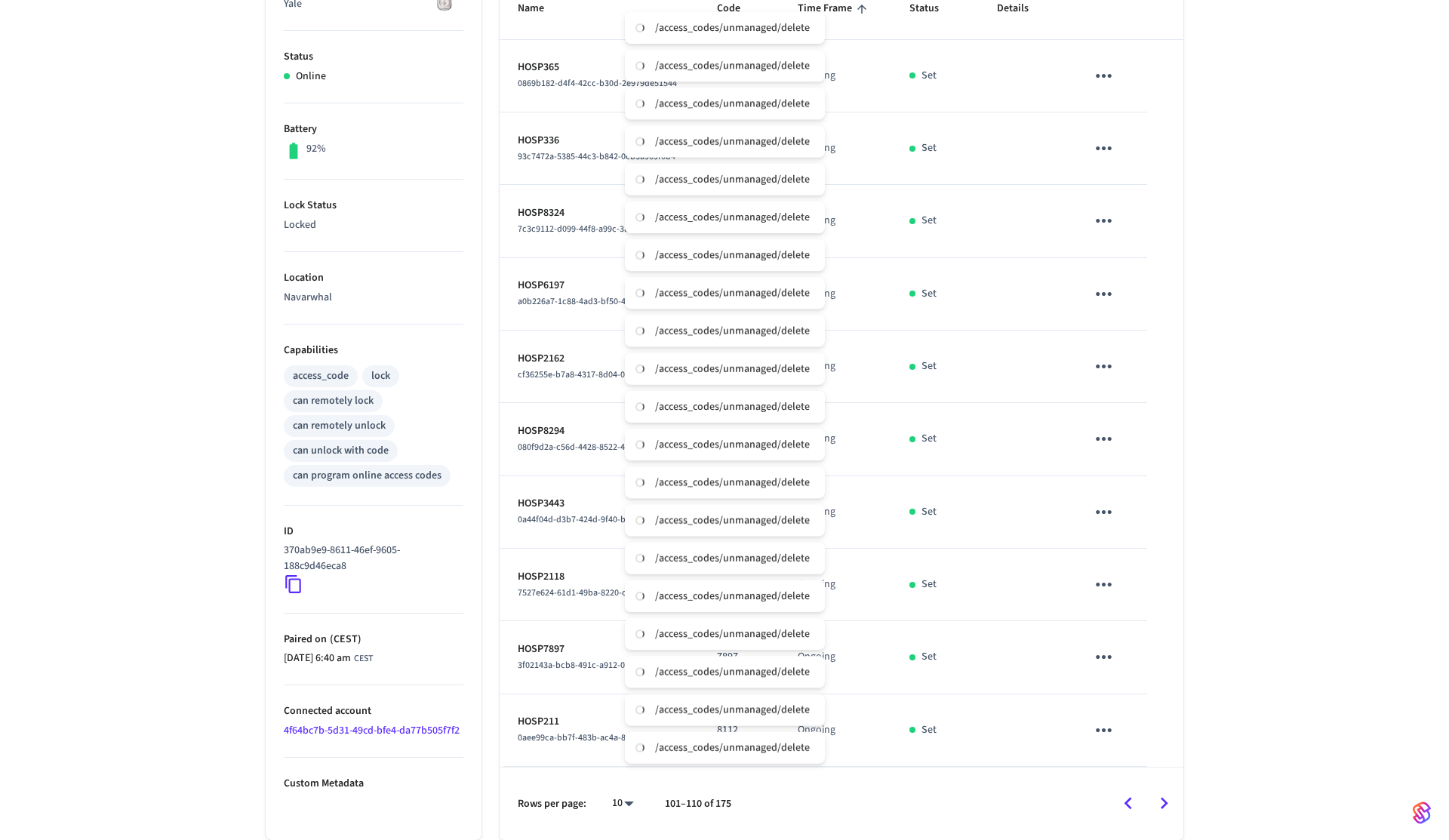
click at [1092, 444] on icon "sticky table" at bounding box center [1104, 439] width 23 height 23
click at [1143, 528] on li "Delete" at bounding box center [1170, 523] width 134 height 40
click at [1103, 521] on icon "sticky table" at bounding box center [1104, 512] width 23 height 23
click at [1144, 590] on li "Delete" at bounding box center [1170, 596] width 134 height 40
click at [1110, 583] on icon "sticky table" at bounding box center [1104, 585] width 16 height 4
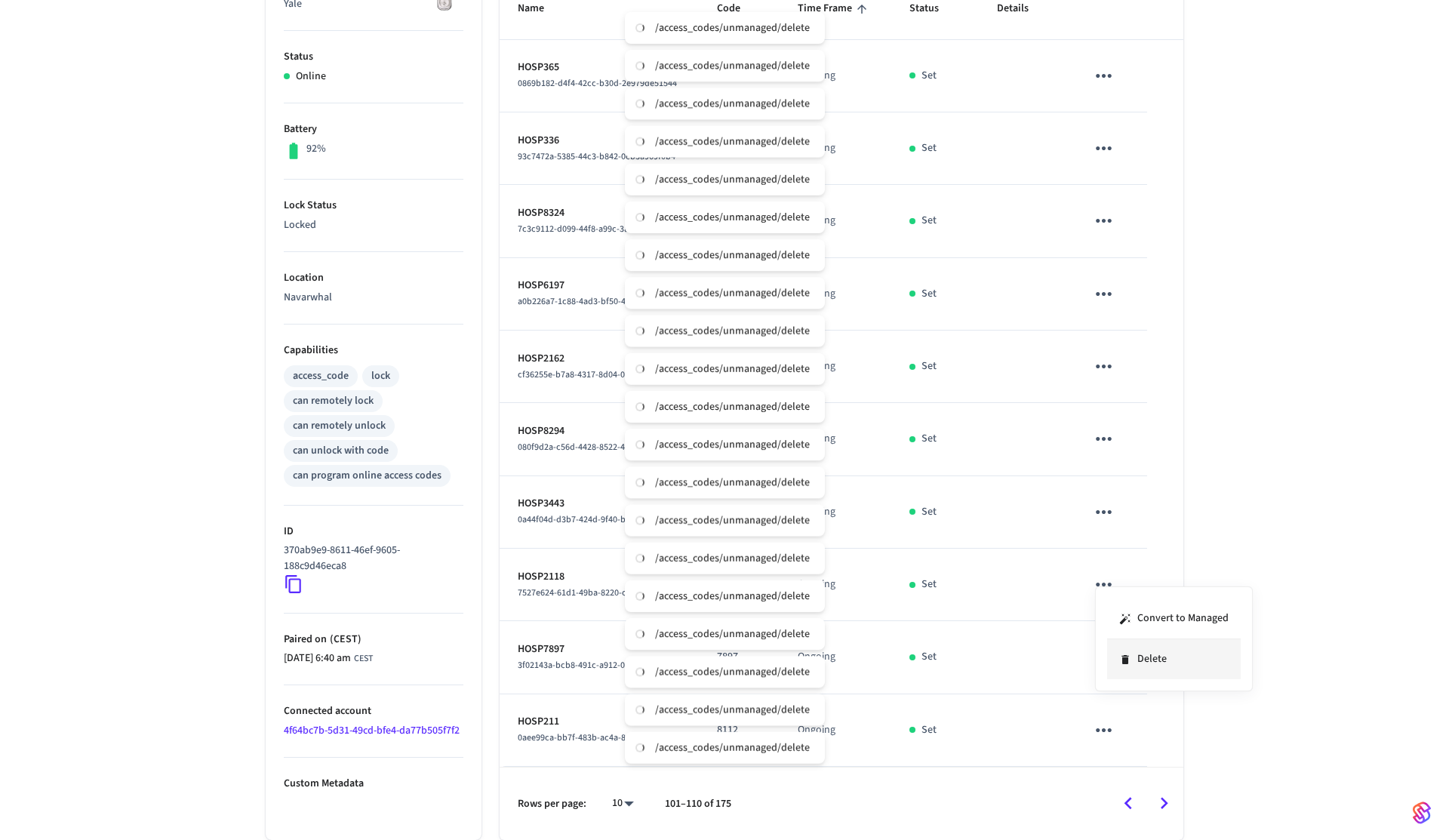
click at [1157, 659] on li "Delete" at bounding box center [1174, 660] width 134 height 40
click at [1105, 656] on icon "sticky table" at bounding box center [1104, 657] width 16 height 4
click at [1146, 737] on li "Delete" at bounding box center [1174, 732] width 134 height 40
click at [1112, 731] on icon "sticky table" at bounding box center [1104, 730] width 23 height 23
click at [1155, 788] on li "Delete" at bounding box center [1170, 796] width 134 height 40
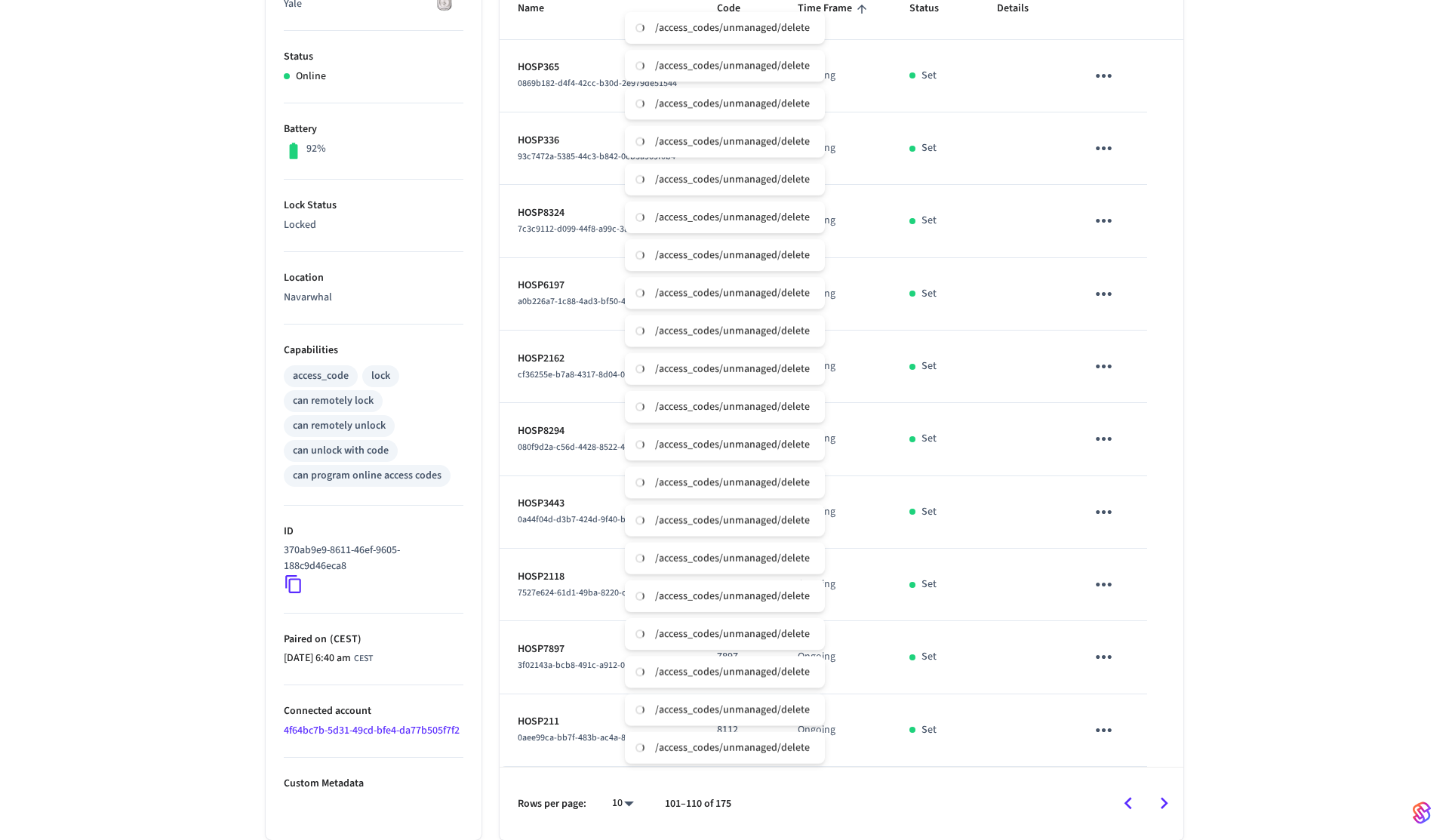
click at [1170, 803] on icon "Go to next page" at bounding box center [1165, 803] width 23 height 23
click at [1105, 62] on button "sticky table" at bounding box center [1104, 76] width 36 height 36
click at [1125, 166] on li "Delete" at bounding box center [1164, 166] width 134 height 40
click at [1100, 149] on icon "sticky table" at bounding box center [1104, 148] width 23 height 23
click at [1131, 244] on li "Delete" at bounding box center [1170, 233] width 134 height 40
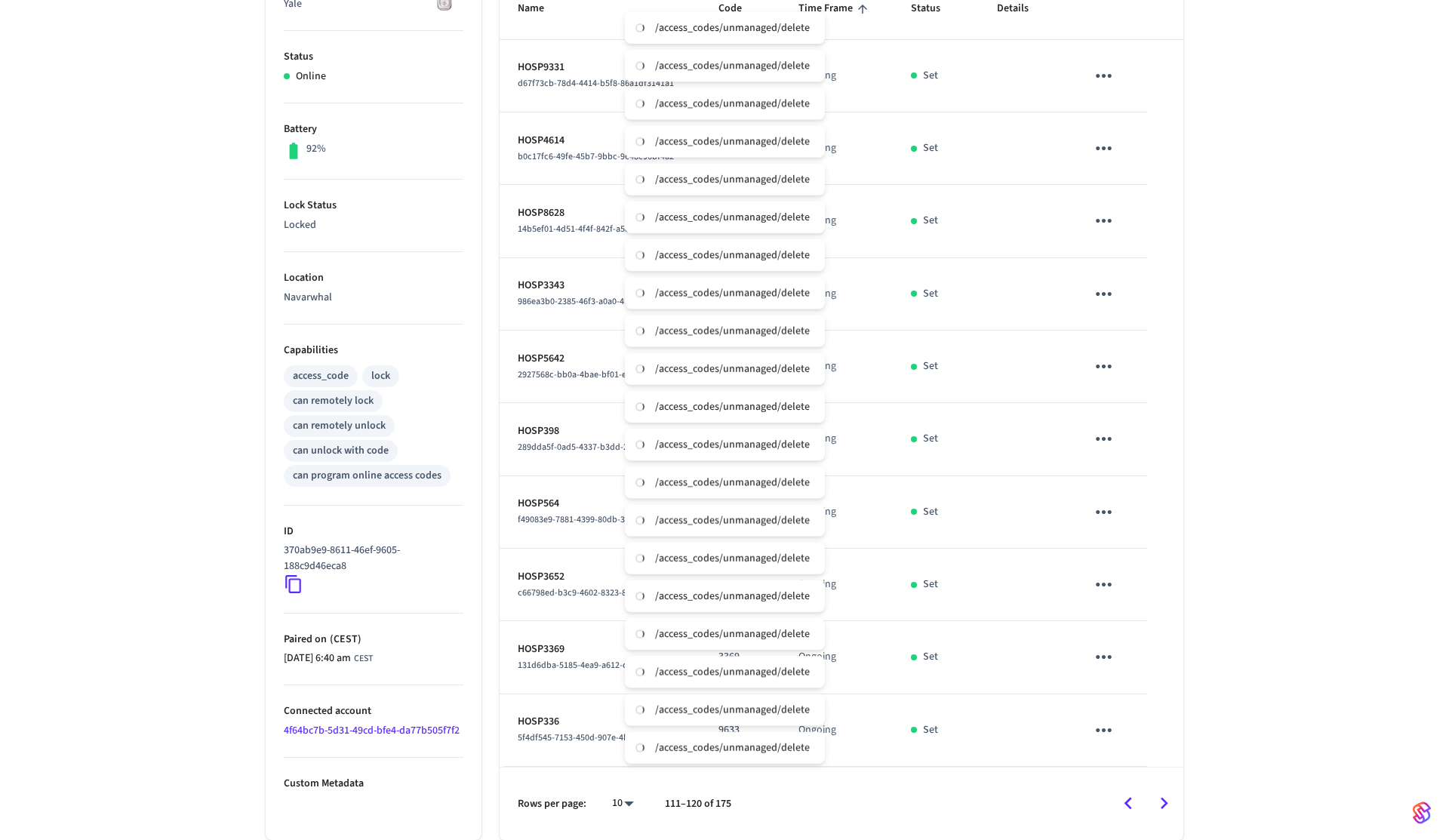
click at [1115, 232] on button "sticky table" at bounding box center [1104, 220] width 36 height 36
click at [1136, 321] on li "Delete" at bounding box center [1164, 311] width 134 height 40
click at [1102, 295] on icon "sticky table" at bounding box center [1104, 294] width 23 height 23
click at [1138, 380] on li "Delete" at bounding box center [1170, 378] width 134 height 40
click at [1113, 364] on icon "sticky table" at bounding box center [1104, 366] width 23 height 23
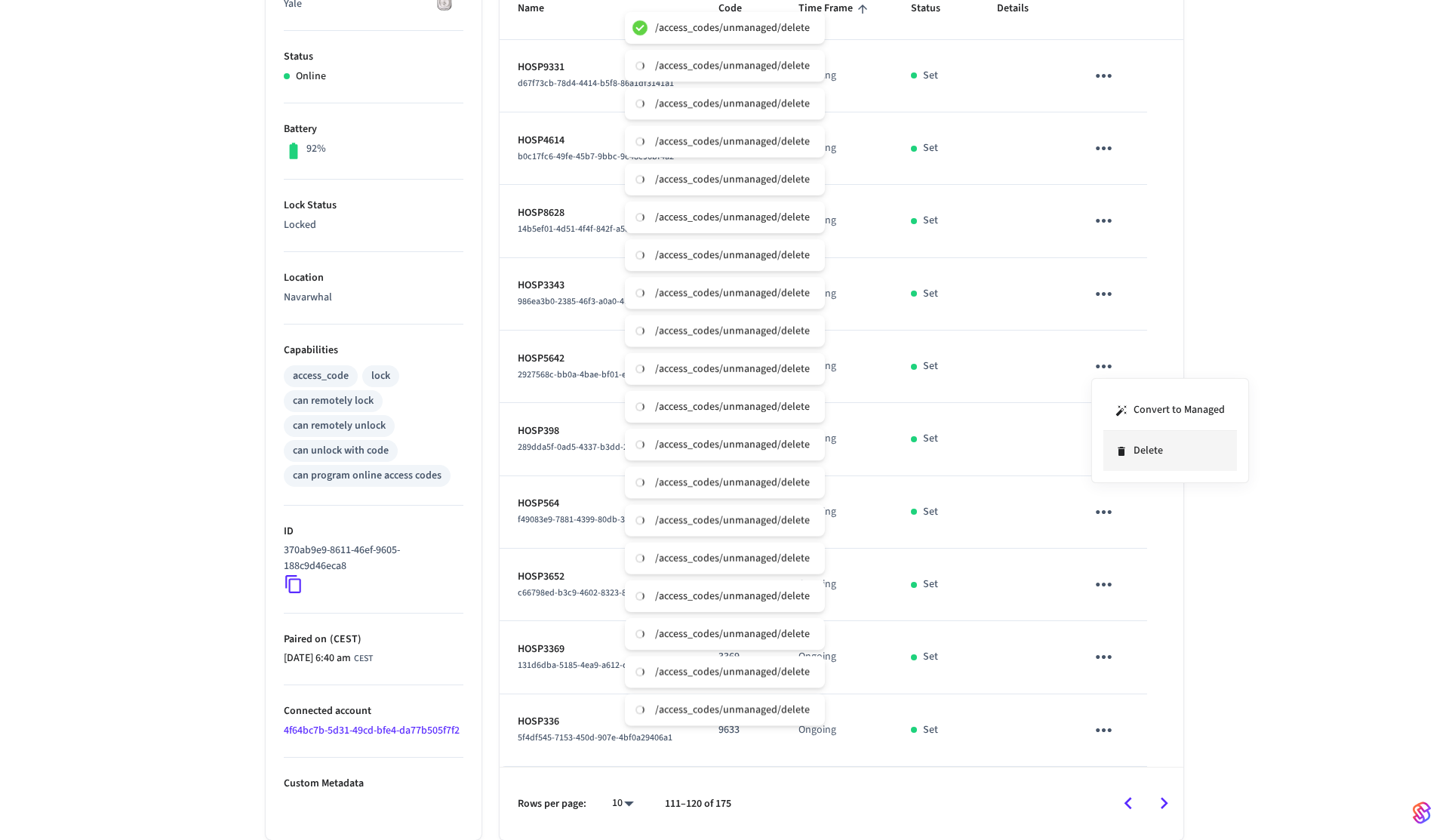
click at [1136, 456] on li "Delete" at bounding box center [1170, 451] width 134 height 40
click at [1096, 432] on icon "sticky table" at bounding box center [1104, 439] width 23 height 23
click at [1140, 525] on li "Delete" at bounding box center [1170, 523] width 134 height 40
click at [1107, 510] on icon "sticky table" at bounding box center [1104, 512] width 23 height 23
click at [1145, 589] on li "Delete" at bounding box center [1170, 596] width 134 height 40
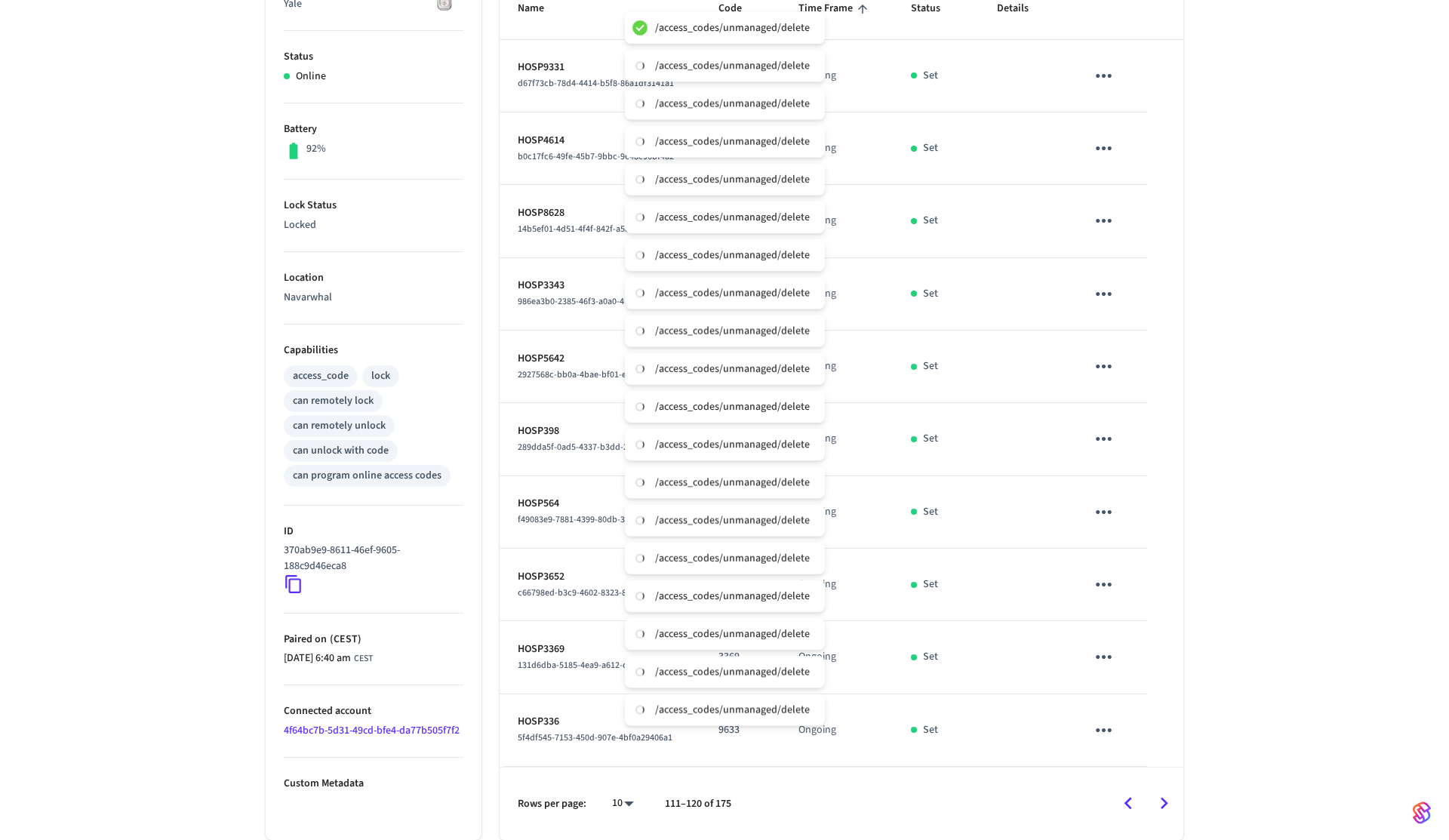
click at [1105, 582] on icon "sticky table" at bounding box center [1104, 585] width 23 height 23
click at [1149, 659] on li "Delete" at bounding box center [1170, 669] width 134 height 40
click at [1106, 656] on icon "sticky table" at bounding box center [1104, 657] width 23 height 23
click at [1165, 744] on li "Delete" at bounding box center [1170, 742] width 134 height 40
click at [1105, 726] on icon "sticky table" at bounding box center [1104, 730] width 23 height 23
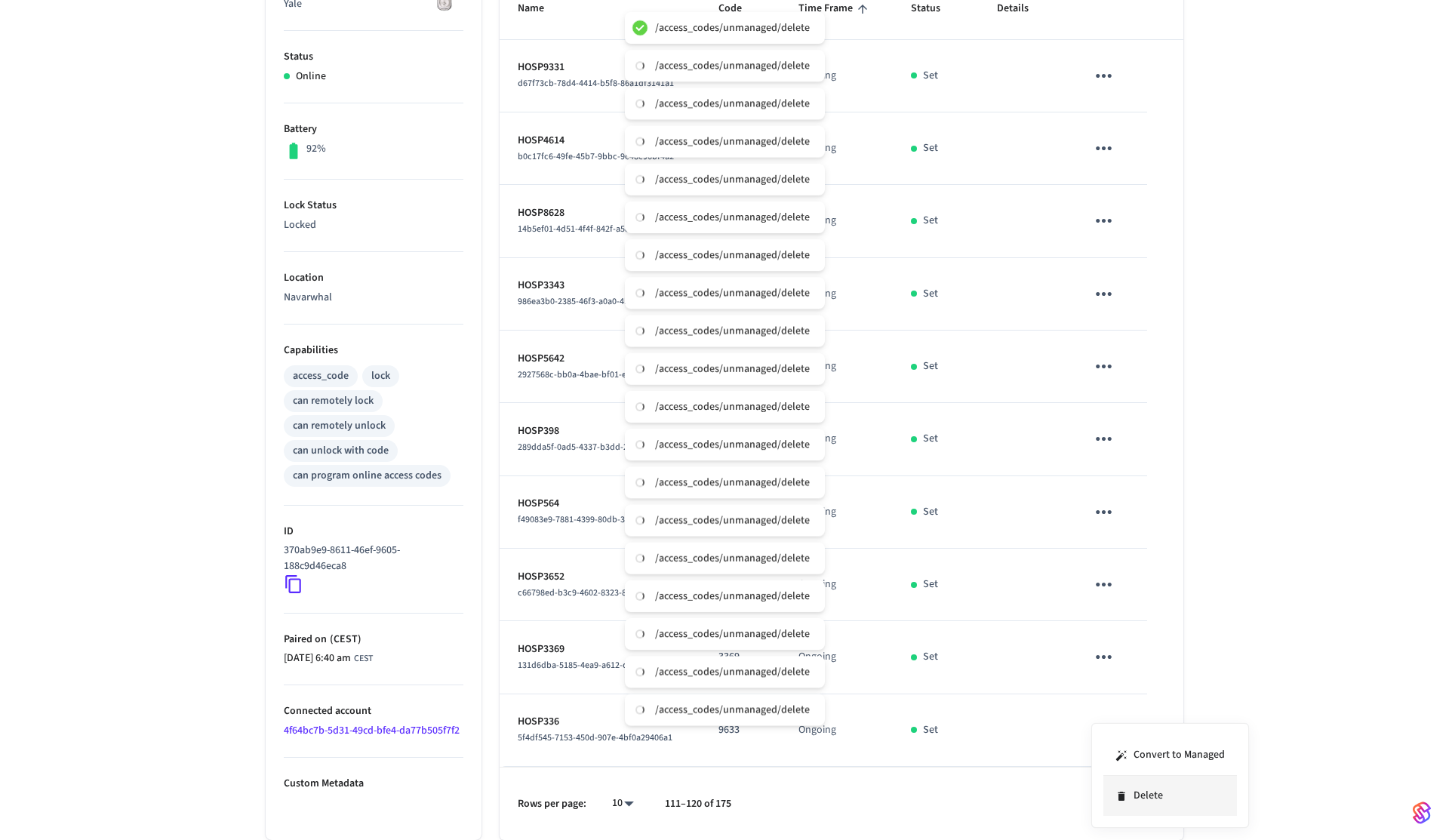
click at [1165, 801] on li "Delete" at bounding box center [1170, 796] width 134 height 40
click at [1175, 811] on icon "Go to next page" at bounding box center [1165, 803] width 23 height 23
click at [1109, 70] on icon "sticky table" at bounding box center [1104, 76] width 23 height 23
click at [1127, 158] on icon at bounding box center [1121, 161] width 12 height 12
click at [1098, 144] on icon "sticky table" at bounding box center [1104, 148] width 23 height 23
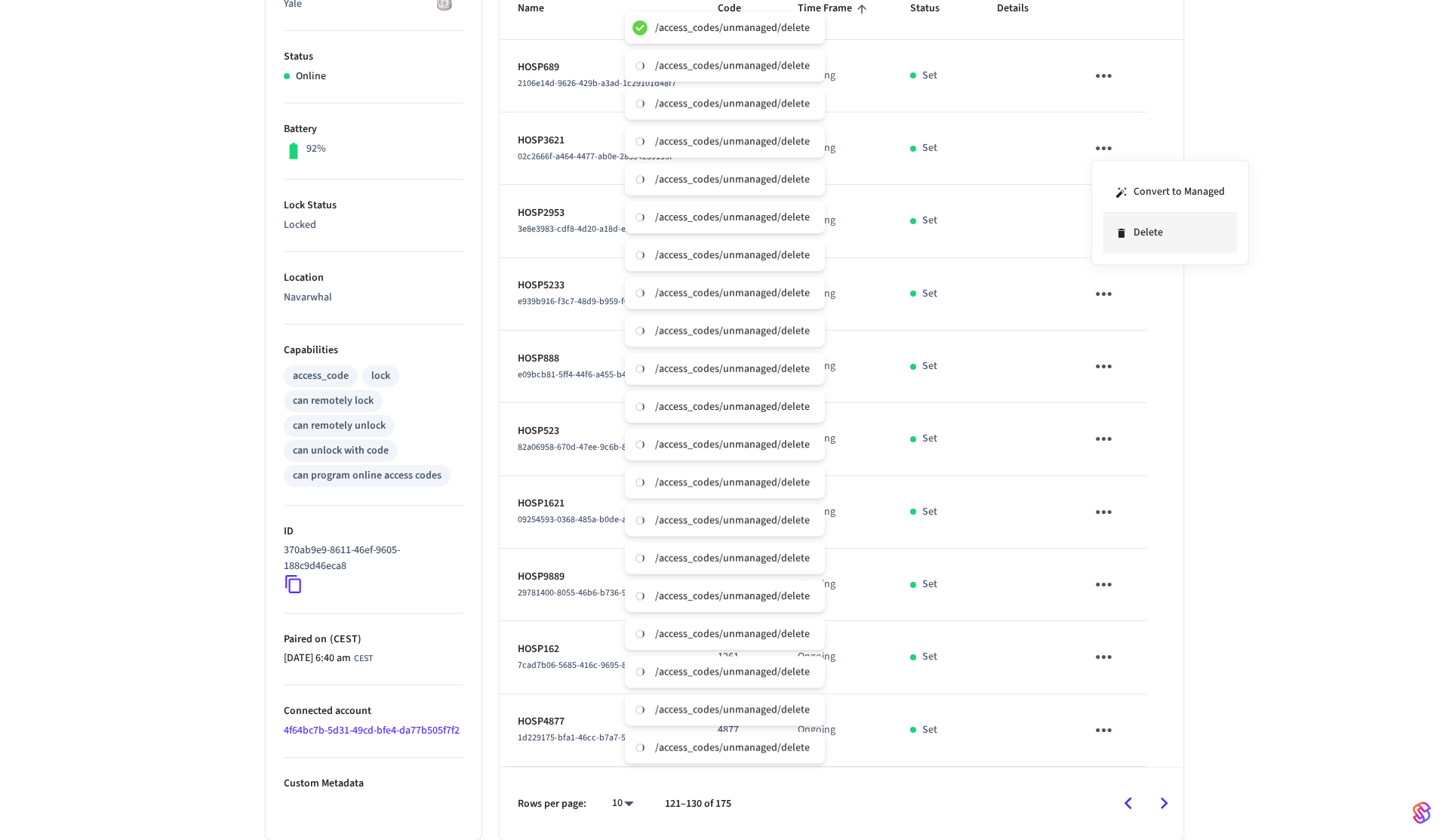
click at [1135, 249] on li "Delete" at bounding box center [1170, 233] width 134 height 40
click at [1097, 217] on icon "sticky table" at bounding box center [1104, 220] width 23 height 23
click at [1132, 294] on li "Delete" at bounding box center [1170, 305] width 134 height 40
click at [1105, 283] on icon "sticky table" at bounding box center [1104, 294] width 23 height 23
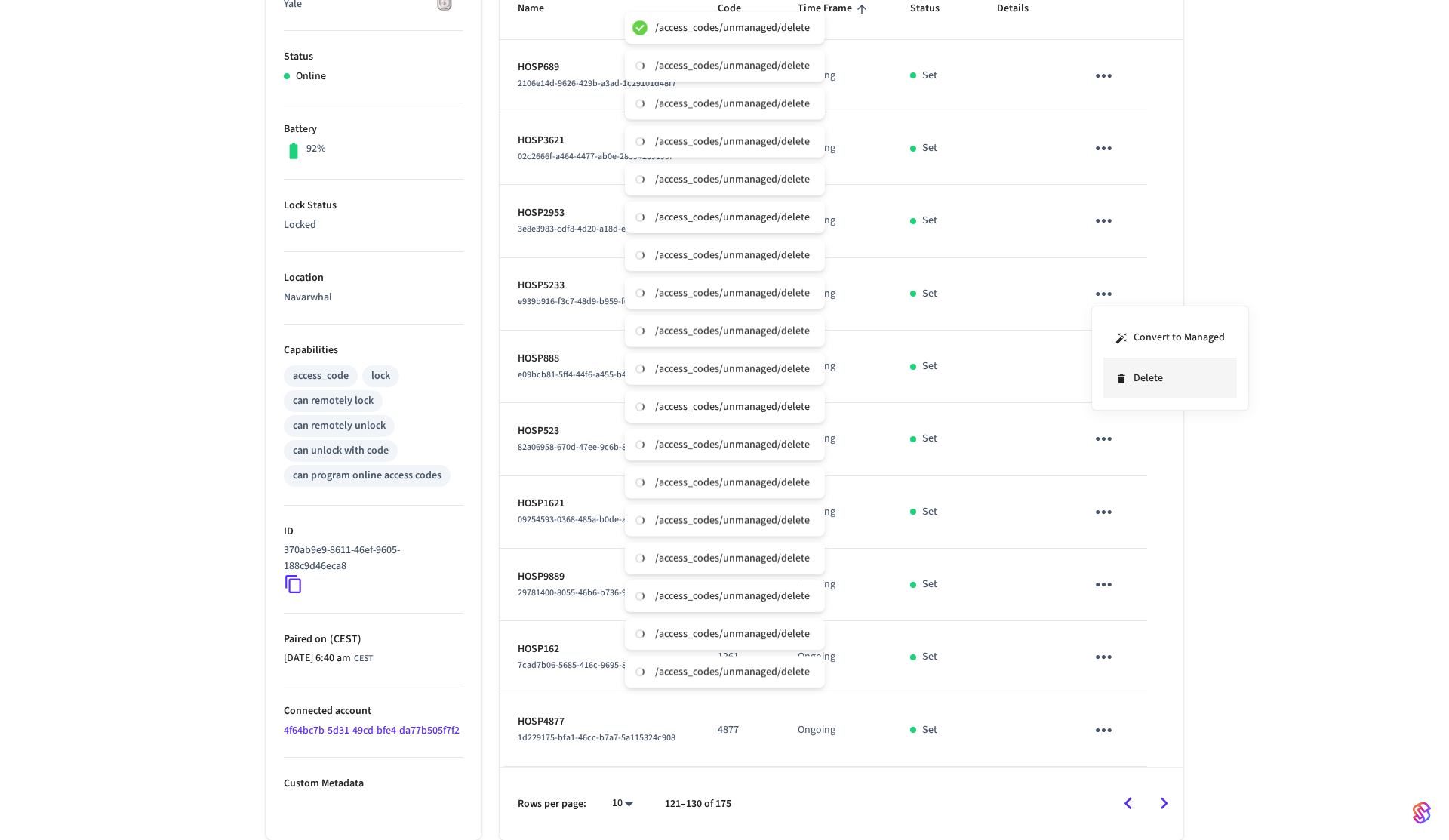
click at [1148, 370] on li "Delete" at bounding box center [1170, 378] width 134 height 40
click at [1104, 368] on icon "sticky table" at bounding box center [1104, 366] width 16 height 4
click at [1153, 444] on li "Delete" at bounding box center [1175, 441] width 134 height 40
click at [1098, 432] on icon "sticky table" at bounding box center [1104, 439] width 23 height 23
click at [1156, 511] on li "Delete" at bounding box center [1170, 523] width 134 height 40
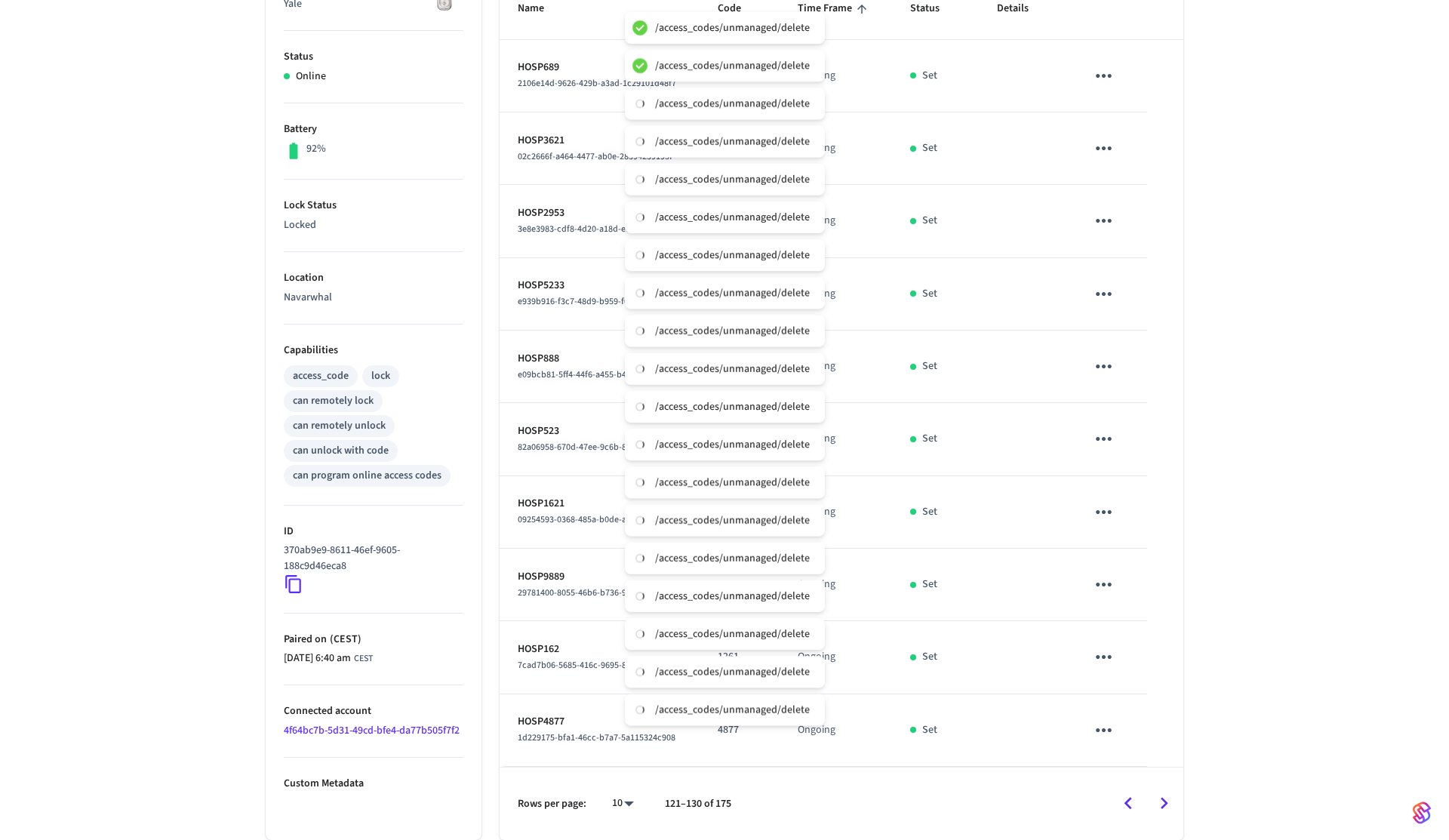
click at [1107, 510] on icon "sticky table" at bounding box center [1104, 512] width 23 height 23
click at [1142, 586] on li "Delete" at bounding box center [1170, 596] width 134 height 40
click at [1105, 576] on icon "sticky table" at bounding box center [1104, 585] width 23 height 23
click at [1146, 653] on li "Delete" at bounding box center [1170, 669] width 134 height 40
click at [1102, 652] on icon "sticky table" at bounding box center [1104, 657] width 23 height 23
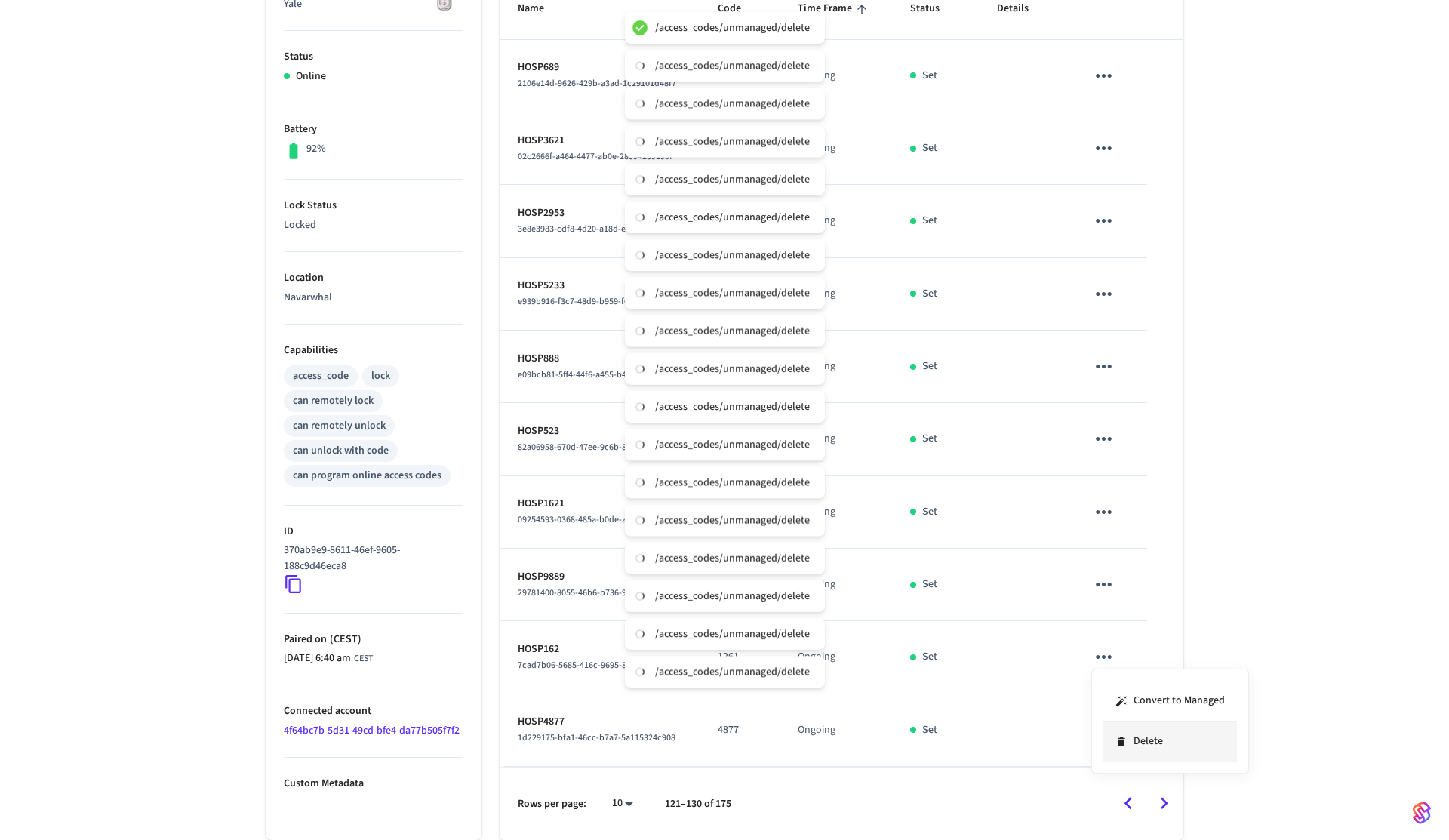
click at [1169, 742] on li "Delete" at bounding box center [1170, 742] width 134 height 40
click at [1112, 728] on icon "sticky table" at bounding box center [1104, 730] width 23 height 23
click at [1145, 781] on li "Delete" at bounding box center [1170, 796] width 134 height 40
click at [1169, 798] on icon "Go to next page" at bounding box center [1165, 803] width 23 height 23
click at [1107, 69] on icon "sticky table" at bounding box center [1104, 76] width 23 height 23
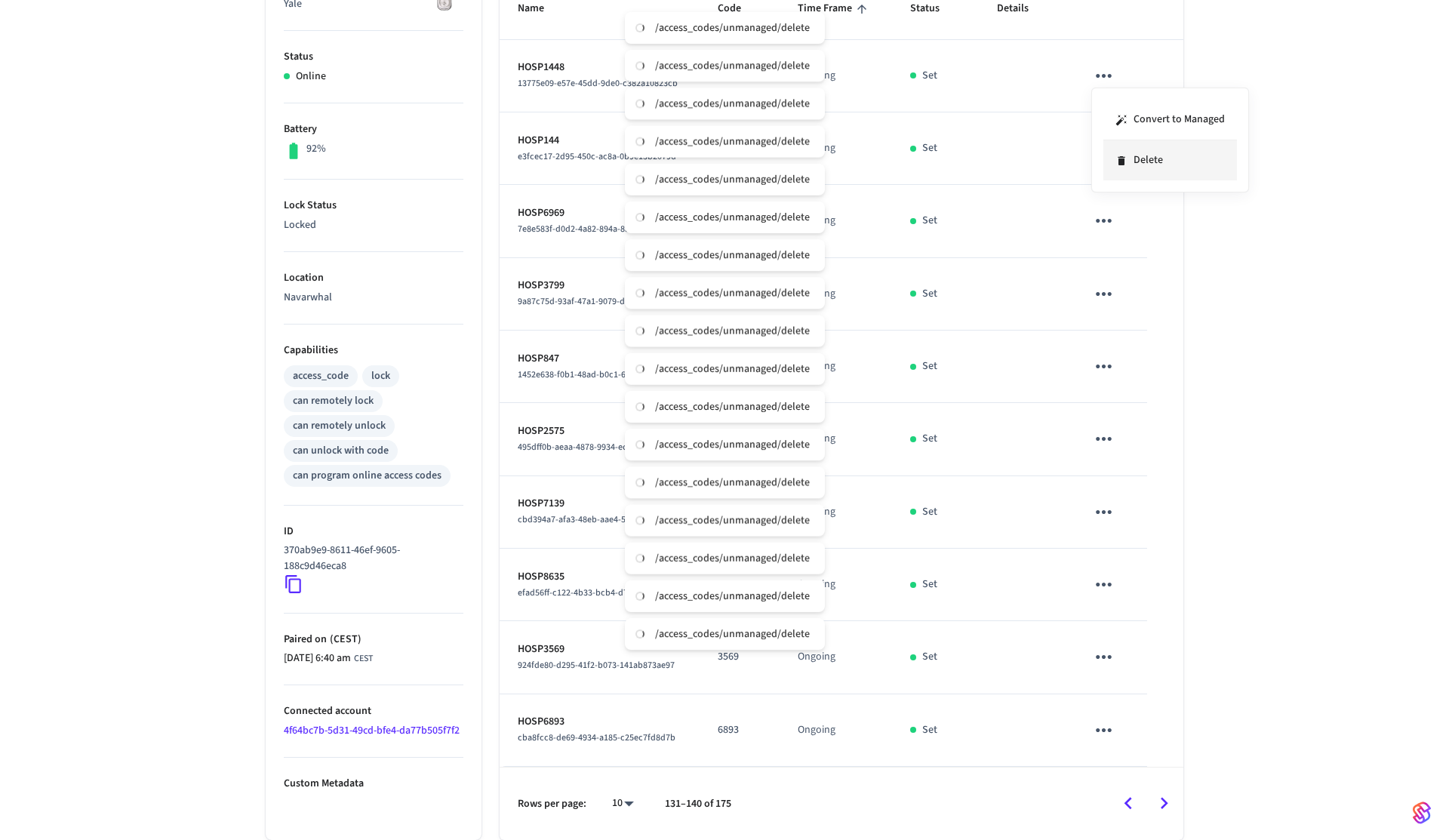
click at [1142, 178] on li "Delete" at bounding box center [1170, 161] width 134 height 40
click at [1099, 146] on icon "sticky table" at bounding box center [1104, 148] width 23 height 23
click at [1138, 239] on li "Delete" at bounding box center [1170, 233] width 134 height 40
click at [1105, 220] on icon "sticky table" at bounding box center [1104, 220] width 23 height 23
click at [1141, 305] on li "Delete" at bounding box center [1170, 305] width 134 height 40
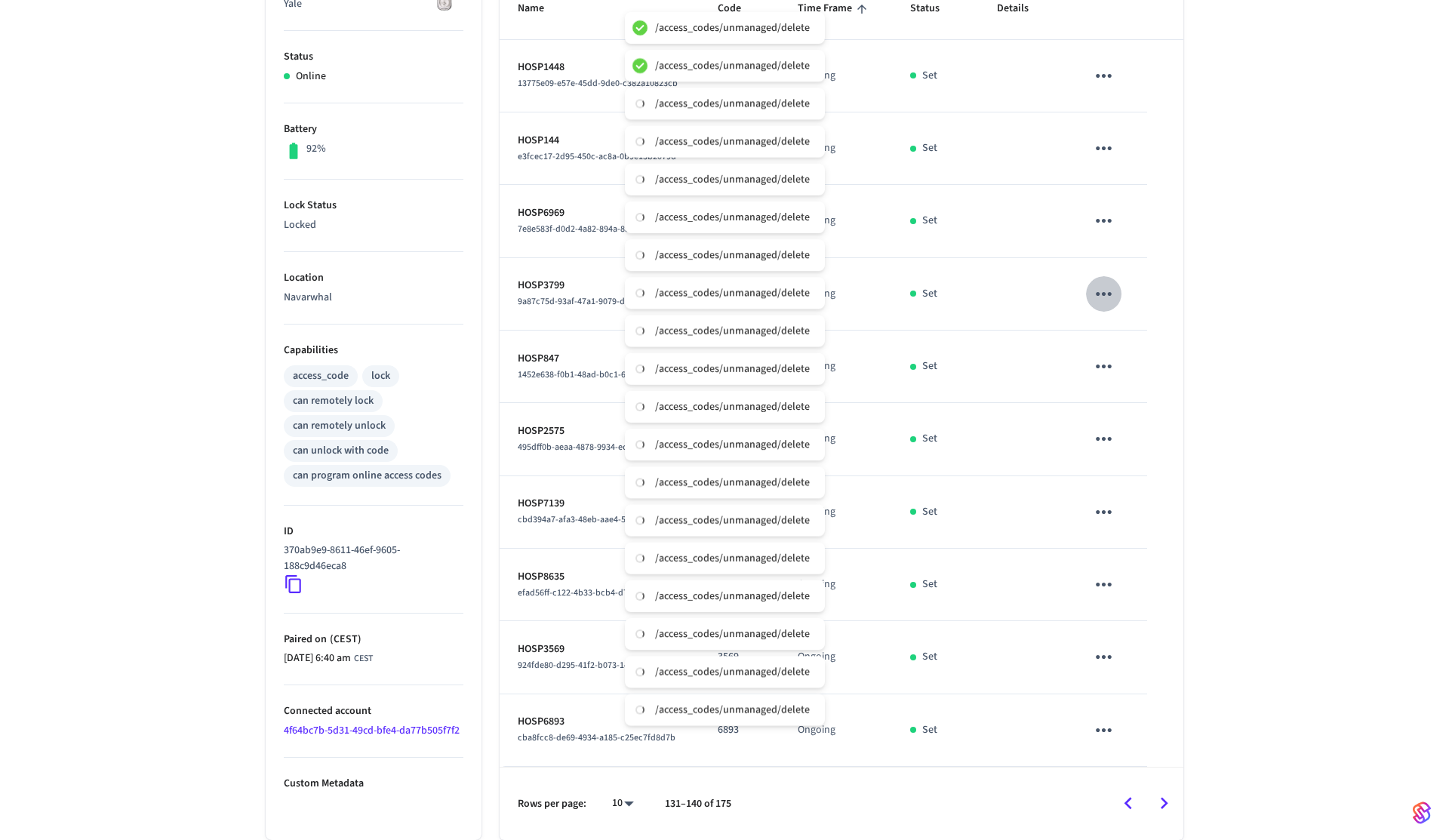
click at [1103, 300] on icon "sticky table" at bounding box center [1104, 294] width 23 height 23
click at [1141, 377] on li "Delete" at bounding box center [1170, 378] width 134 height 40
click at [1110, 356] on icon "sticky table" at bounding box center [1104, 366] width 23 height 23
click at [1146, 446] on li "Delete" at bounding box center [1170, 451] width 134 height 40
click at [1115, 445] on icon "sticky table" at bounding box center [1104, 439] width 23 height 23
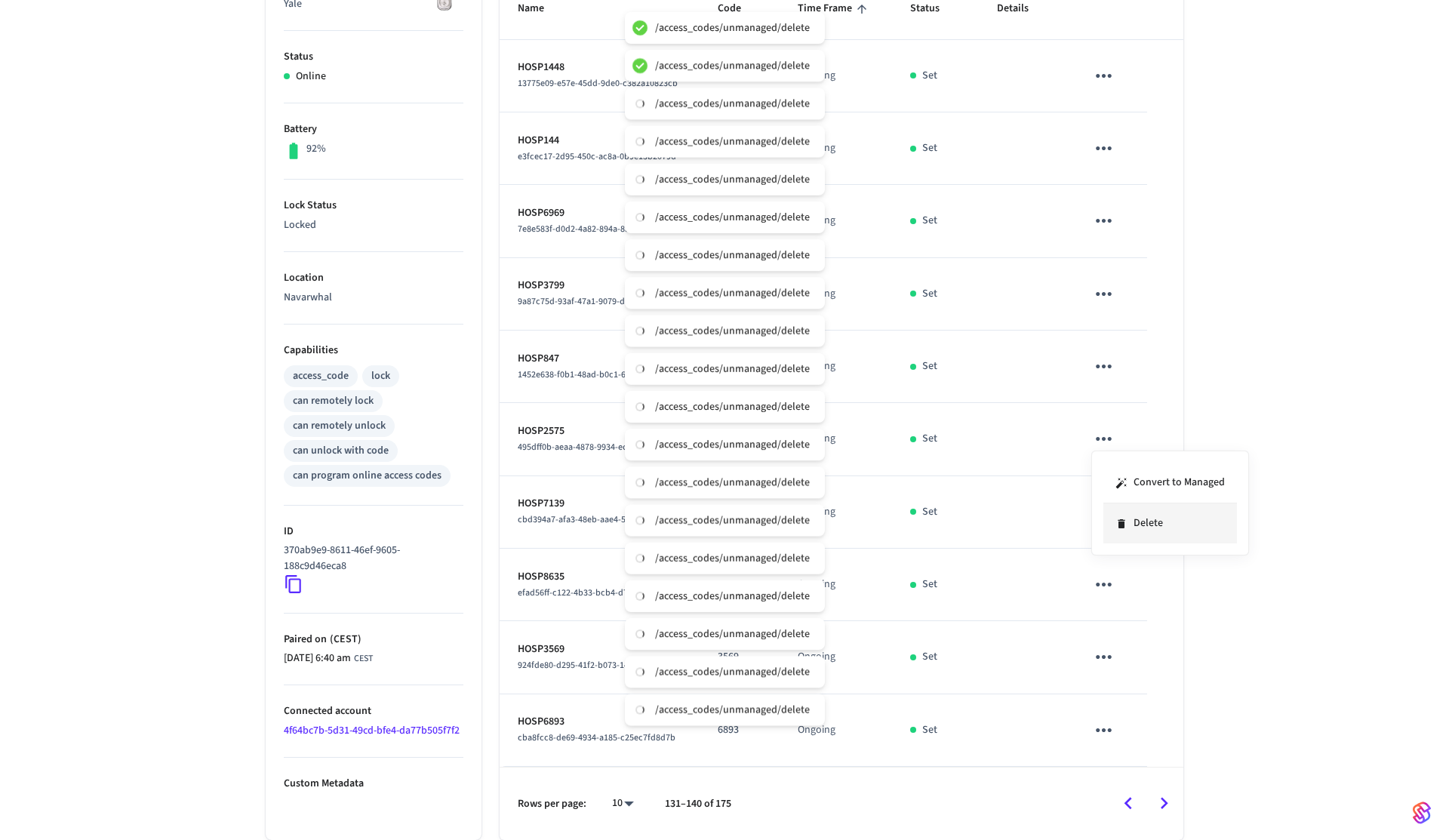
click at [1154, 511] on li "Delete" at bounding box center [1170, 523] width 134 height 40
click at [1104, 510] on icon "sticky table" at bounding box center [1104, 512] width 23 height 23
click at [1137, 589] on li "Delete" at bounding box center [1170, 596] width 134 height 40
click at [1093, 580] on icon "sticky table" at bounding box center [1104, 585] width 23 height 23
click at [1147, 649] on li "Delete" at bounding box center [1170, 669] width 134 height 40
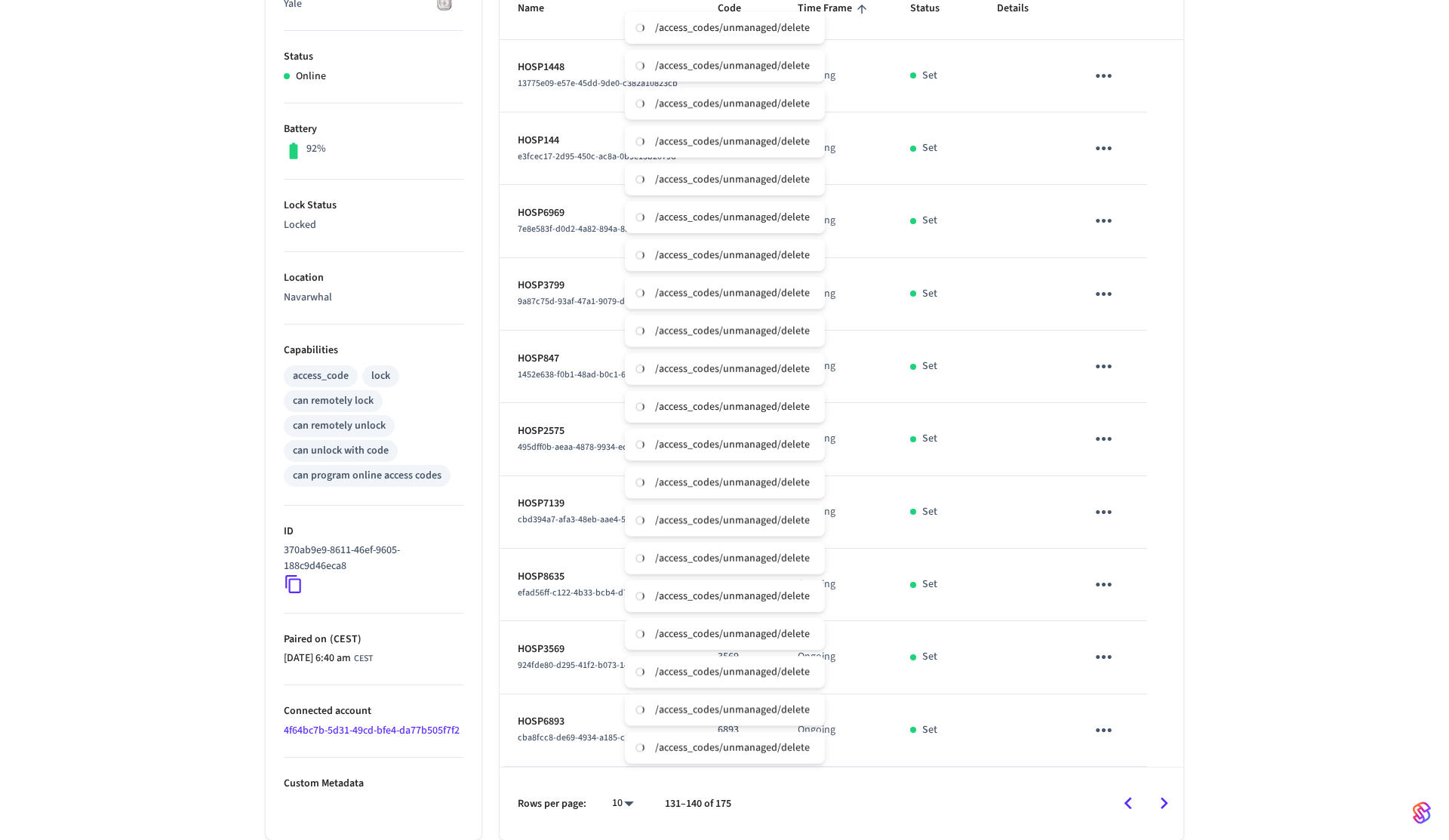
click at [1105, 653] on icon "sticky table" at bounding box center [1104, 657] width 23 height 23
click at [1145, 723] on li "Delete" at bounding box center [1170, 742] width 134 height 40
click at [1105, 729] on icon "sticky table" at bounding box center [1104, 730] width 23 height 23
click at [1142, 784] on li "Delete" at bounding box center [1170, 796] width 134 height 40
click at [1178, 812] on button "Go to next page" at bounding box center [1164, 803] width 36 height 36
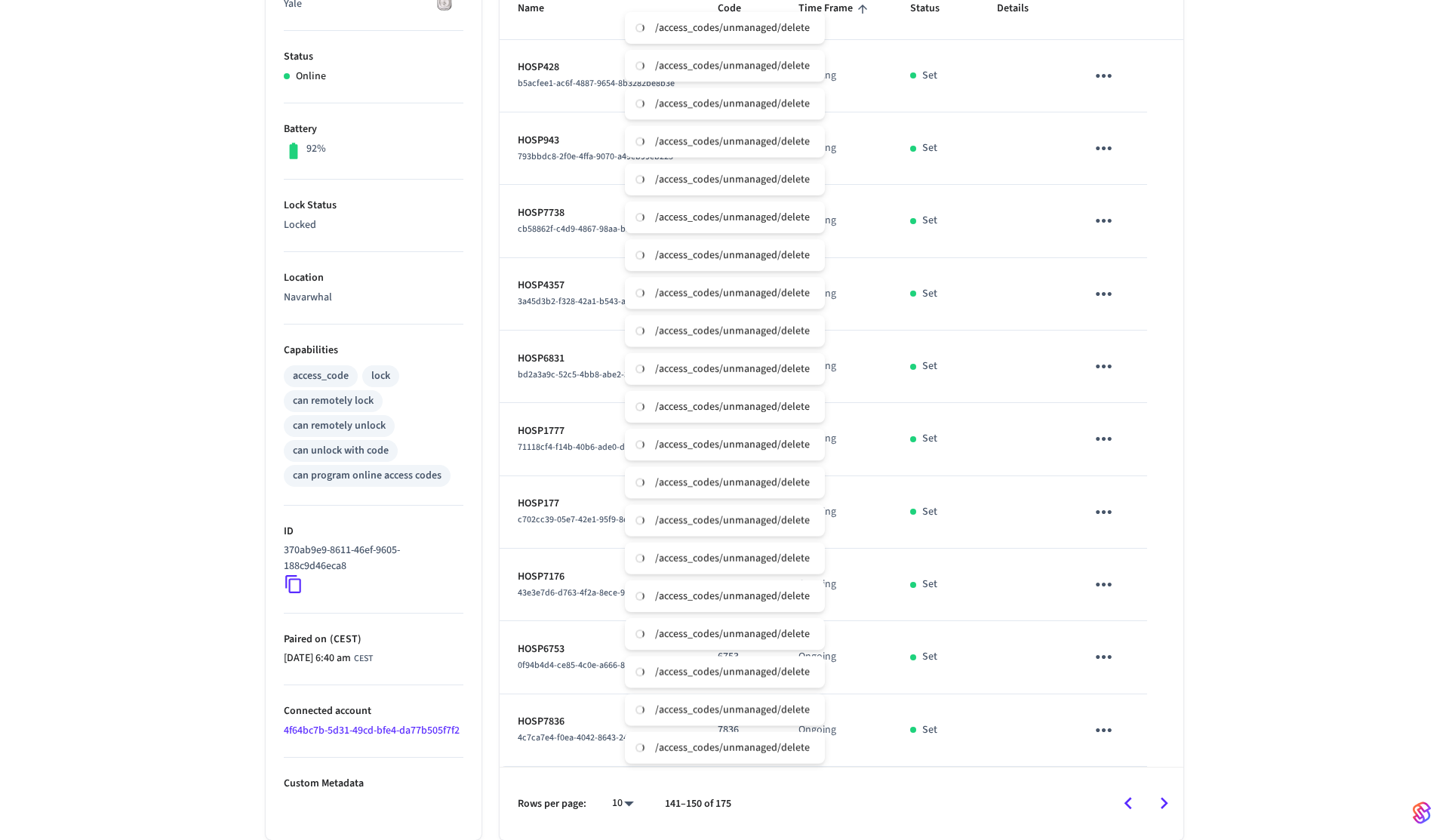
click at [1105, 67] on icon "sticky table" at bounding box center [1104, 76] width 23 height 23
click at [1133, 170] on li "Delete" at bounding box center [1170, 161] width 134 height 40
click at [1112, 161] on button "sticky table" at bounding box center [1104, 148] width 36 height 36
click at [1142, 234] on li "Delete" at bounding box center [1164, 239] width 134 height 40
click at [1115, 223] on button "sticky table" at bounding box center [1104, 220] width 36 height 36
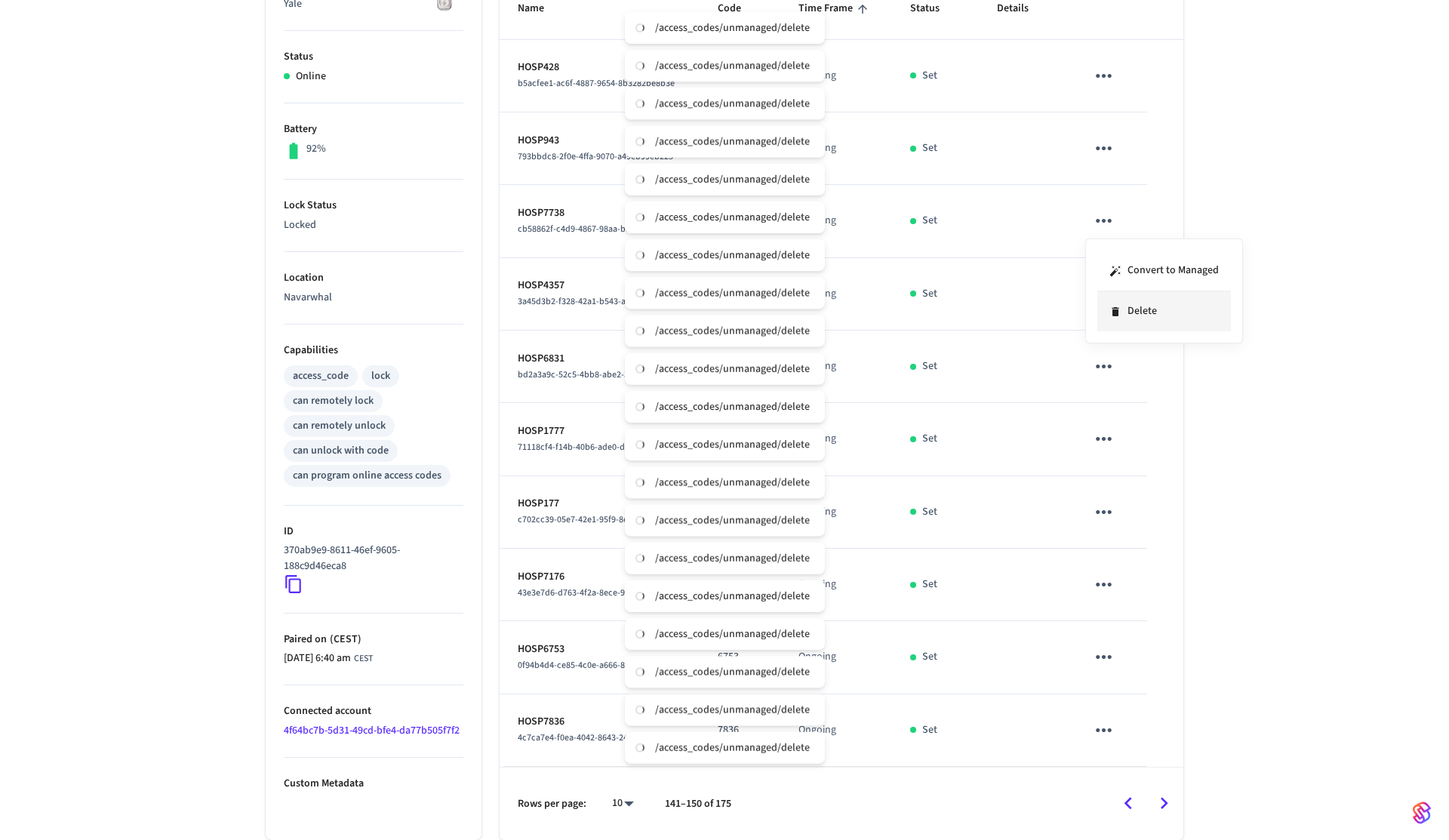
click at [1153, 317] on li "Delete" at bounding box center [1164, 311] width 134 height 40
click at [1098, 294] on icon "sticky table" at bounding box center [1104, 294] width 16 height 4
click at [1139, 378] on li "Delete" at bounding box center [1174, 368] width 134 height 40
click at [1099, 361] on icon "sticky table" at bounding box center [1104, 366] width 23 height 23
click at [1145, 456] on li "Delete" at bounding box center [1170, 451] width 134 height 40
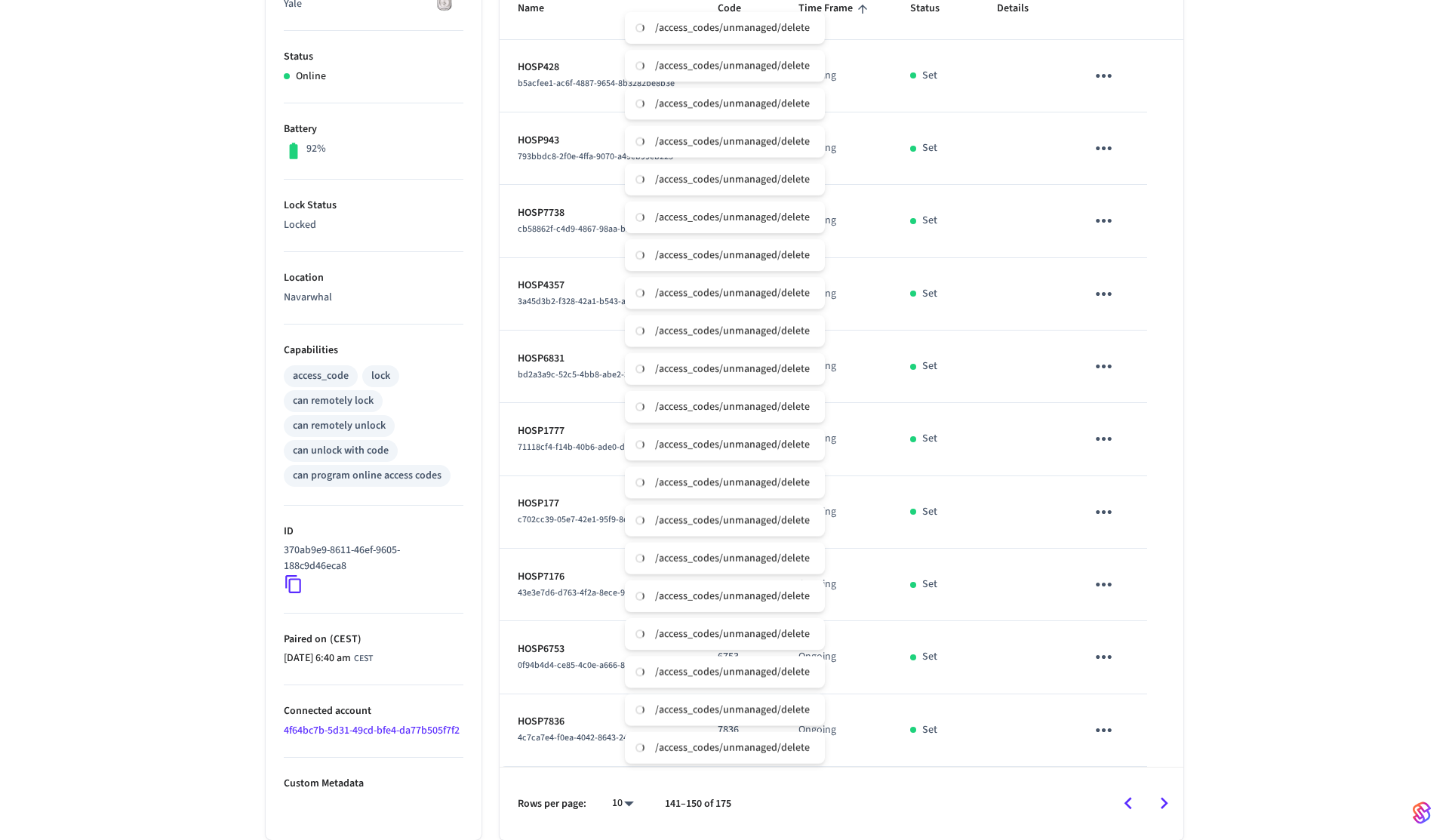
click at [1110, 446] on icon "sticky table" at bounding box center [1104, 439] width 23 height 23
click at [1154, 530] on li "Delete" at bounding box center [1170, 523] width 134 height 40
click at [1111, 514] on icon "sticky table" at bounding box center [1104, 512] width 23 height 23
click at [1146, 588] on li "Delete" at bounding box center [1170, 596] width 134 height 40
click at [1100, 573] on icon "sticky table" at bounding box center [1104, 585] width 23 height 23
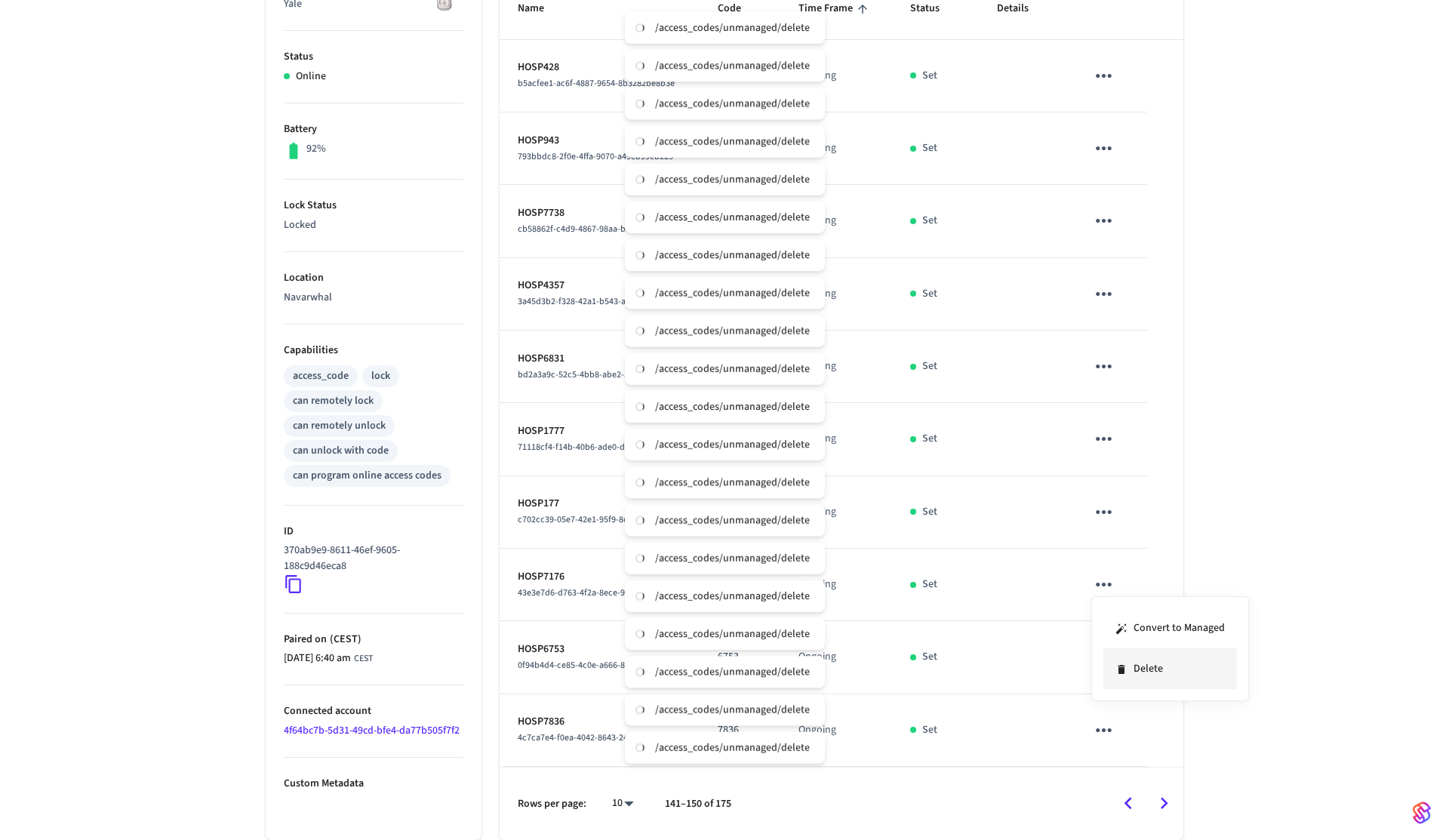
click at [1141, 662] on li "Delete" at bounding box center [1170, 669] width 134 height 40
click at [1106, 655] on icon "sticky table" at bounding box center [1104, 657] width 23 height 23
click at [1145, 738] on li "Delete" at bounding box center [1170, 742] width 134 height 40
click at [1096, 731] on icon "sticky table" at bounding box center [1104, 730] width 23 height 23
click at [1158, 806] on li "Delete" at bounding box center [1170, 796] width 134 height 40
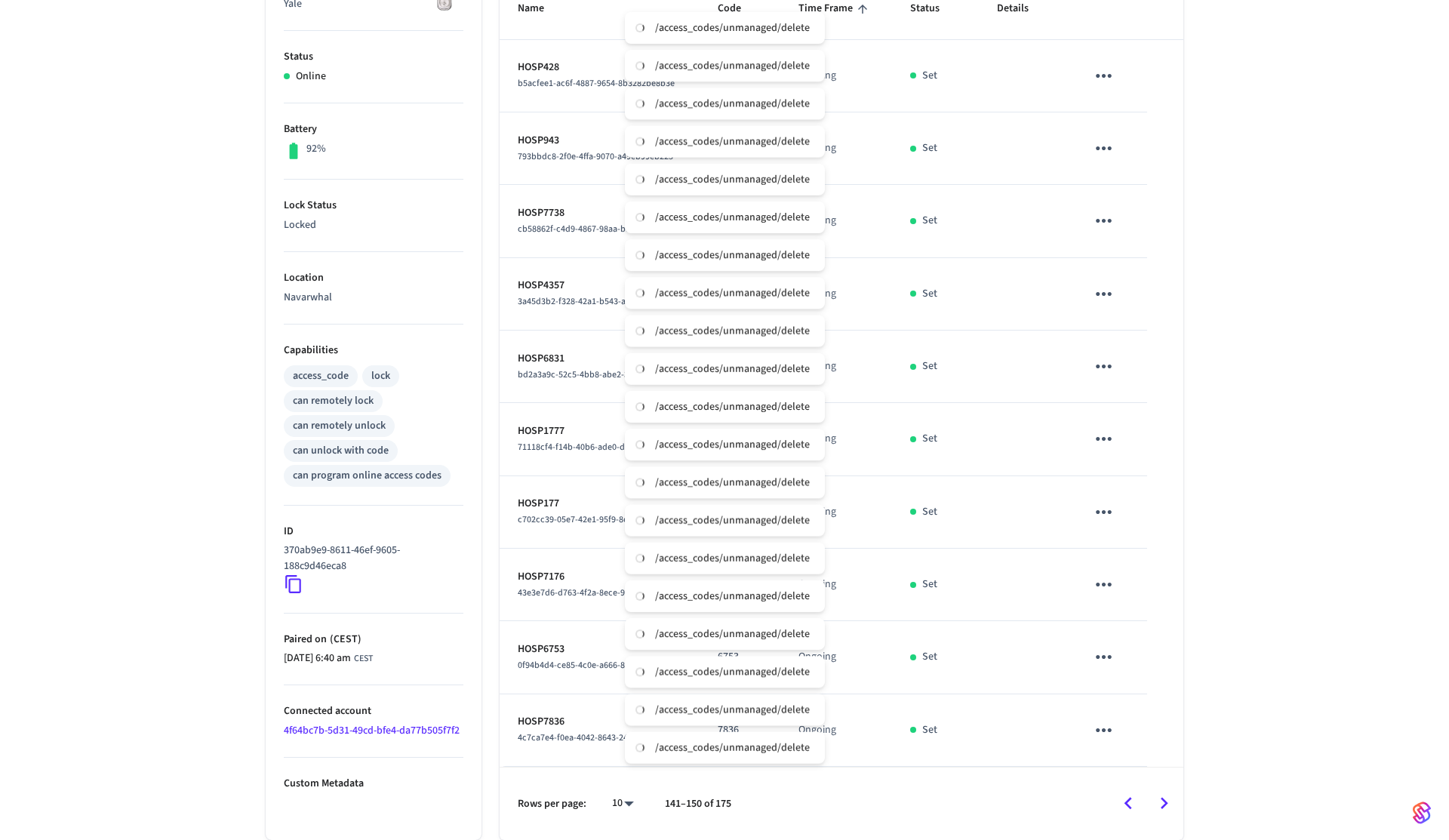
click at [1168, 795] on icon "Go to next page" at bounding box center [1165, 803] width 23 height 23
click at [1097, 84] on icon "sticky table" at bounding box center [1104, 76] width 23 height 23
click at [1123, 153] on li "Delete" at bounding box center [1170, 161] width 134 height 40
click at [1100, 137] on icon "sticky table" at bounding box center [1104, 148] width 23 height 23
click at [1133, 216] on li "Delete" at bounding box center [1170, 233] width 134 height 40
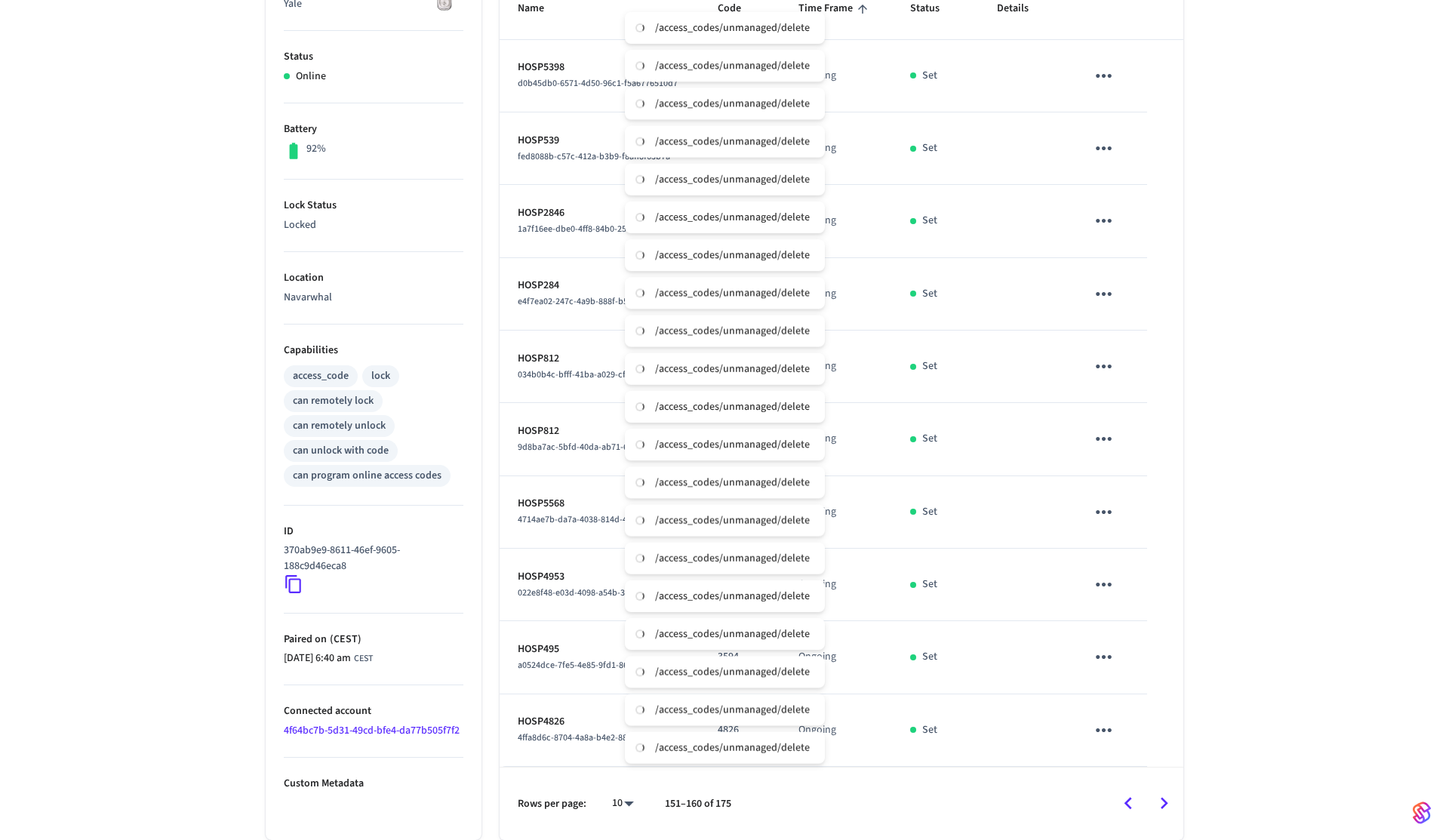
click at [1105, 225] on icon "sticky table" at bounding box center [1104, 220] width 23 height 23
click at [1130, 309] on li "Delete" at bounding box center [1170, 305] width 134 height 40
click at [1100, 302] on icon "sticky table" at bounding box center [1104, 294] width 23 height 23
click at [1134, 369] on li "Delete" at bounding box center [1170, 378] width 134 height 40
click at [1102, 359] on icon "sticky table" at bounding box center [1104, 366] width 23 height 23
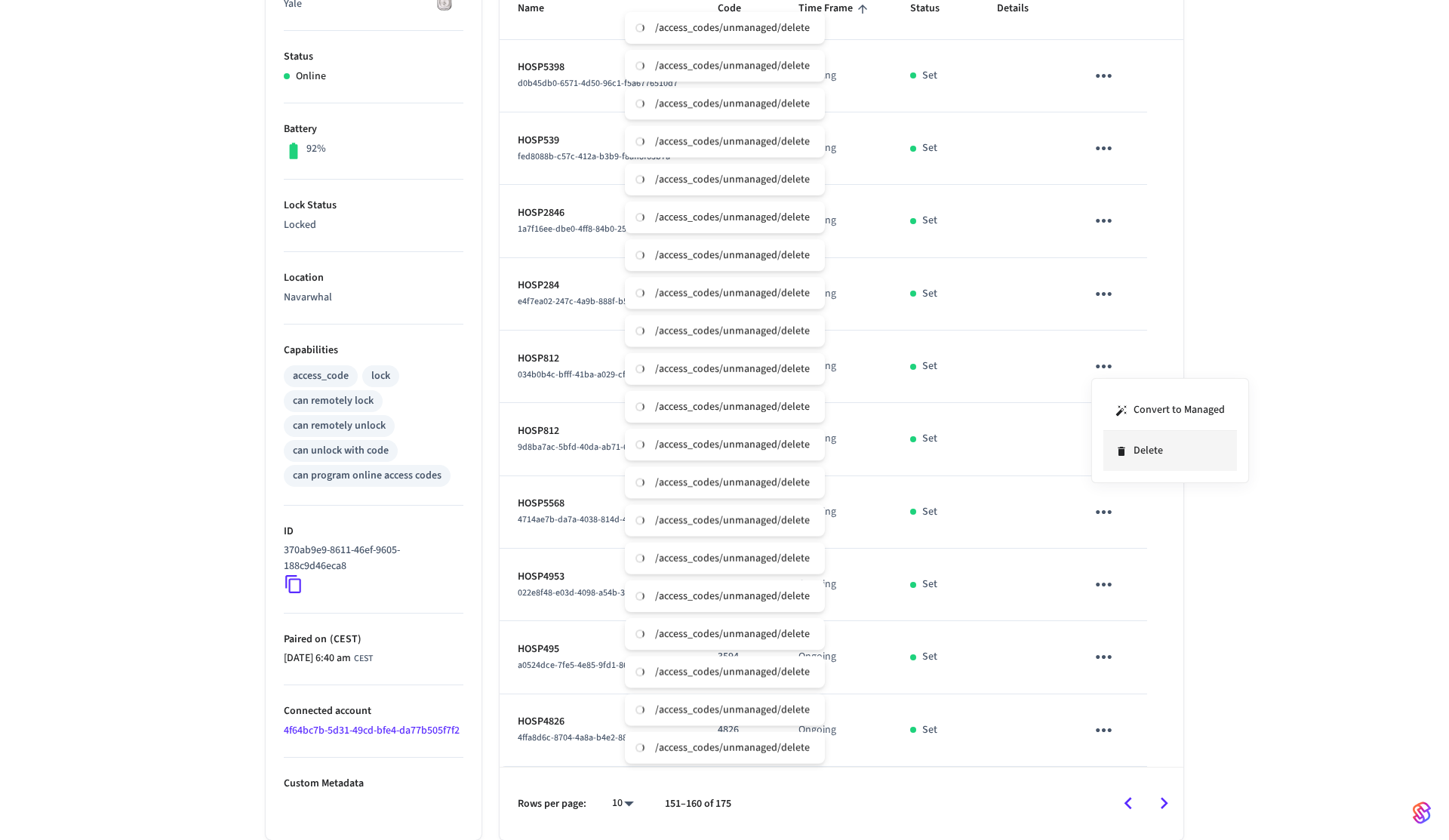
click at [1133, 451] on li "Delete" at bounding box center [1170, 451] width 134 height 40
click at [1099, 439] on icon "sticky table" at bounding box center [1104, 439] width 23 height 23
click at [1137, 529] on li "Delete" at bounding box center [1170, 523] width 134 height 40
click at [1105, 517] on icon "sticky table" at bounding box center [1104, 512] width 23 height 23
click at [1138, 579] on li "Delete" at bounding box center [1170, 596] width 134 height 40
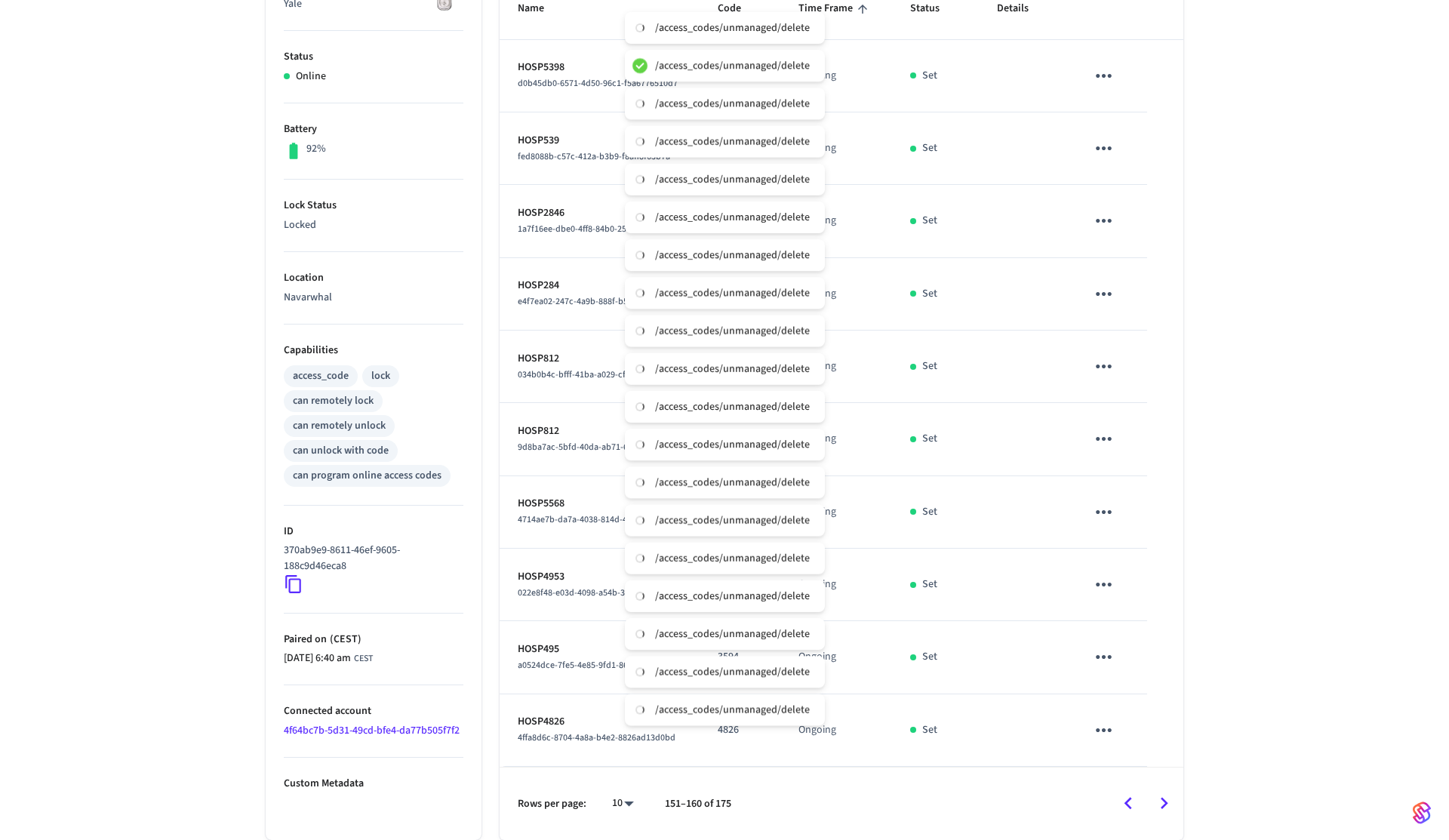
click at [1103, 570] on button "sticky table" at bounding box center [1104, 584] width 36 height 36
click at [1153, 677] on li "Delete" at bounding box center [1164, 675] width 134 height 40
click at [1111, 656] on icon "sticky table" at bounding box center [1104, 657] width 23 height 23
click at [1139, 740] on li "Delete" at bounding box center [1170, 742] width 134 height 40
click at [1104, 725] on icon "sticky table" at bounding box center [1104, 730] width 23 height 23
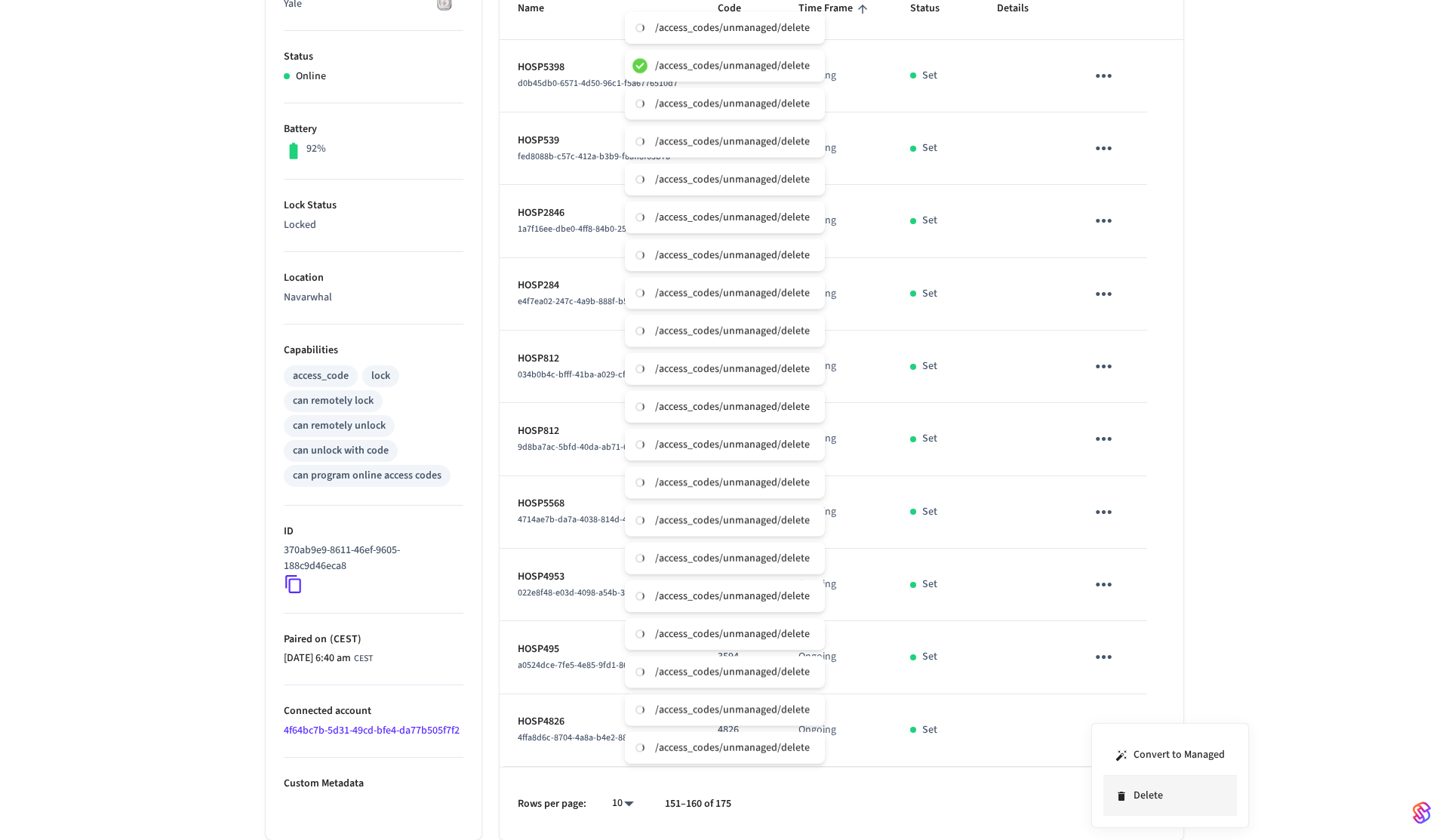
click at [1141, 790] on li "Delete" at bounding box center [1170, 796] width 134 height 40
click at [1161, 798] on icon "Go to next page" at bounding box center [1165, 803] width 7 height 12
click at [1094, 66] on icon "sticky table" at bounding box center [1104, 76] width 23 height 23
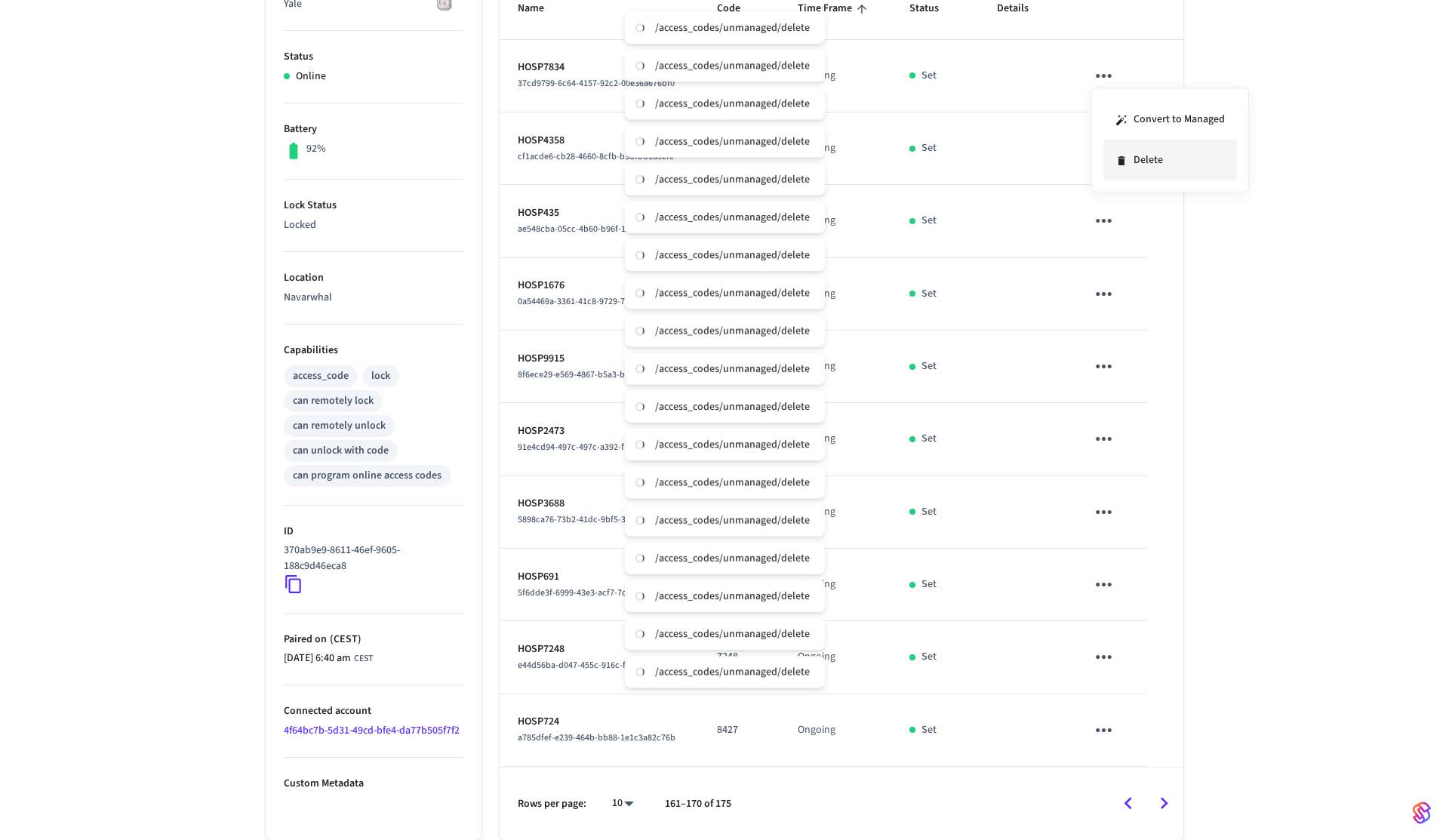
click at [1117, 152] on li "Delete" at bounding box center [1170, 161] width 134 height 40
click at [1100, 146] on icon "sticky table" at bounding box center [1104, 148] width 23 height 23
click at [1137, 244] on li "Delete" at bounding box center [1170, 233] width 134 height 40
click at [1095, 215] on icon "sticky table" at bounding box center [1104, 220] width 23 height 23
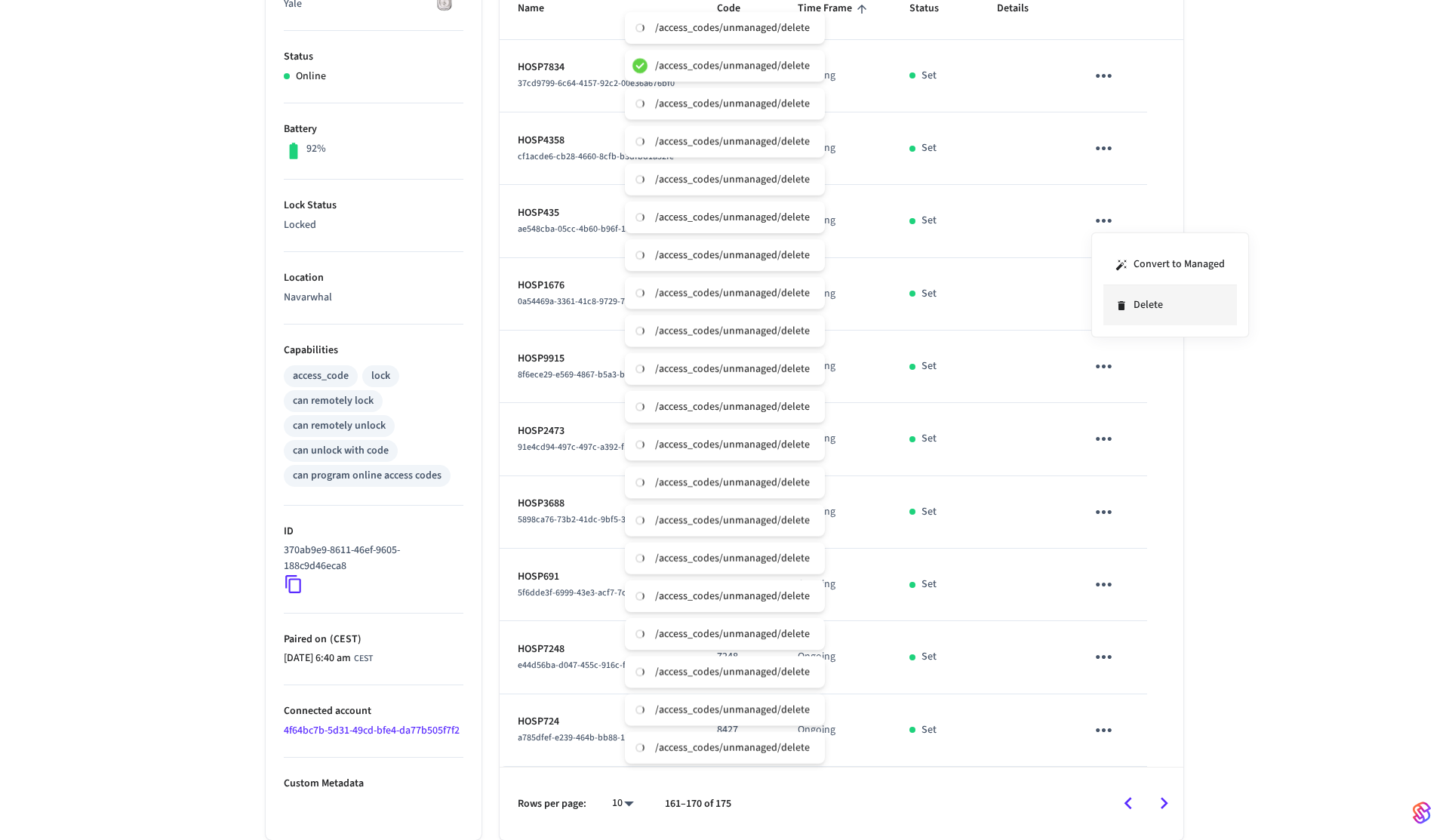
click at [1125, 298] on li "Delete" at bounding box center [1170, 305] width 134 height 40
click at [1101, 293] on icon "sticky table" at bounding box center [1104, 294] width 16 height 4
click at [1137, 388] on li "Delete" at bounding box center [1174, 368] width 134 height 40
click at [1109, 372] on icon "sticky table" at bounding box center [1104, 366] width 23 height 23
click at [1145, 450] on li "Delete" at bounding box center [1170, 451] width 134 height 40
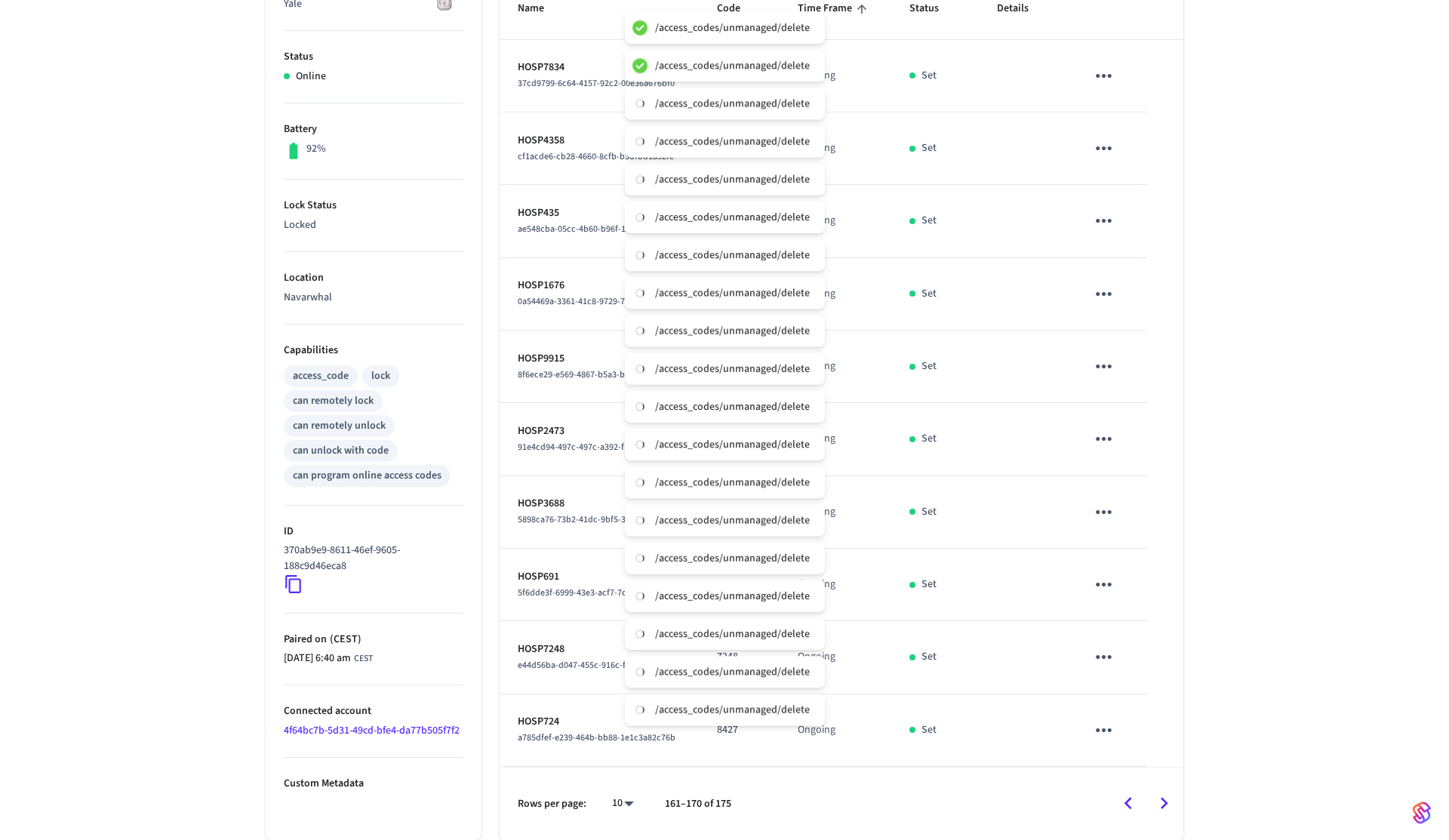
click at [1102, 429] on icon "sticky table" at bounding box center [1104, 439] width 23 height 23
click at [1136, 519] on li "Delete" at bounding box center [1170, 523] width 134 height 40
click at [1105, 508] on icon "sticky table" at bounding box center [1104, 512] width 23 height 23
click at [1156, 595] on li "Delete" at bounding box center [1170, 596] width 134 height 40
click at [1105, 589] on icon "sticky table" at bounding box center [1104, 585] width 23 height 23
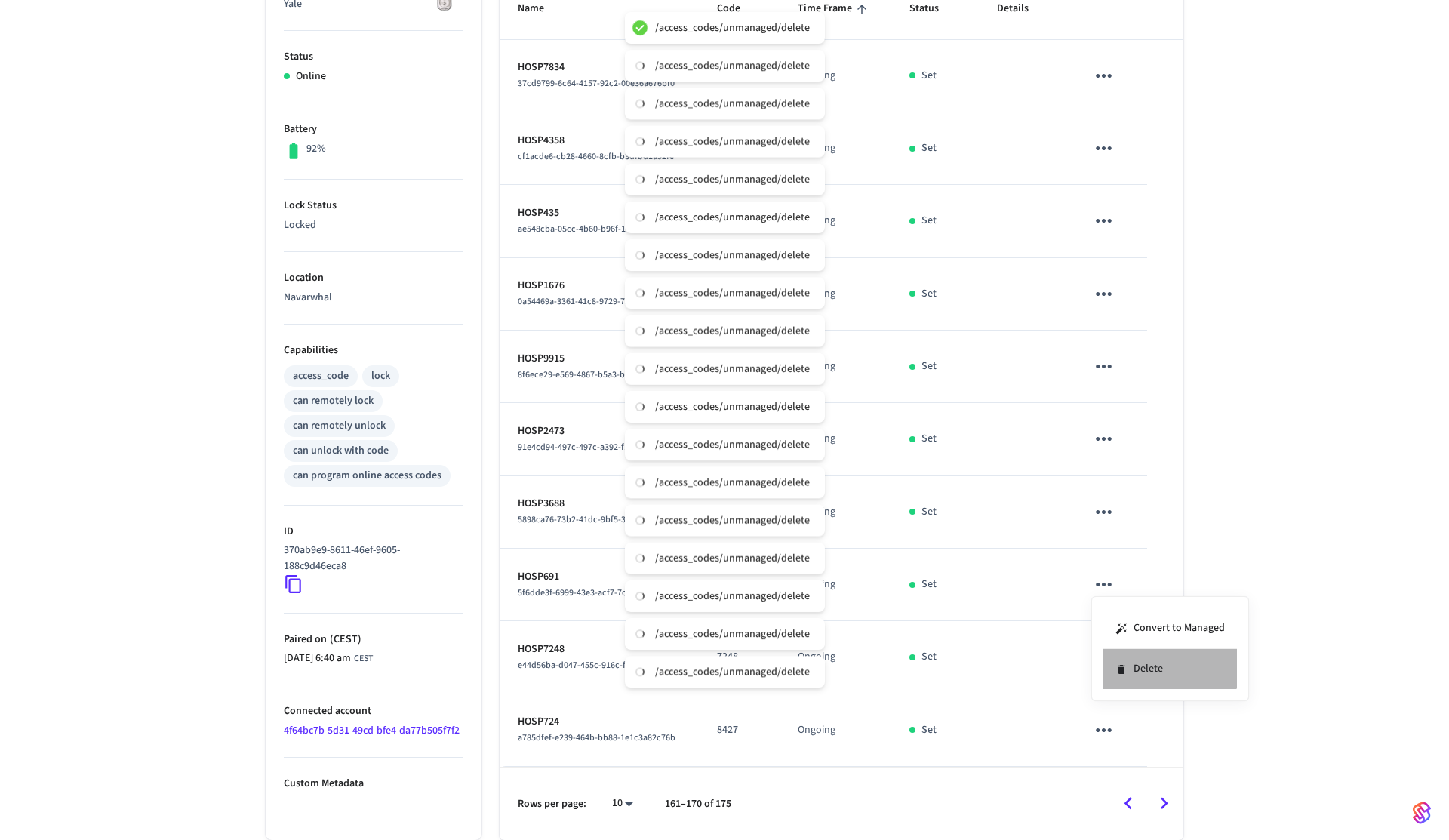
click at [1142, 660] on li "Delete" at bounding box center [1170, 669] width 134 height 40
click at [1120, 651] on button "sticky table" at bounding box center [1104, 657] width 36 height 36
click at [1170, 736] on li "Delete" at bounding box center [1164, 748] width 134 height 40
click at [1110, 724] on icon "sticky table" at bounding box center [1104, 730] width 23 height 23
click at [1146, 786] on li "Delete" at bounding box center [1170, 796] width 134 height 40
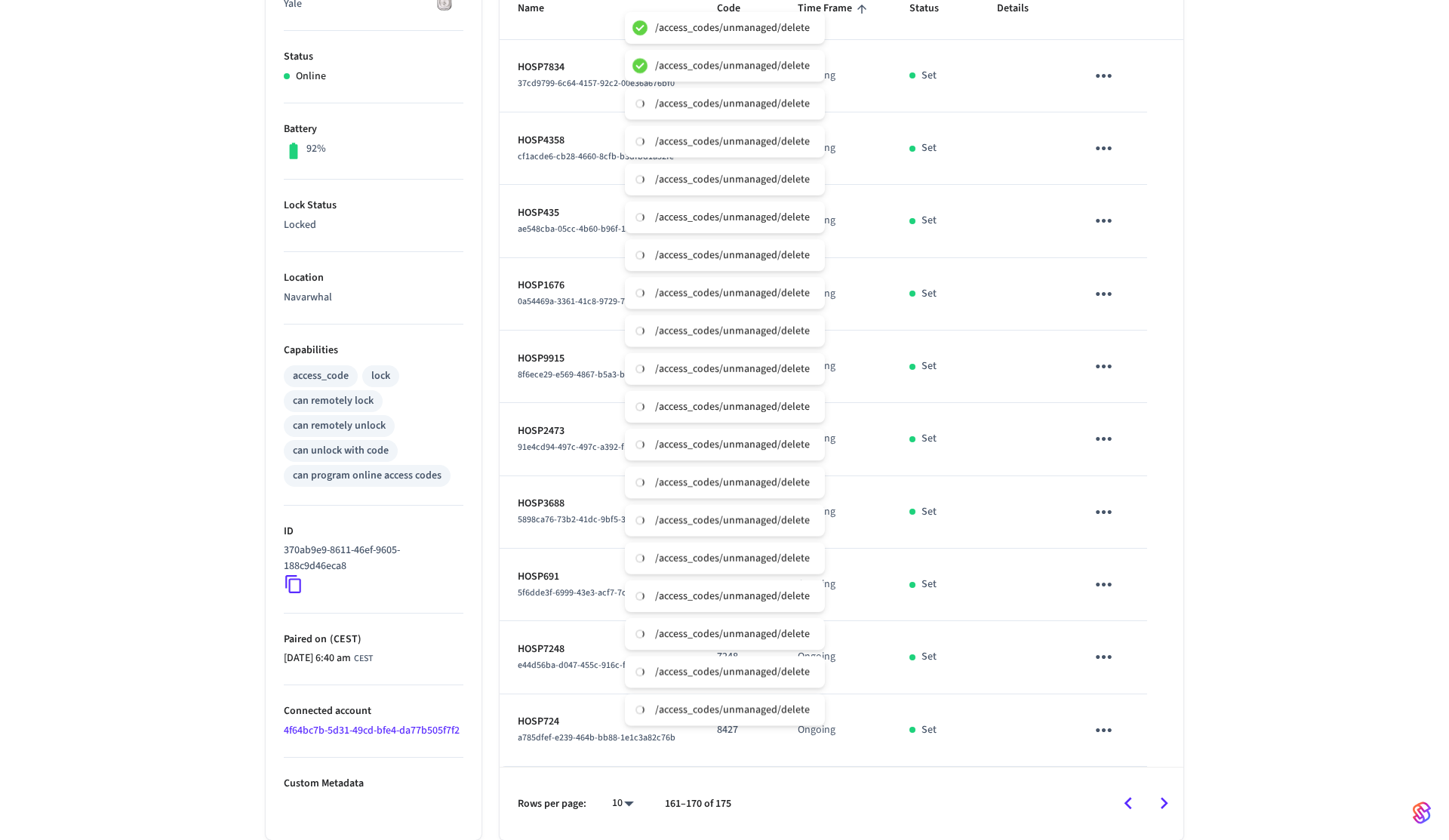
click at [1170, 795] on icon "Go to next page" at bounding box center [1165, 803] width 23 height 23
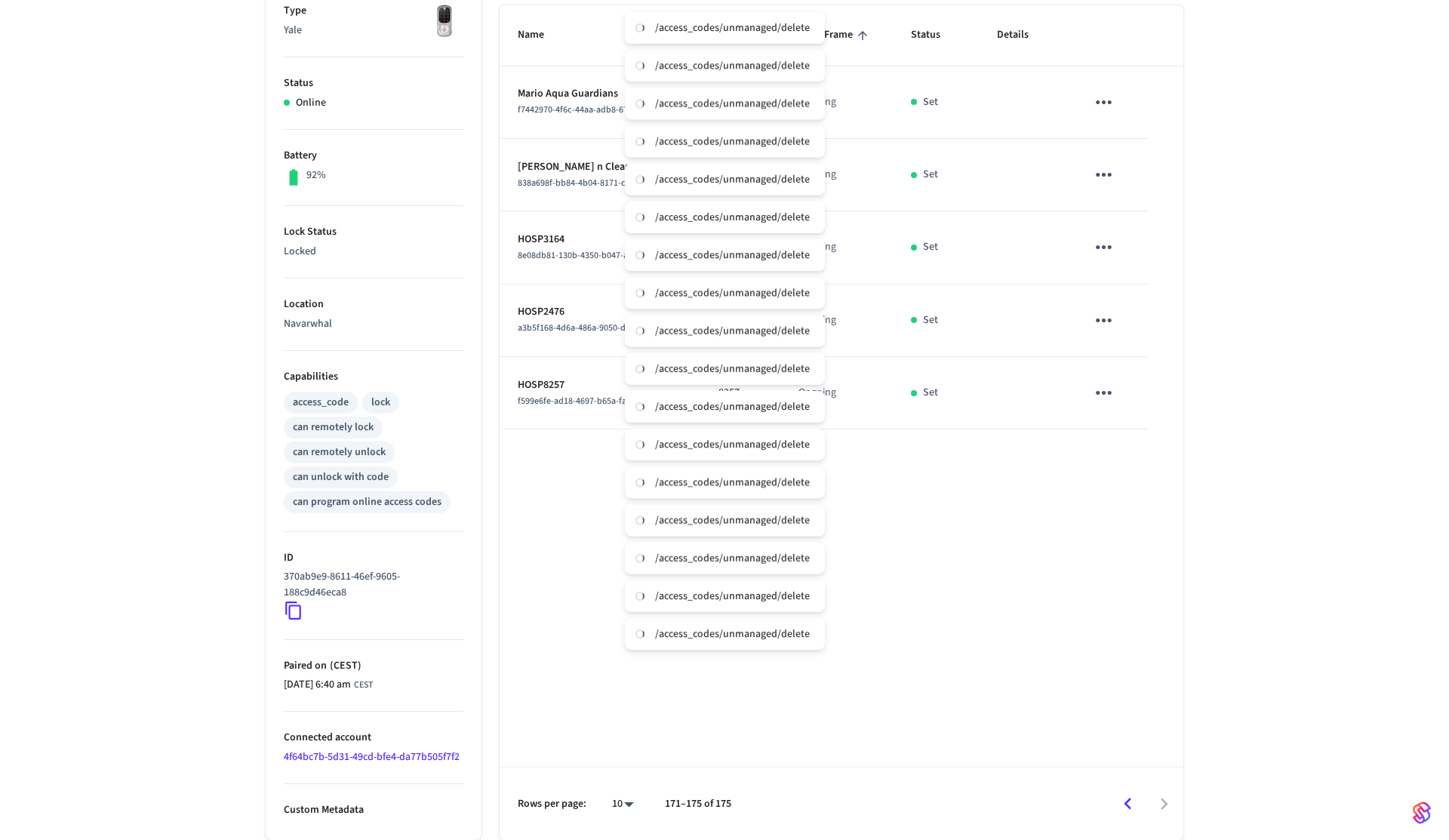
click at [1105, 249] on icon "sticky table" at bounding box center [1104, 247] width 23 height 23
click at [1150, 343] on li "Delete" at bounding box center [1171, 333] width 134 height 40
click at [1113, 324] on icon "sticky table" at bounding box center [1104, 320] width 23 height 23
click at [1152, 410] on li "Delete" at bounding box center [1171, 405] width 134 height 40
click at [1113, 396] on icon "sticky table" at bounding box center [1104, 393] width 23 height 23
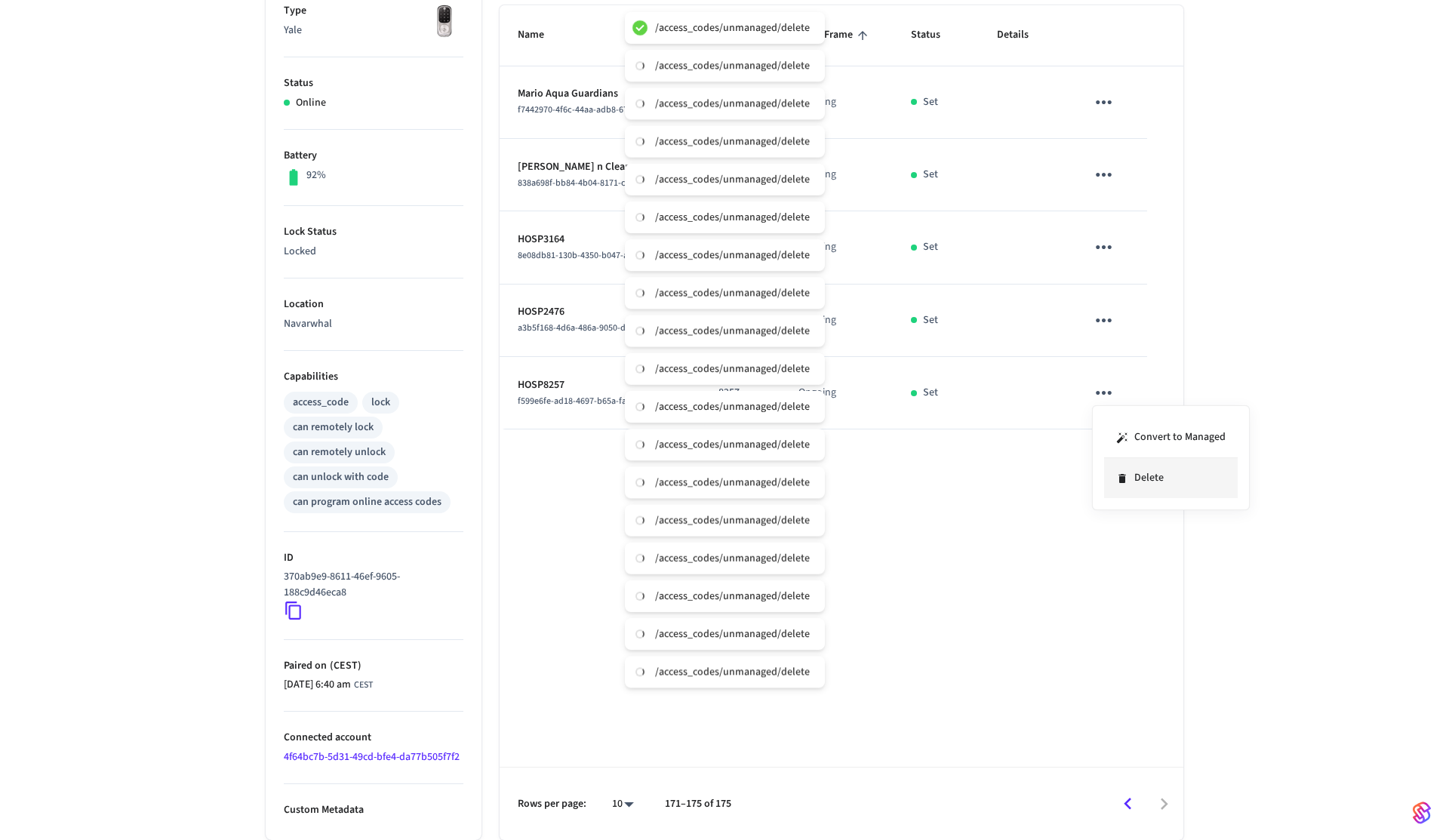
click at [1157, 484] on li "Delete" at bounding box center [1171, 478] width 134 height 40
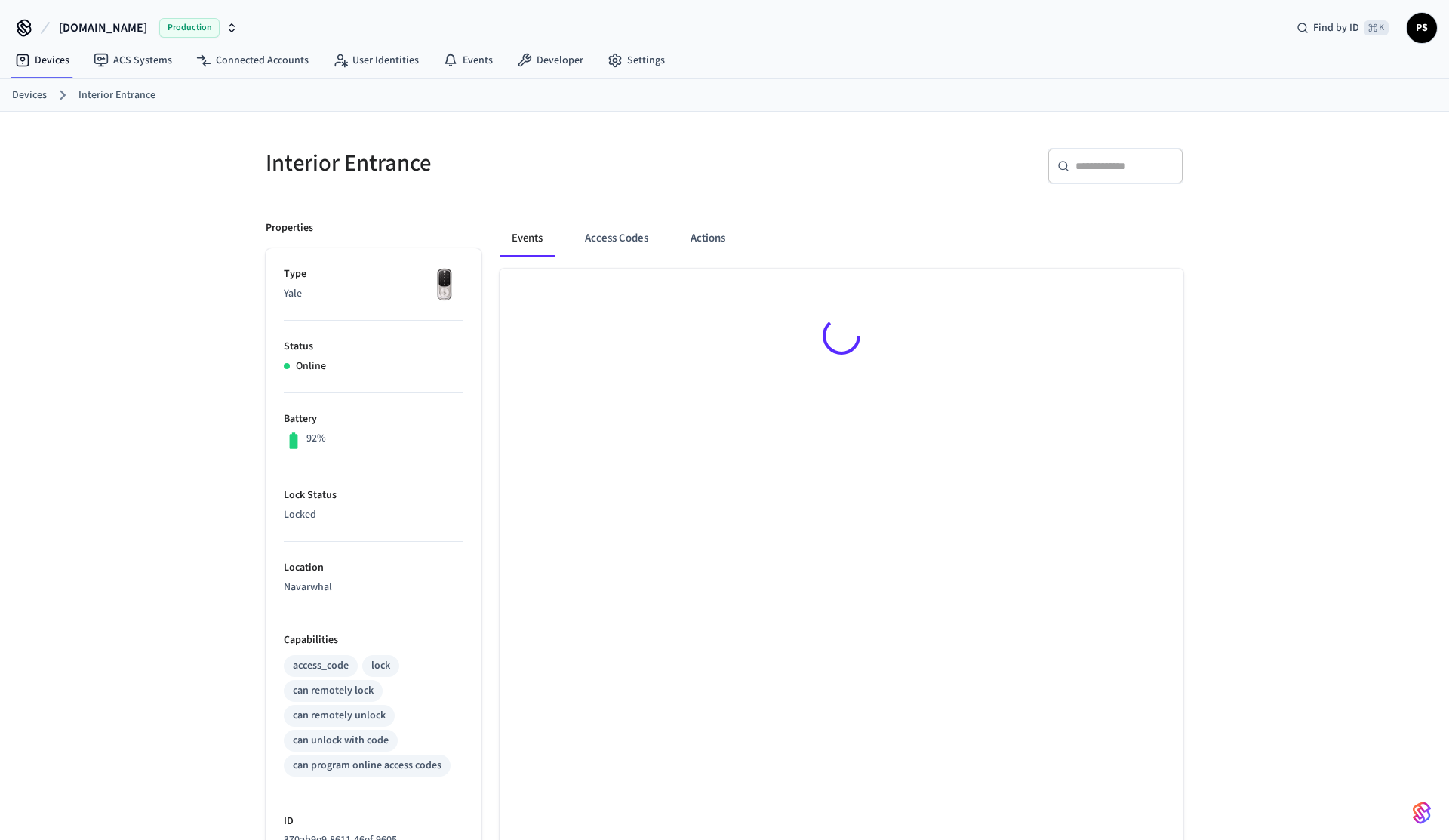
scroll to position [21, 0]
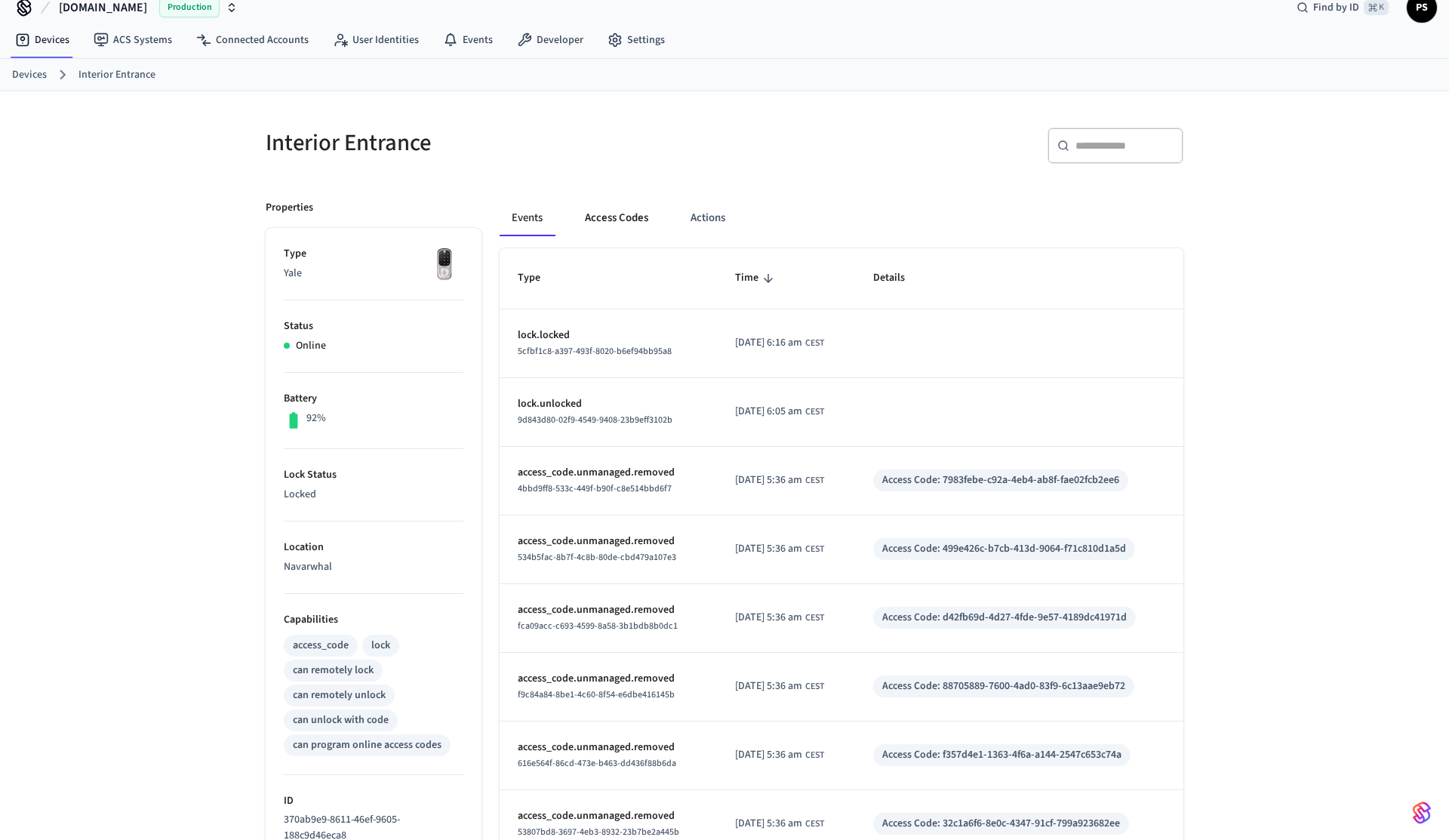
click at [624, 231] on button "Access Codes" at bounding box center [616, 218] width 87 height 37
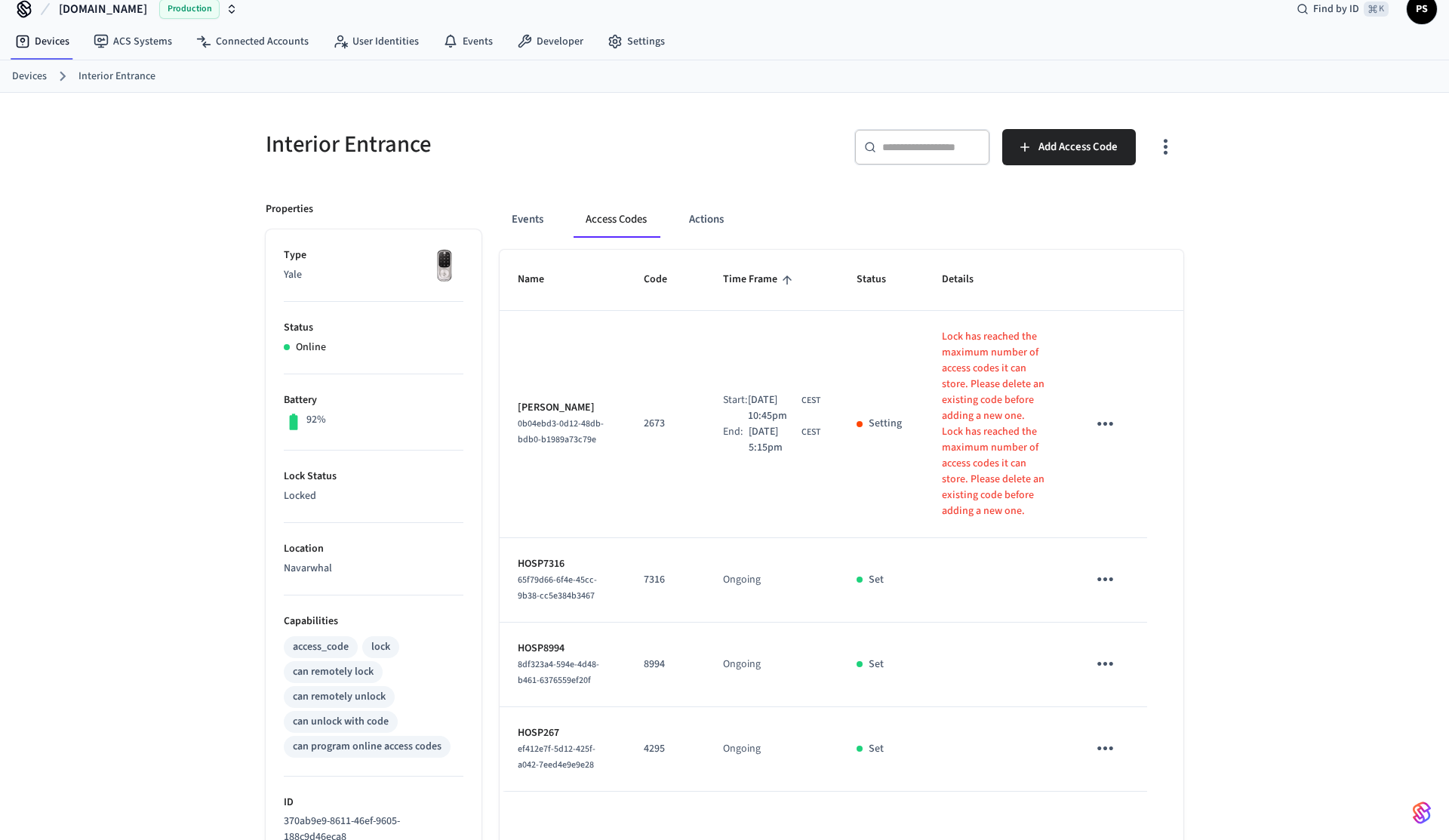
scroll to position [0, 0]
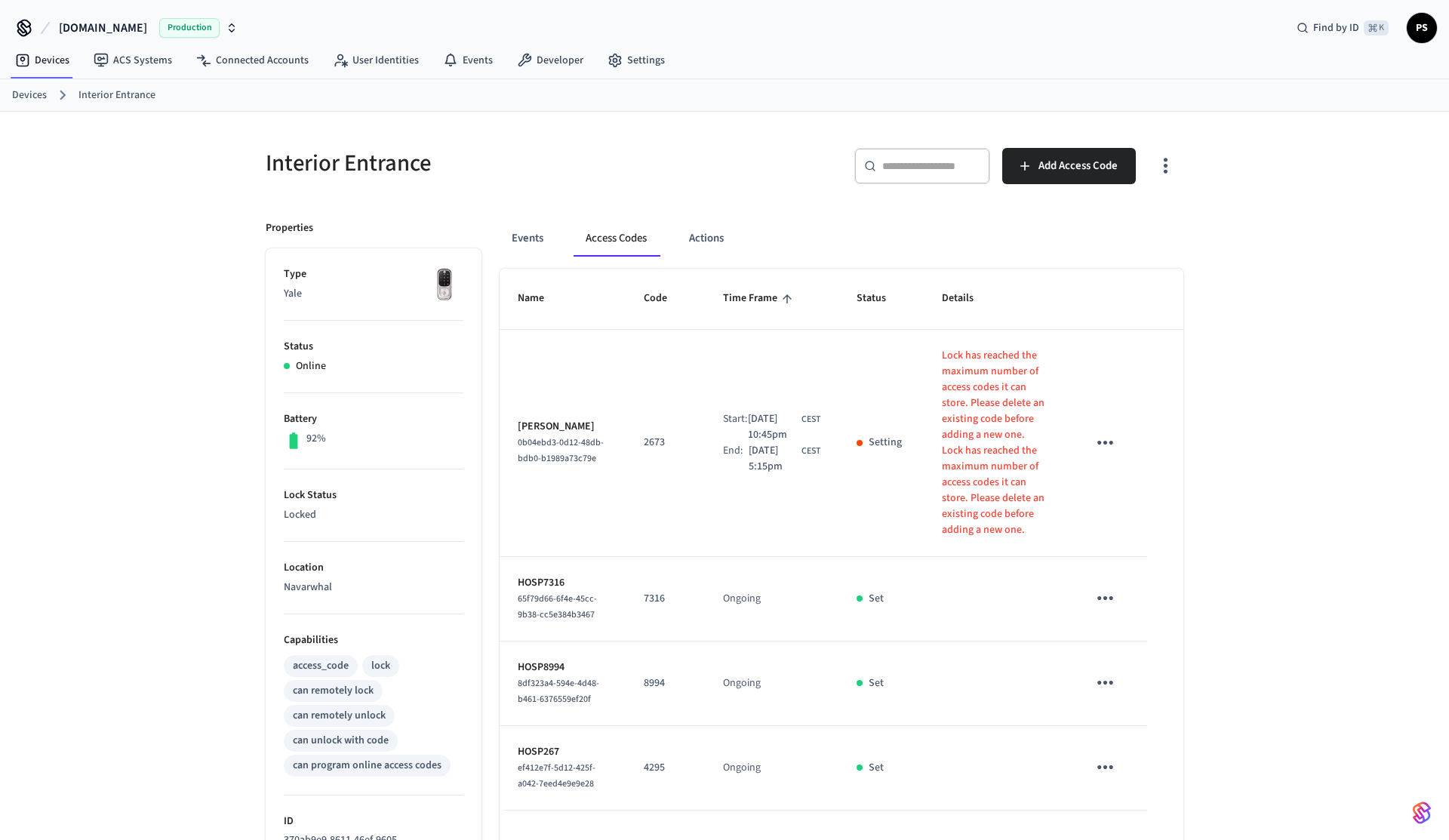
click at [1172, 177] on icon "button" at bounding box center [1165, 166] width 23 height 23
click at [1128, 217] on li "Show unmanaged access codes on device" at bounding box center [1068, 228] width 212 height 40
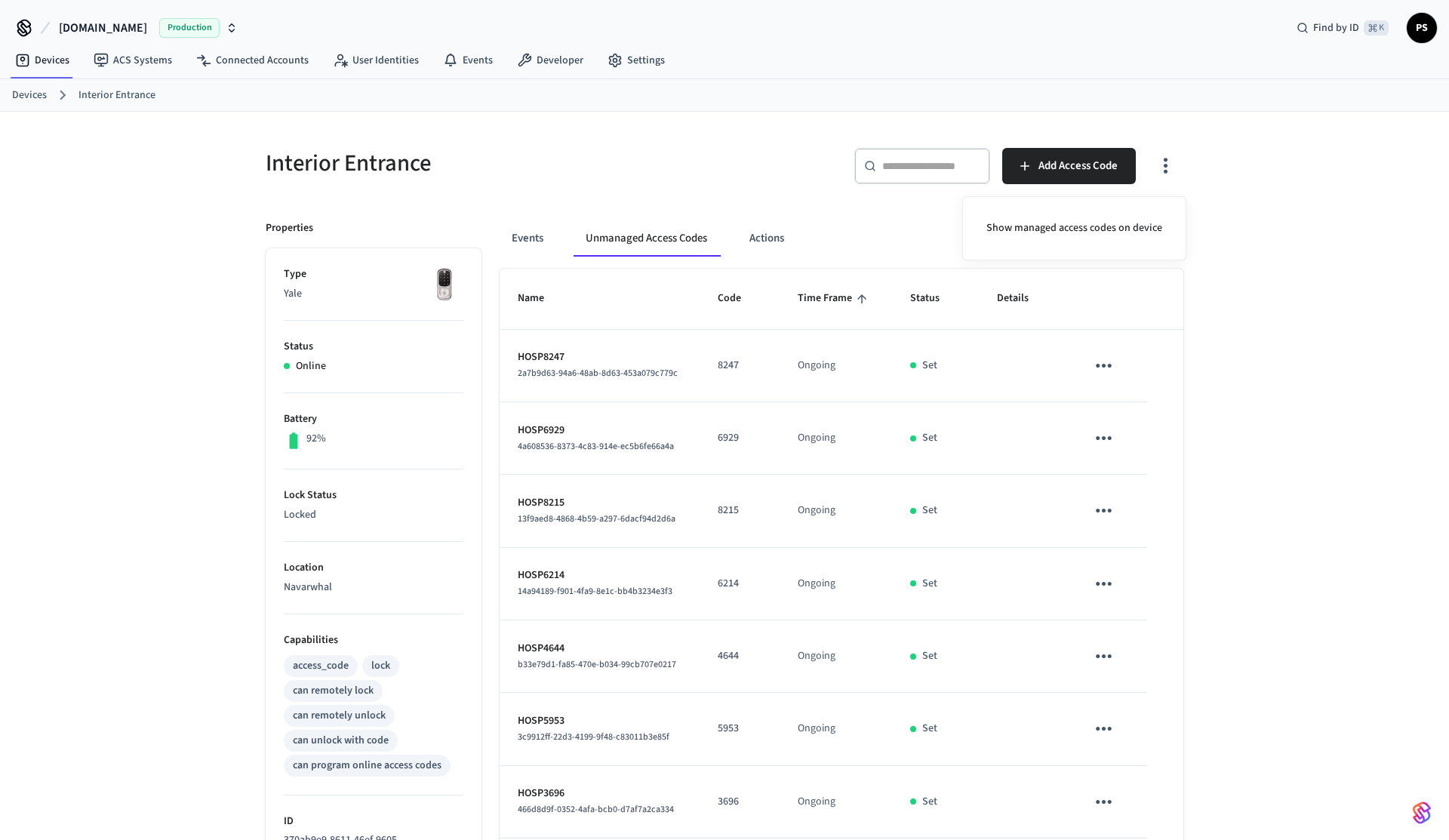
scroll to position [290, 0]
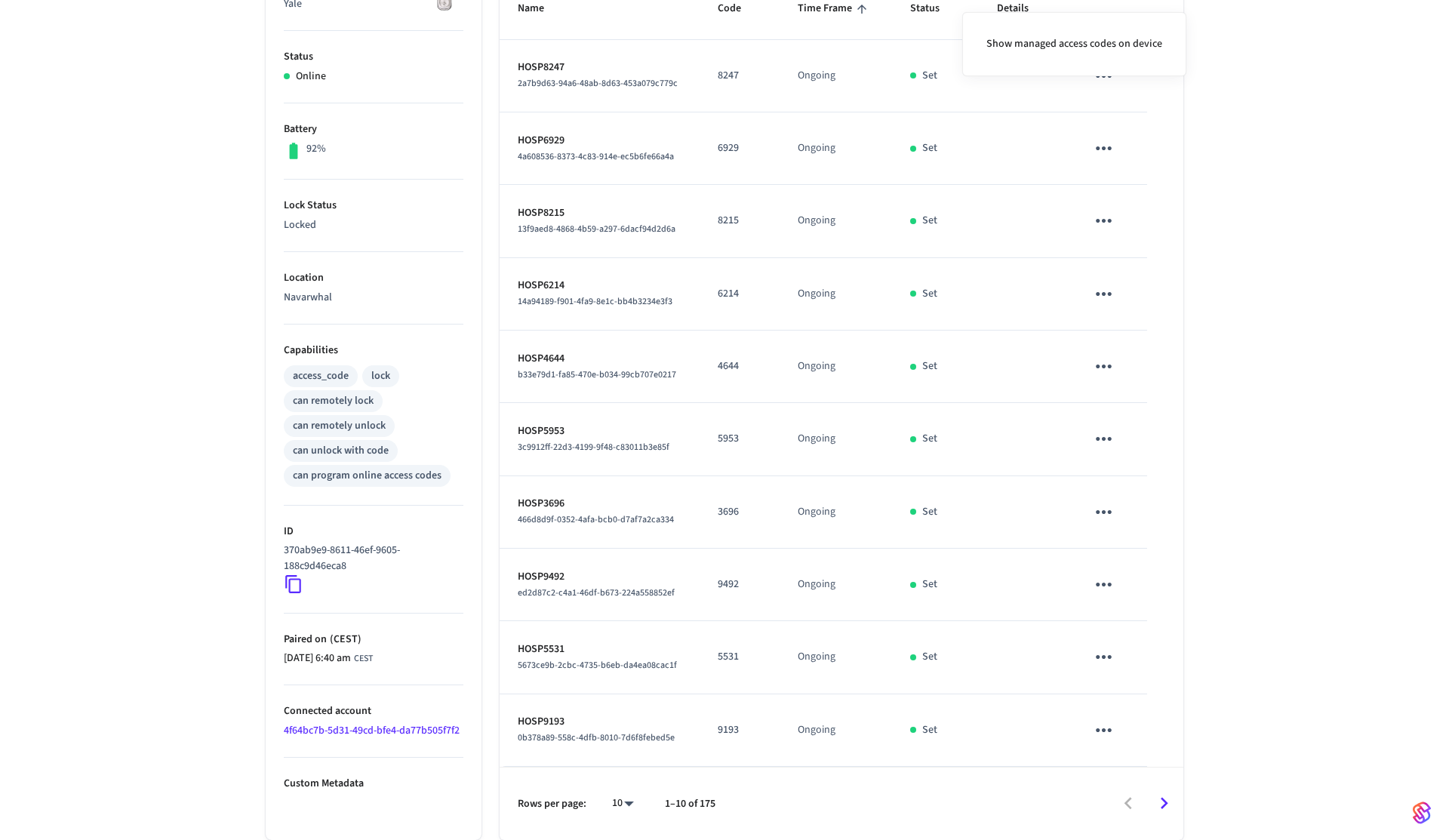
click at [1226, 462] on div at bounding box center [724, 420] width 1449 height 840
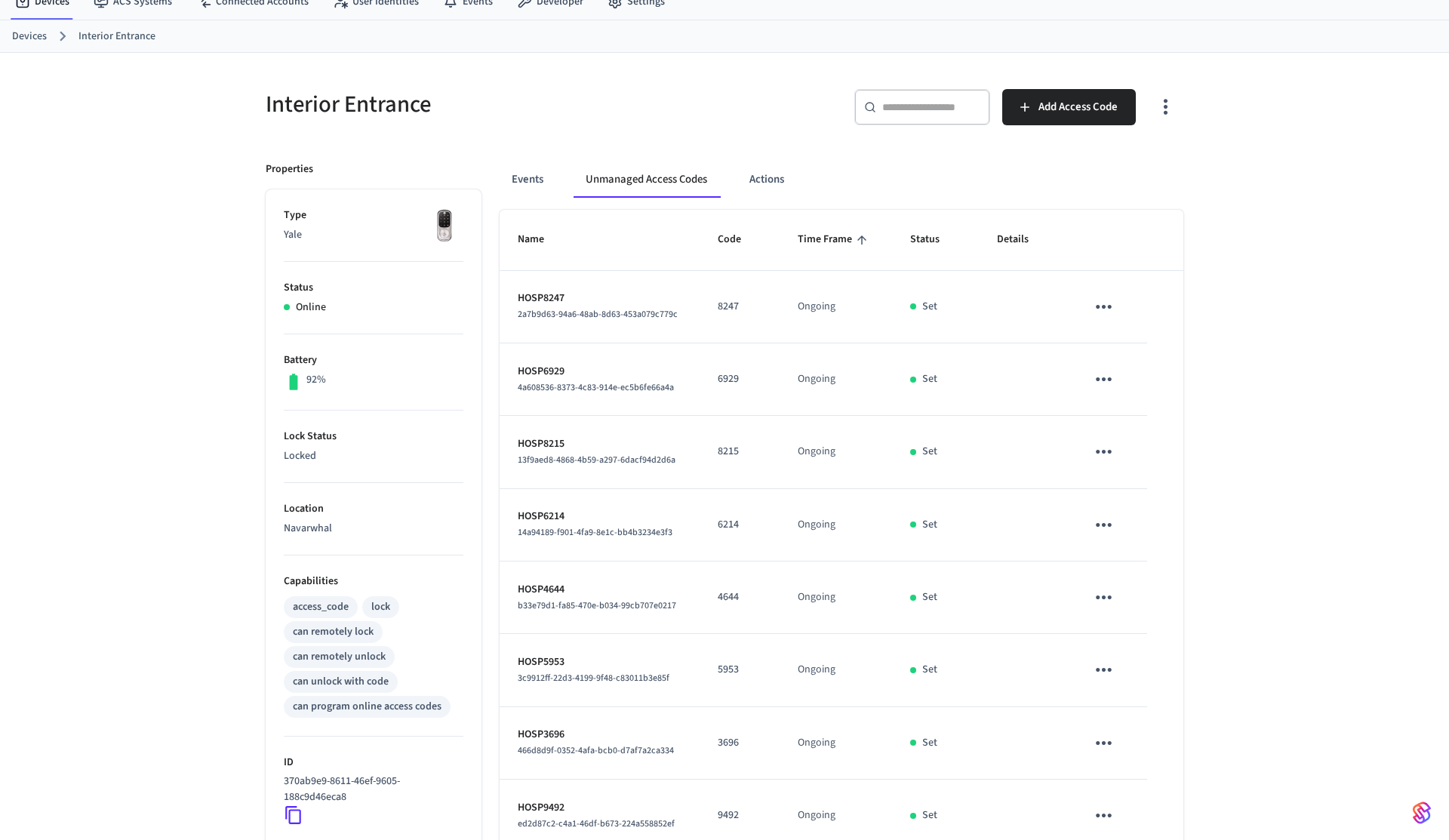
scroll to position [0, 0]
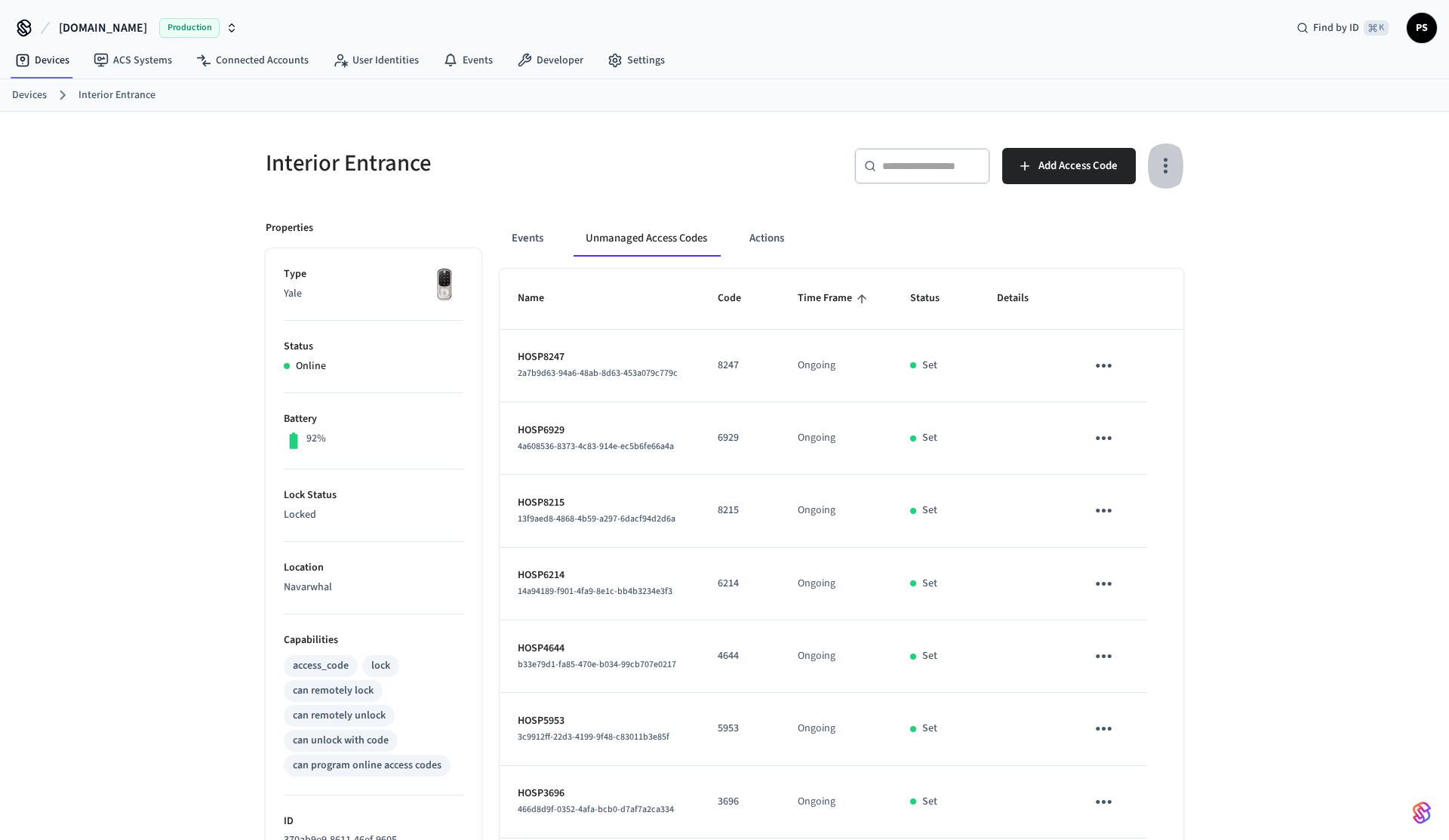
click at [172, 219] on div "Interior Entrance ​ ​ Add Access Code Properties Type Yale Status Online Batter…" at bounding box center [724, 620] width 1449 height 1018
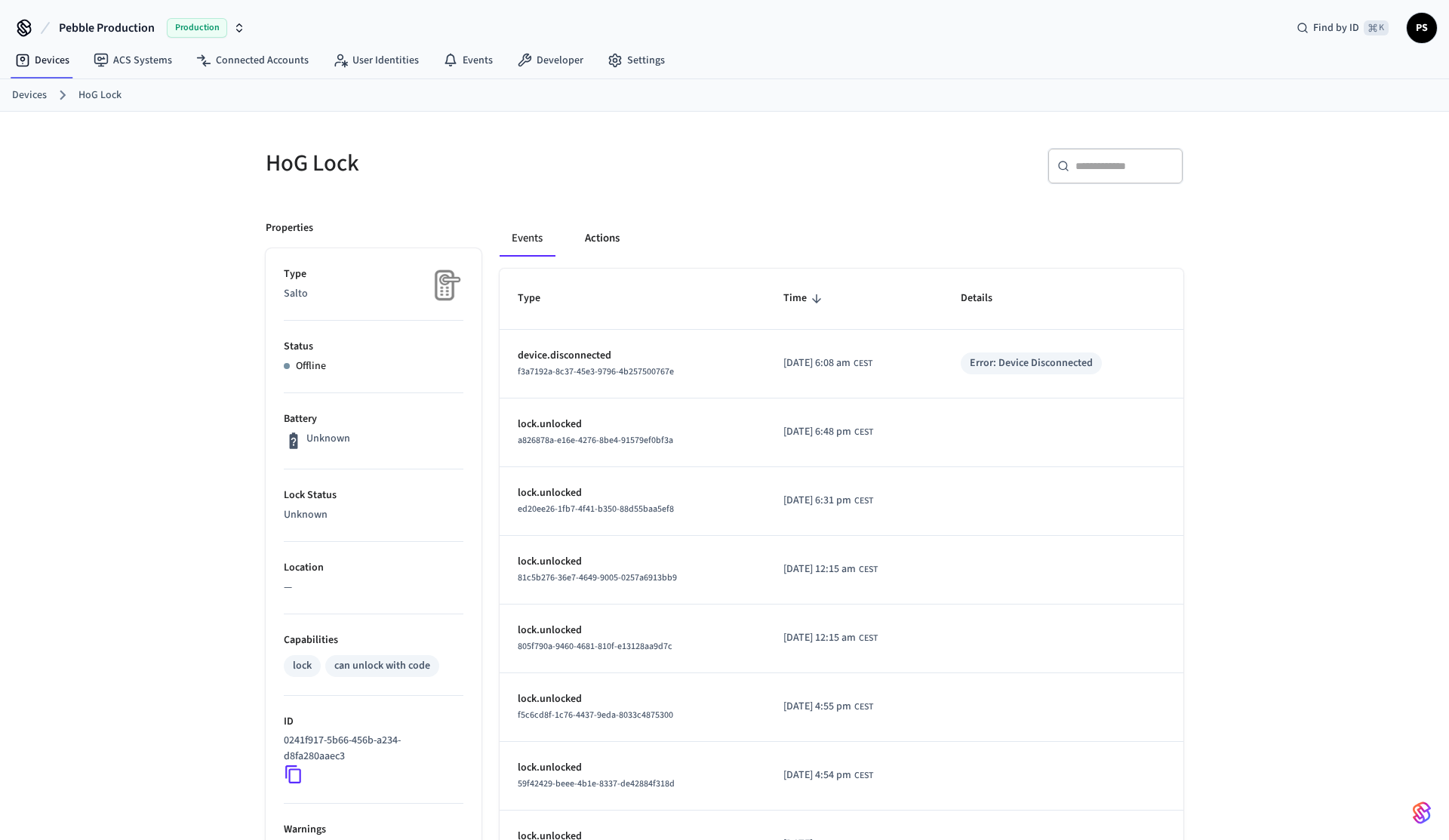
click at [607, 250] on button "Actions" at bounding box center [602, 239] width 59 height 37
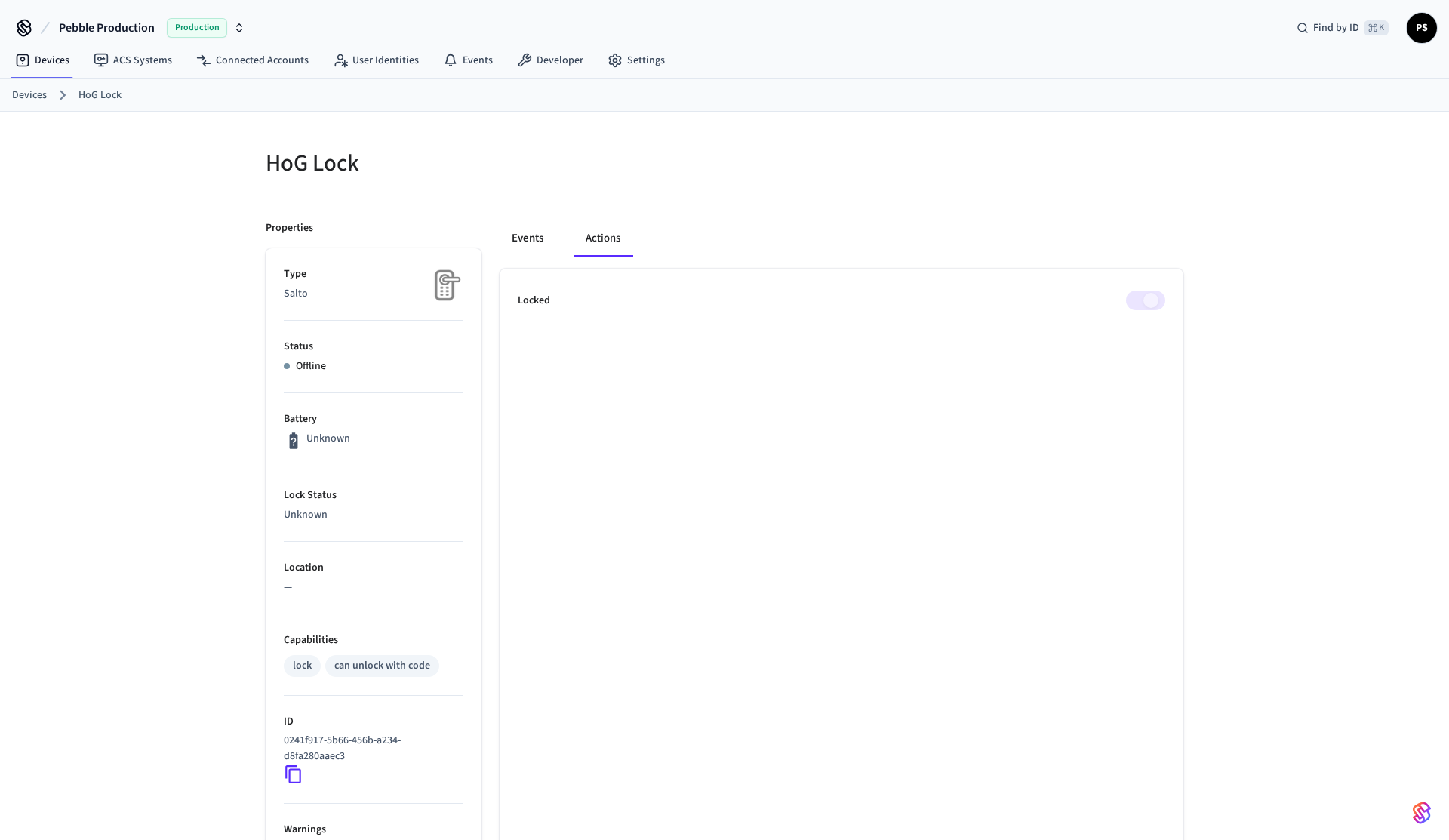
click at [522, 240] on button "Events" at bounding box center [527, 239] width 56 height 37
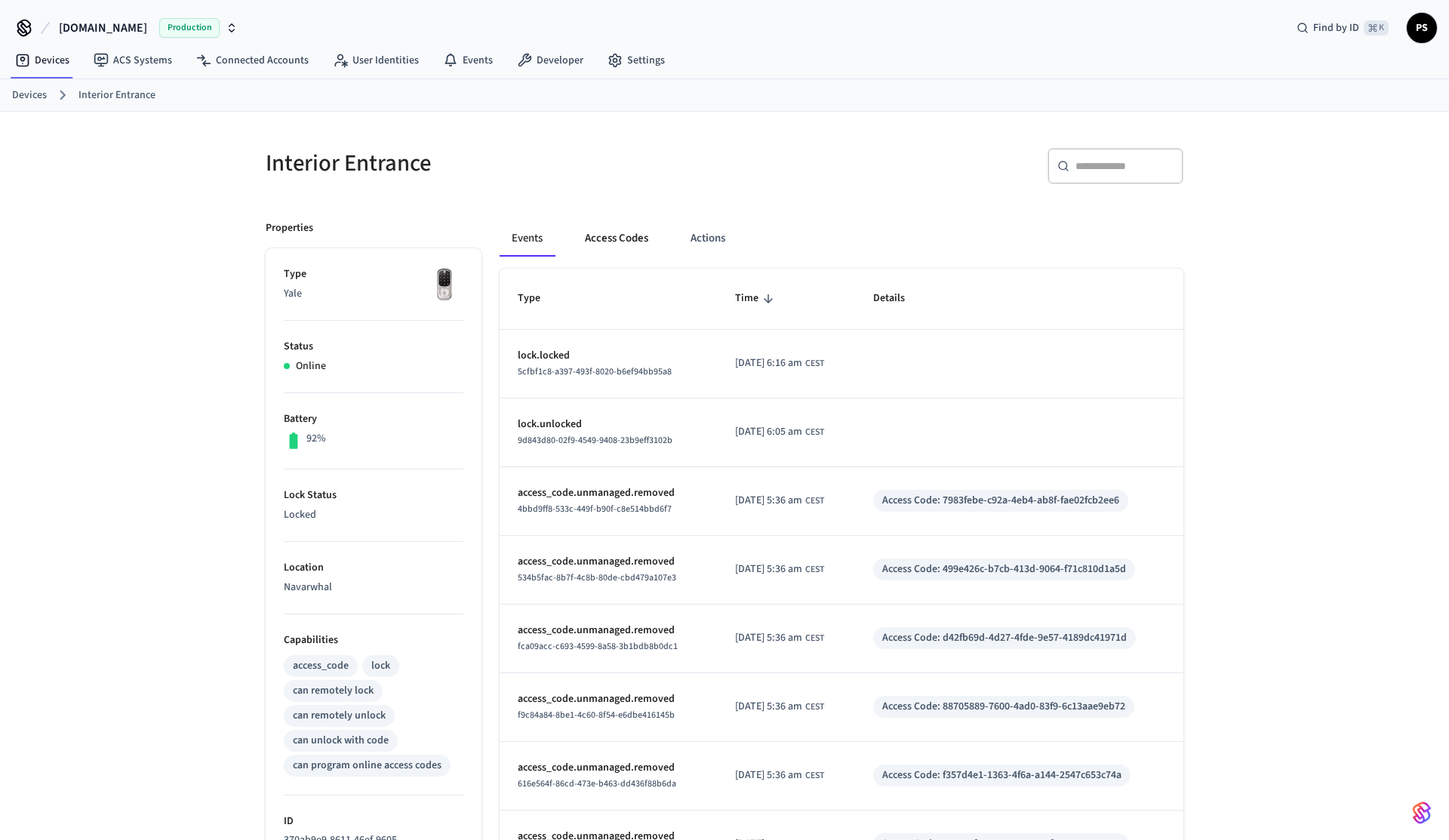
click at [627, 231] on button "Access Codes" at bounding box center [616, 239] width 87 height 37
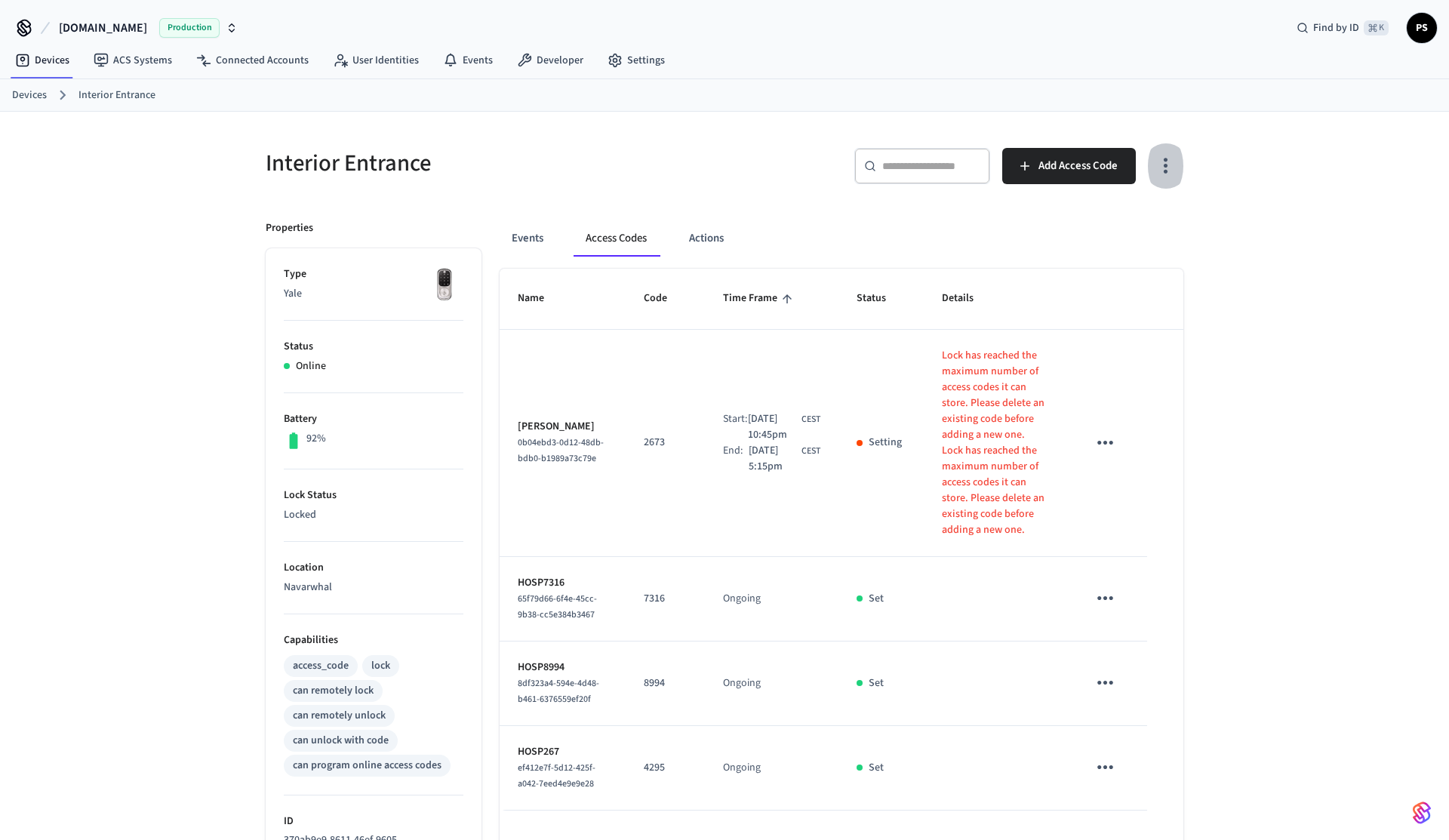
click at [1172, 141] on button "button" at bounding box center [1165, 166] width 36 height 61
click at [1075, 240] on li "Show unmanaged access codes on device" at bounding box center [1068, 228] width 212 height 40
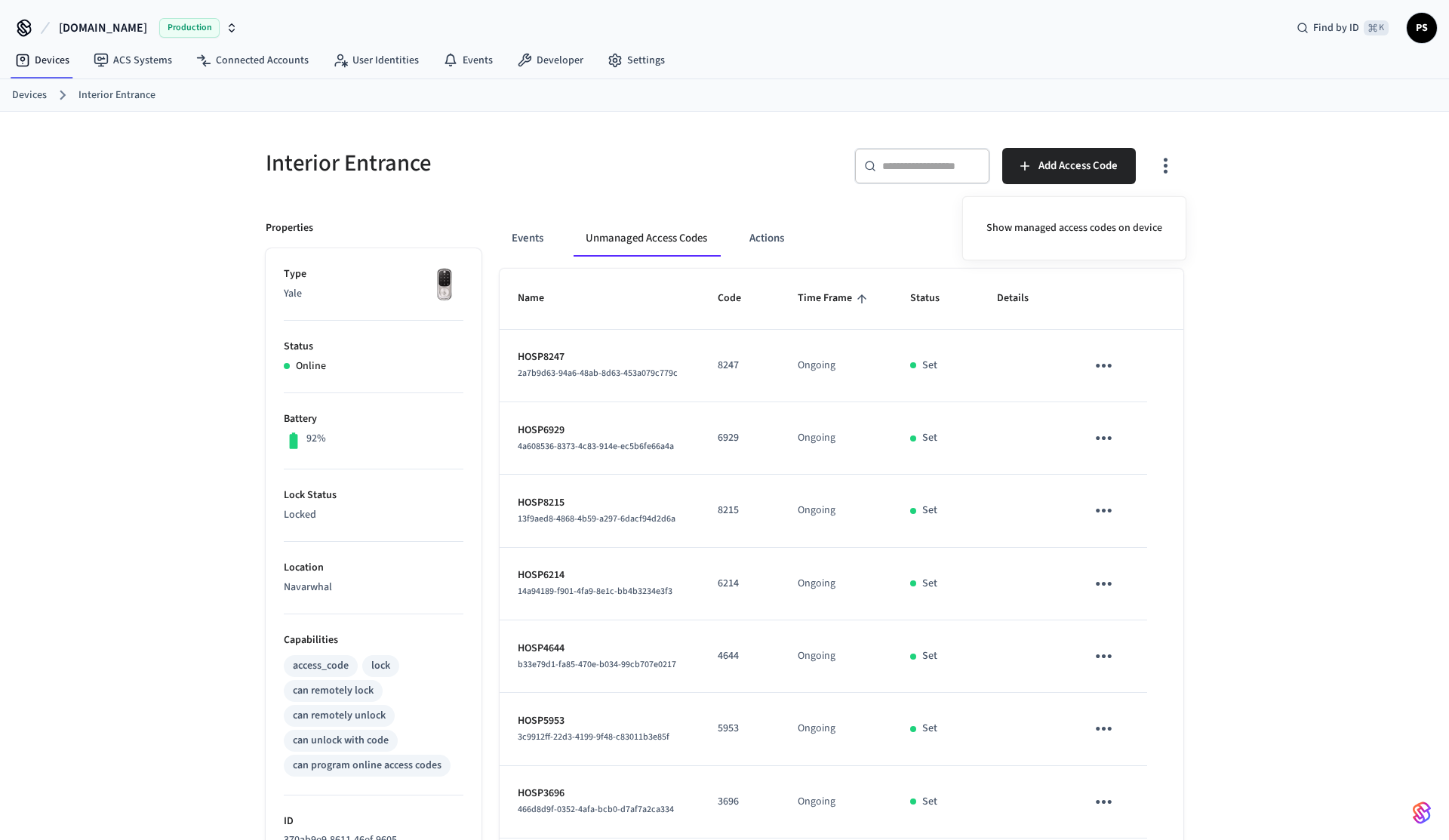
click at [1412, 321] on div at bounding box center [724, 420] width 1449 height 840
